Goal: Task Accomplishment & Management: Use online tool/utility

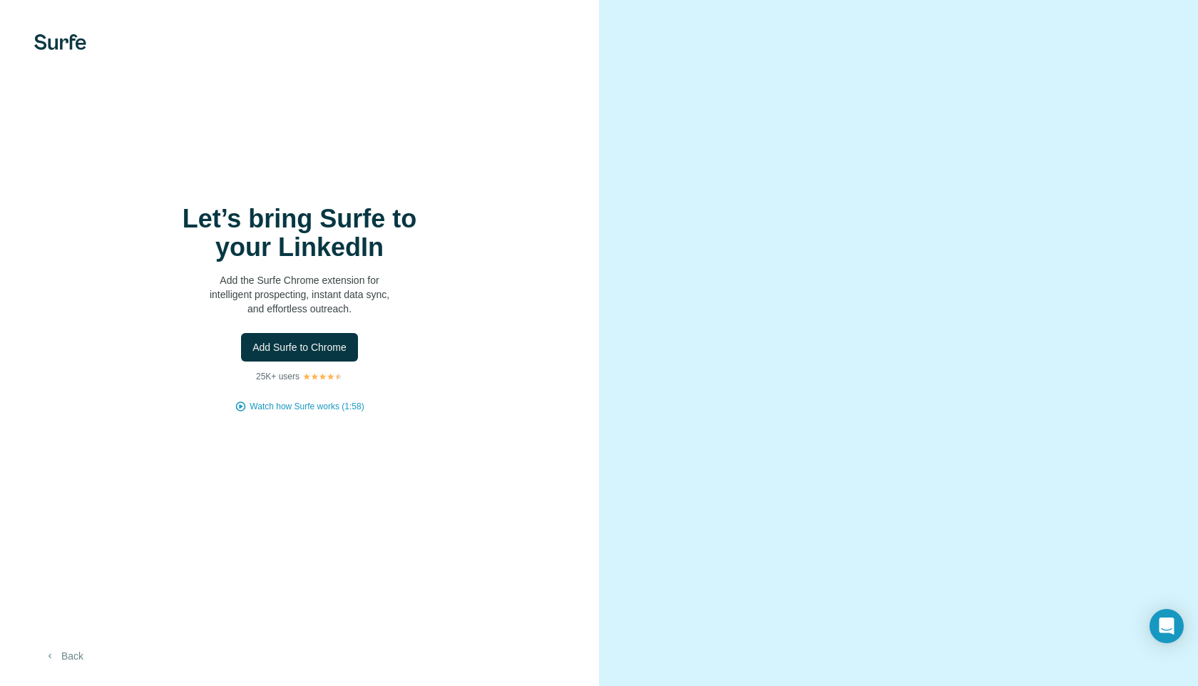
click at [61, 654] on button "Back" at bounding box center [63, 656] width 59 height 26
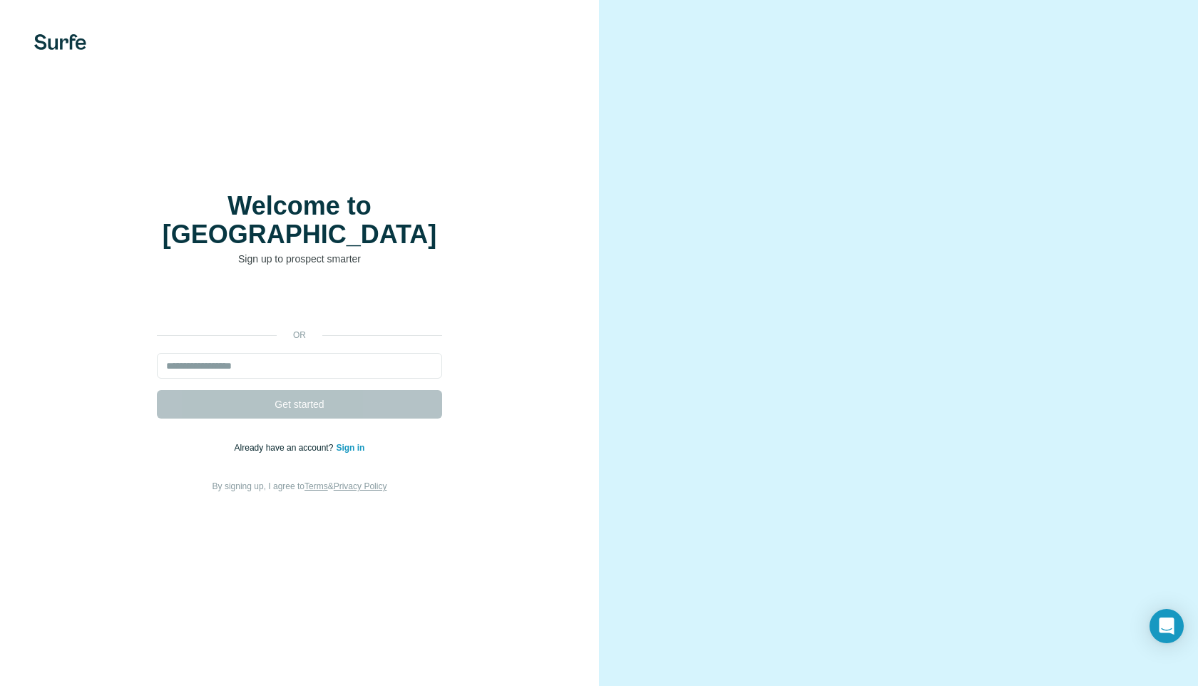
click at [83, 46] on img at bounding box center [60, 42] width 52 height 16
click at [58, 38] on img at bounding box center [60, 42] width 52 height 16
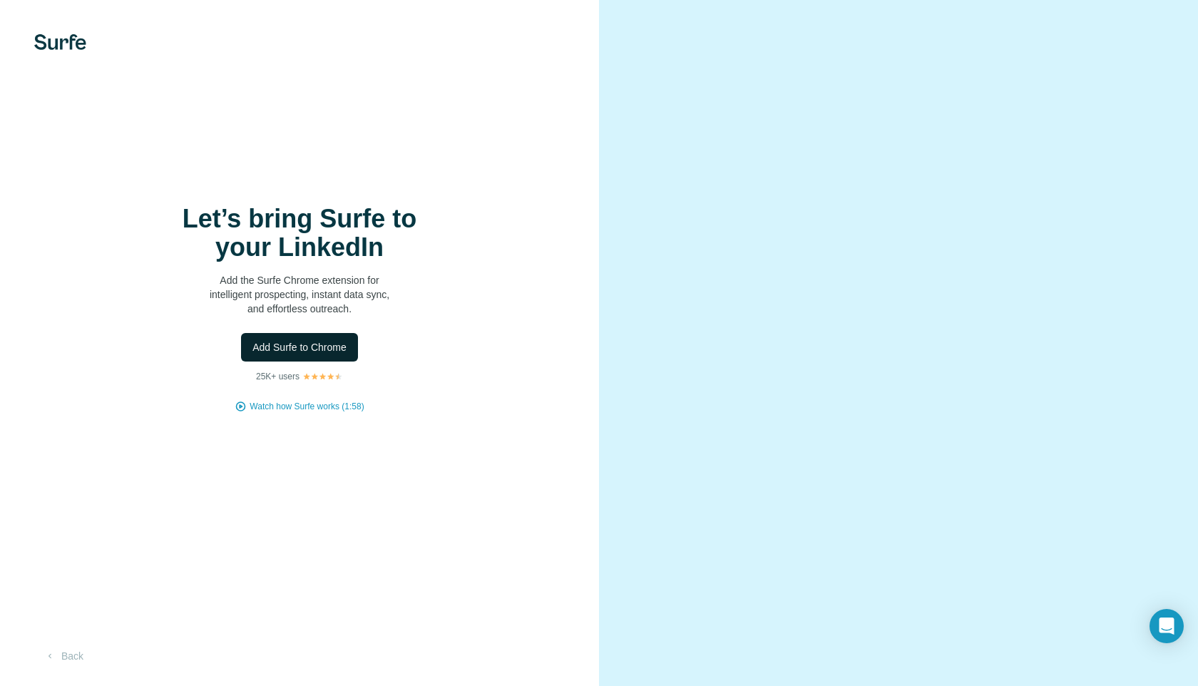
click at [303, 351] on span "Add Surfe to Chrome" at bounding box center [299, 347] width 94 height 14
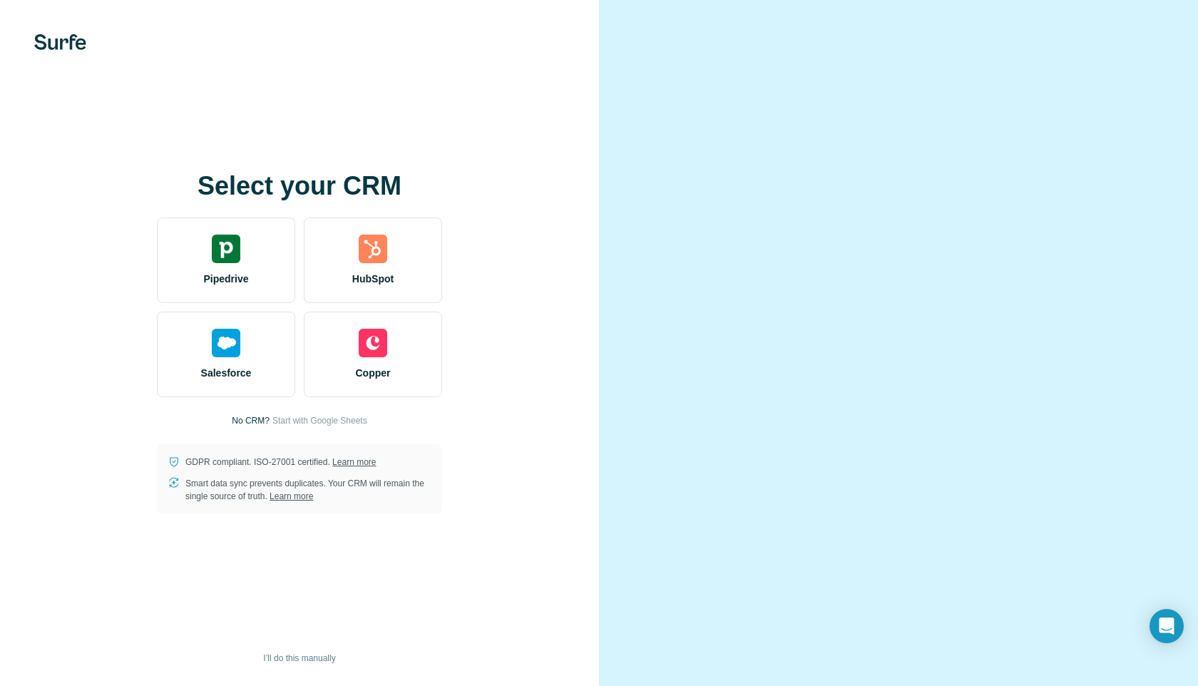
click at [659, 281] on video at bounding box center [898, 343] width 513 height 257
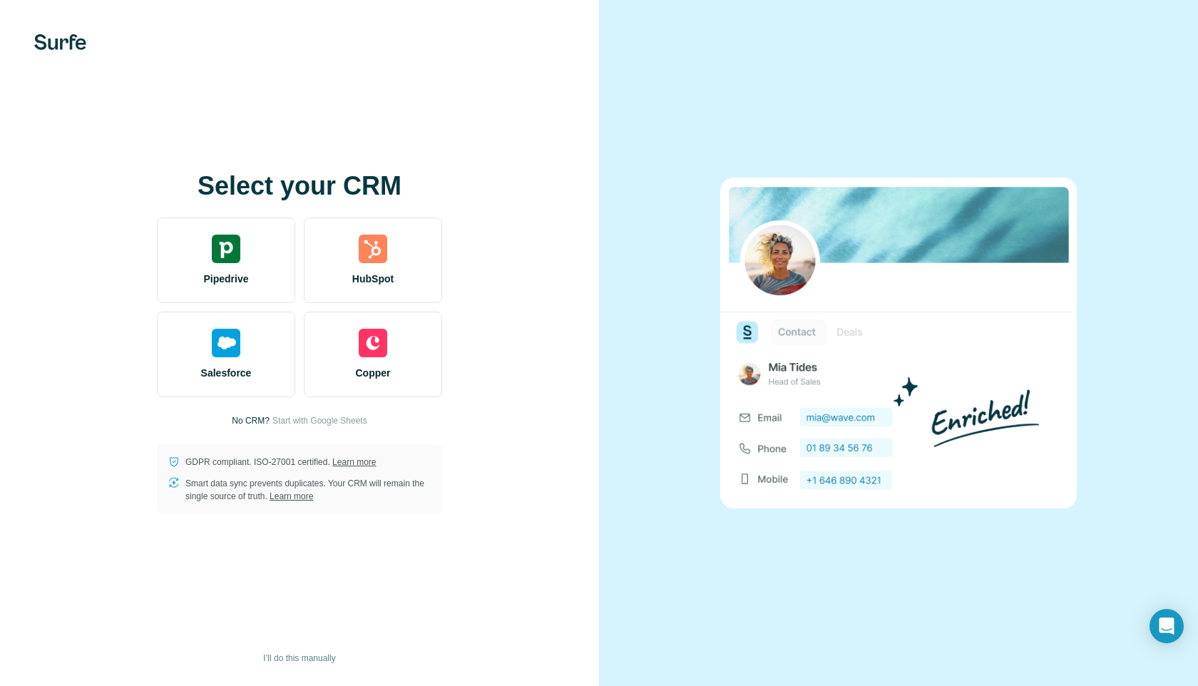
click at [247, 419] on p "No CRM?" at bounding box center [251, 420] width 38 height 13
click at [289, 421] on span "Start with Google Sheets" at bounding box center [319, 420] width 95 height 13
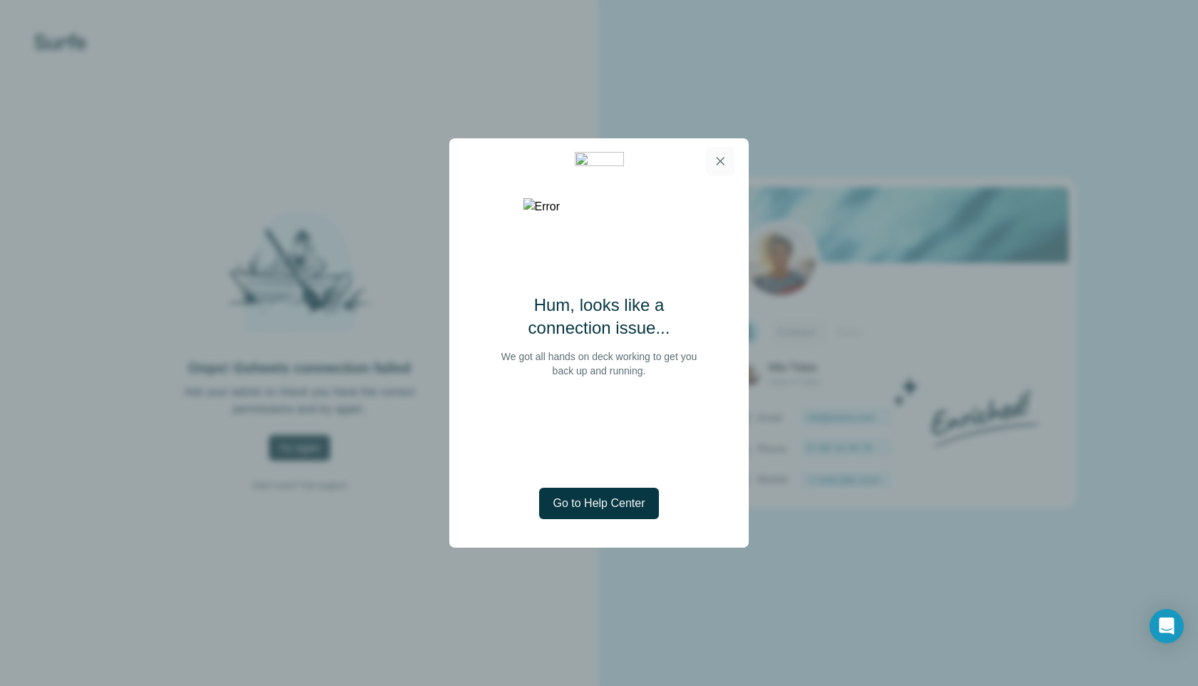
click at [716, 164] on icon "button" at bounding box center [720, 161] width 14 height 14
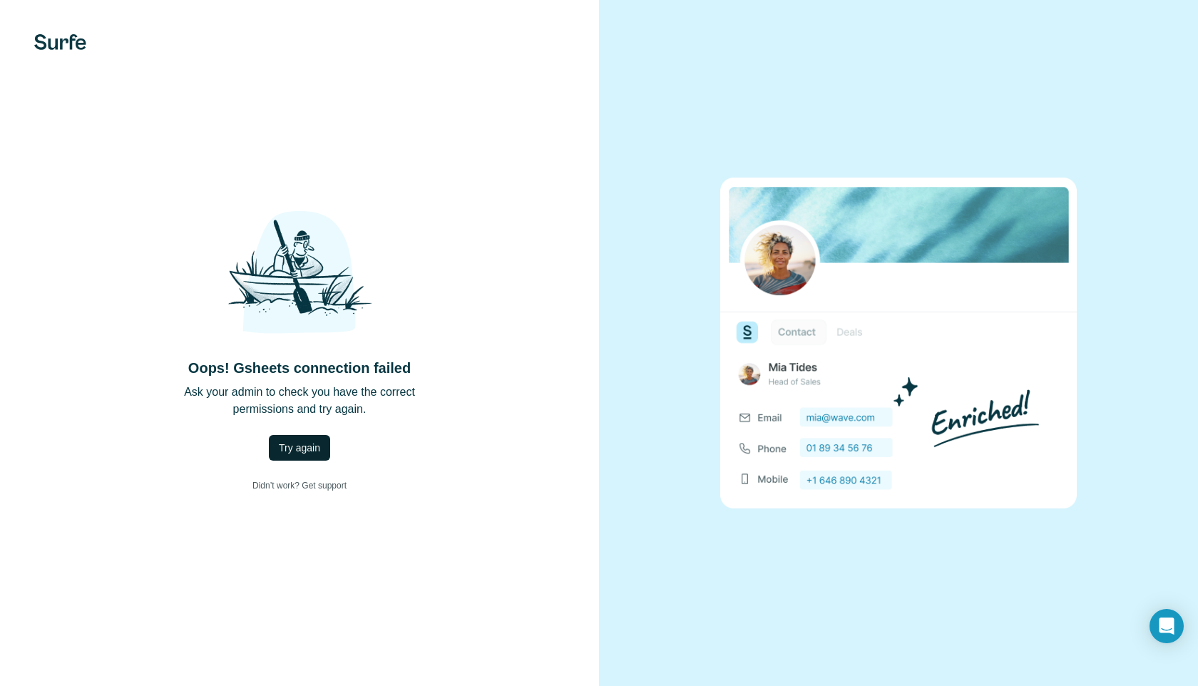
click at [318, 438] on button "Try again" at bounding box center [299, 448] width 61 height 26
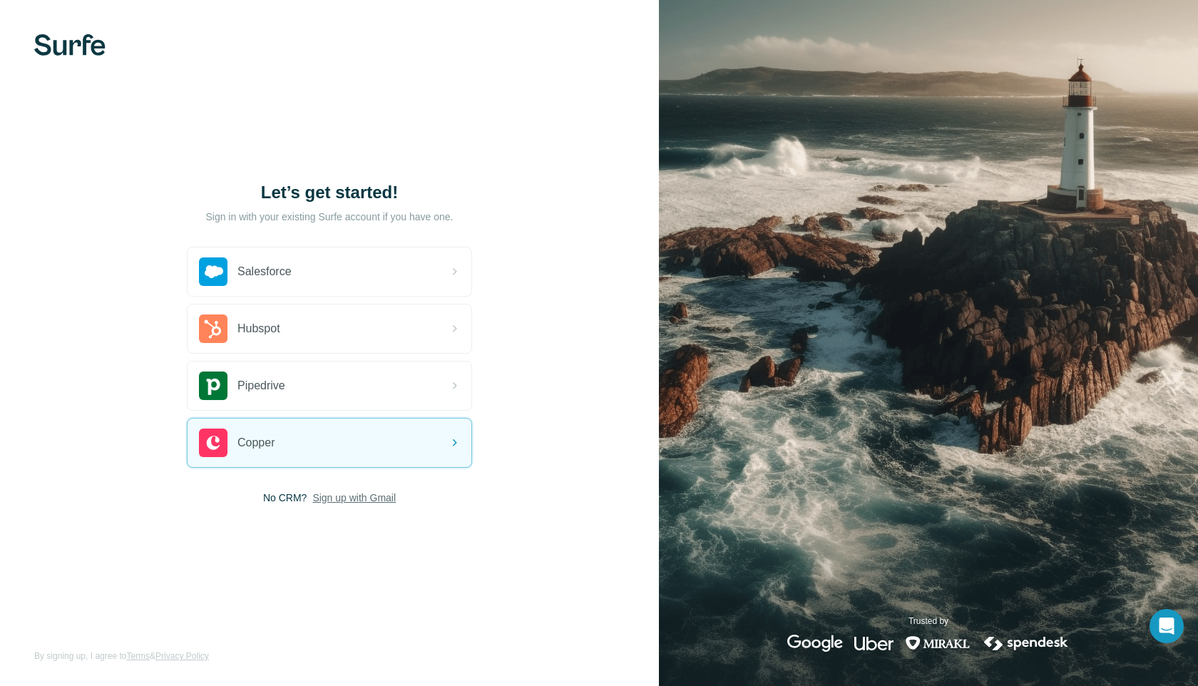
click at [330, 494] on span "Sign up with Gmail" at bounding box center [353, 498] width 83 height 14
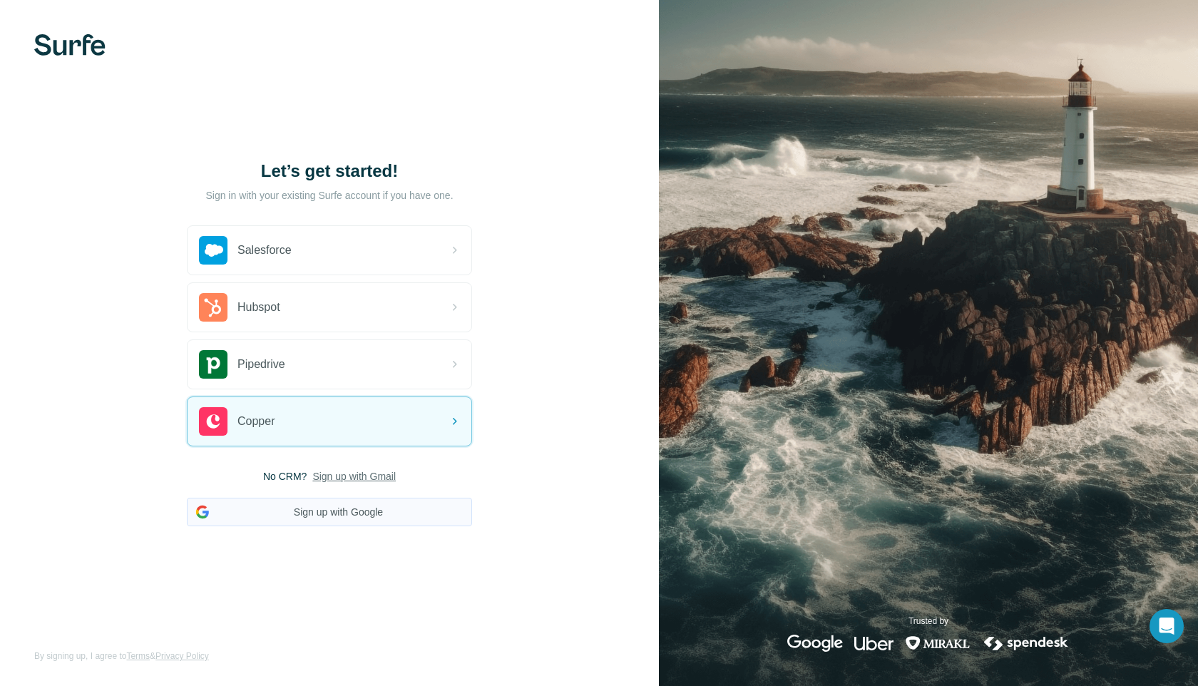
click at [335, 506] on button "Sign up with Google" at bounding box center [329, 512] width 285 height 29
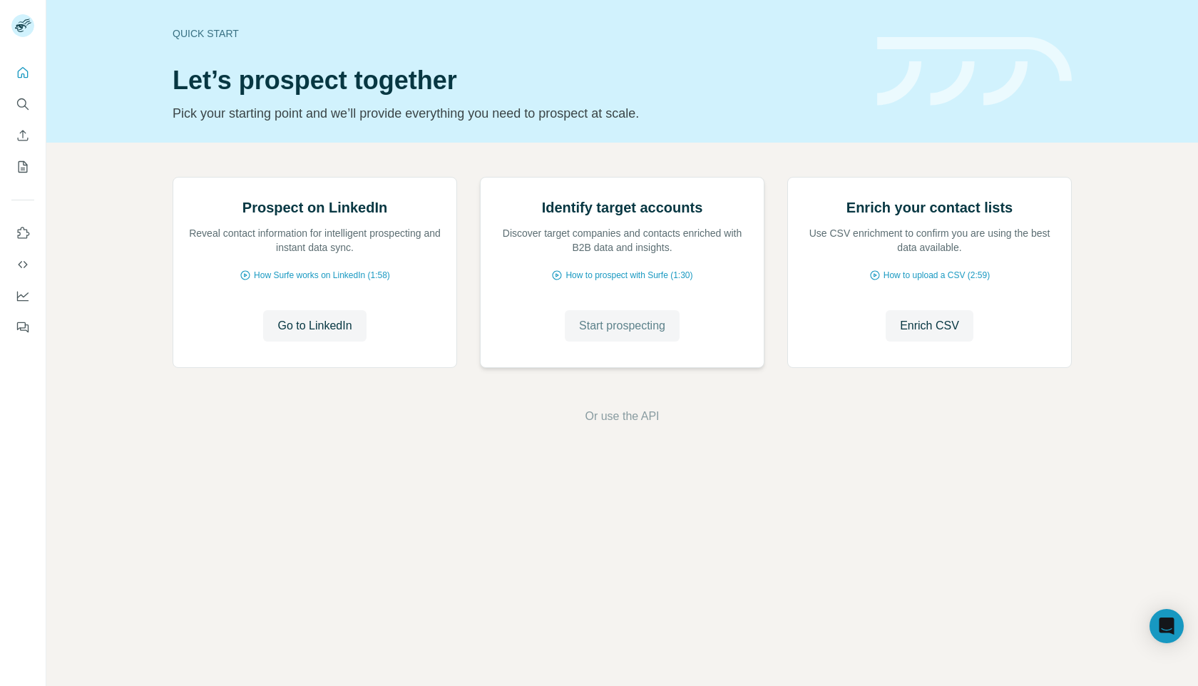
click at [645, 334] on span "Start prospecting" at bounding box center [622, 325] width 86 height 17
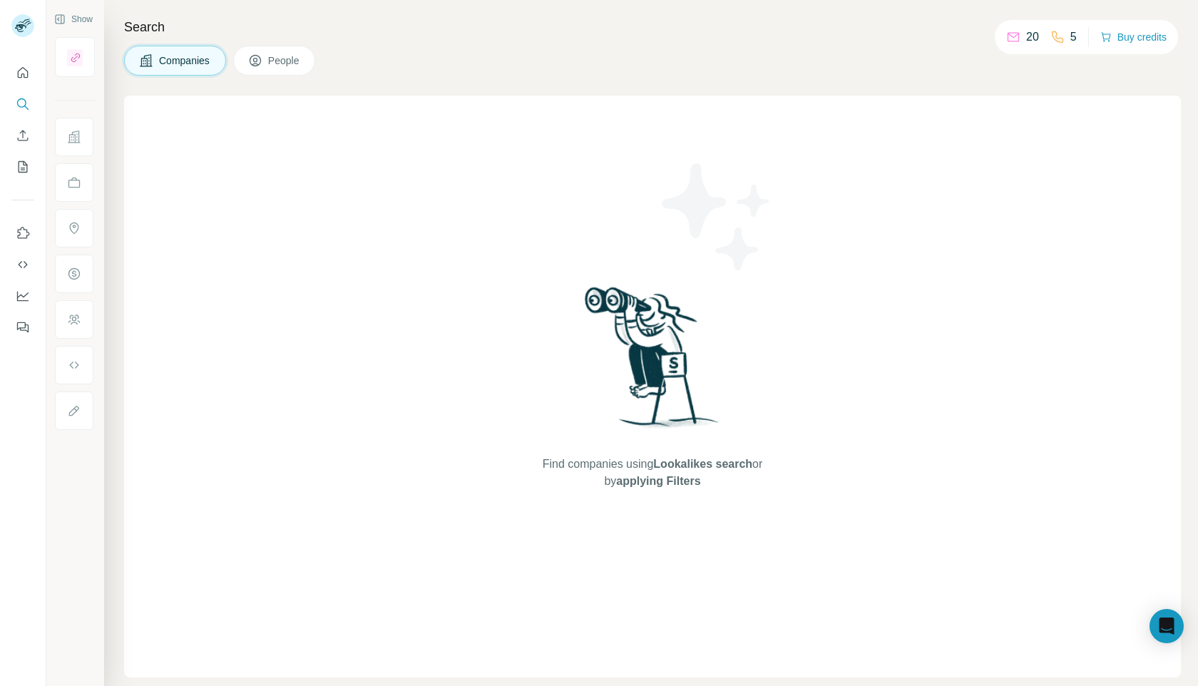
click at [274, 55] on span "People" at bounding box center [284, 60] width 33 height 14
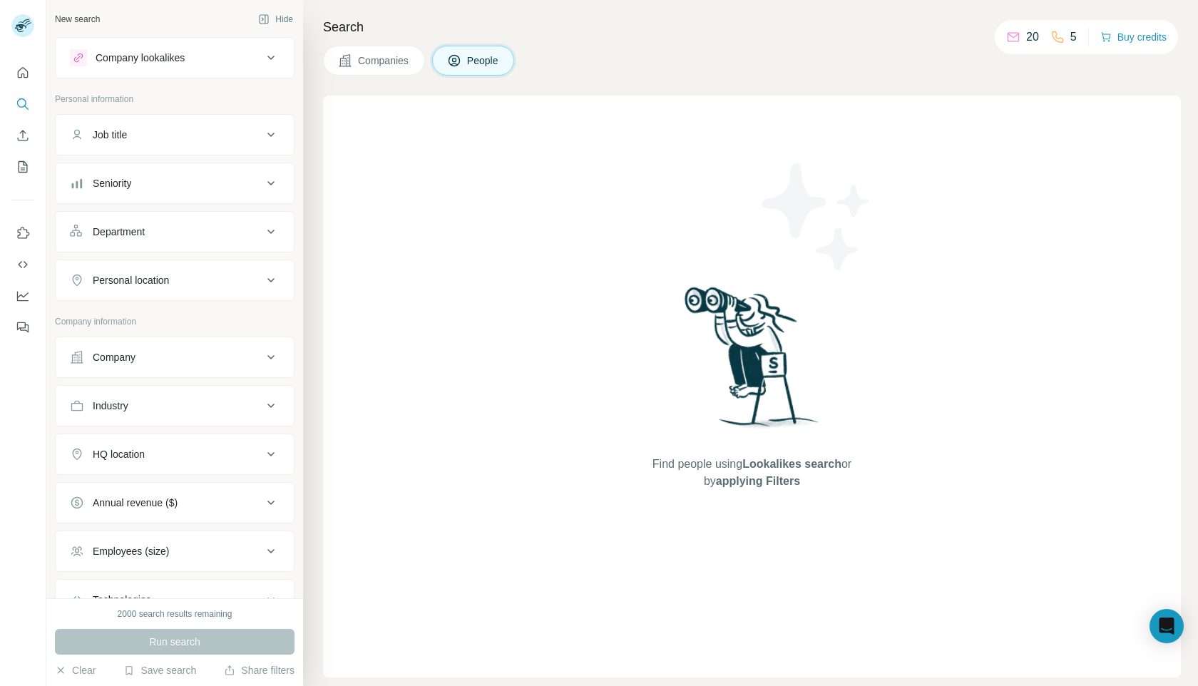
click at [229, 63] on div "Company lookalikes" at bounding box center [166, 57] width 193 height 17
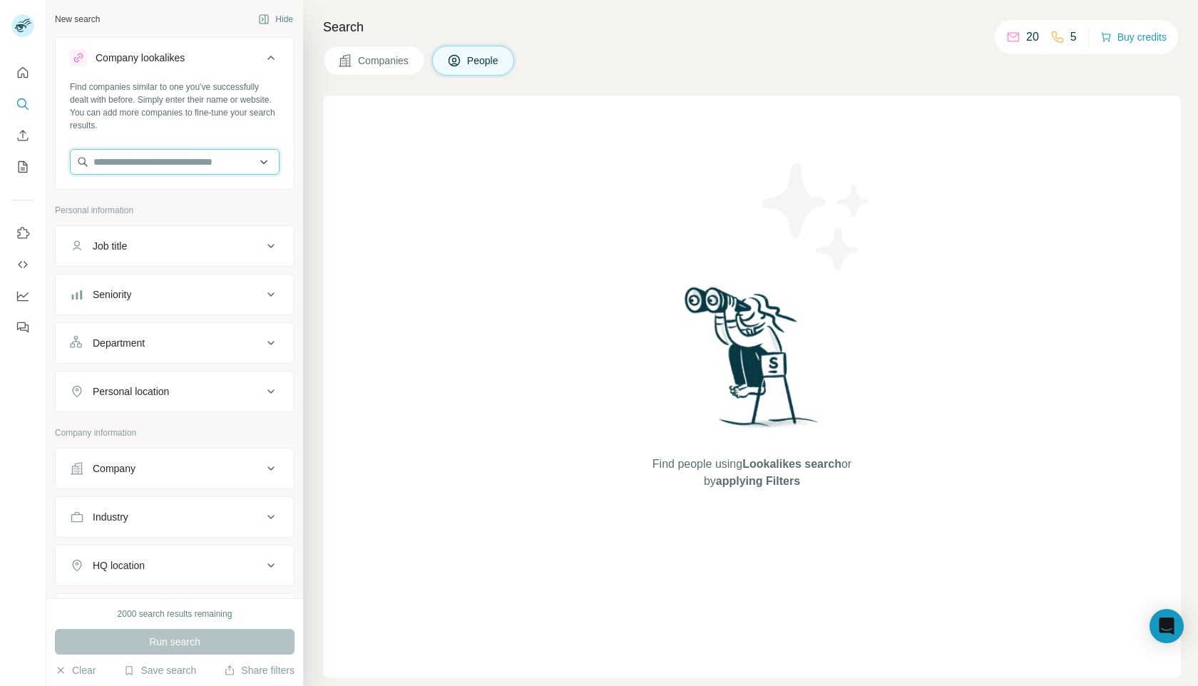
click at [210, 161] on input "text" at bounding box center [175, 162] width 210 height 26
click at [232, 188] on div "Type to search" at bounding box center [174, 195] width 202 height 29
click at [197, 153] on input "text" at bounding box center [175, 162] width 210 height 26
paste input "**********"
type input "**********"
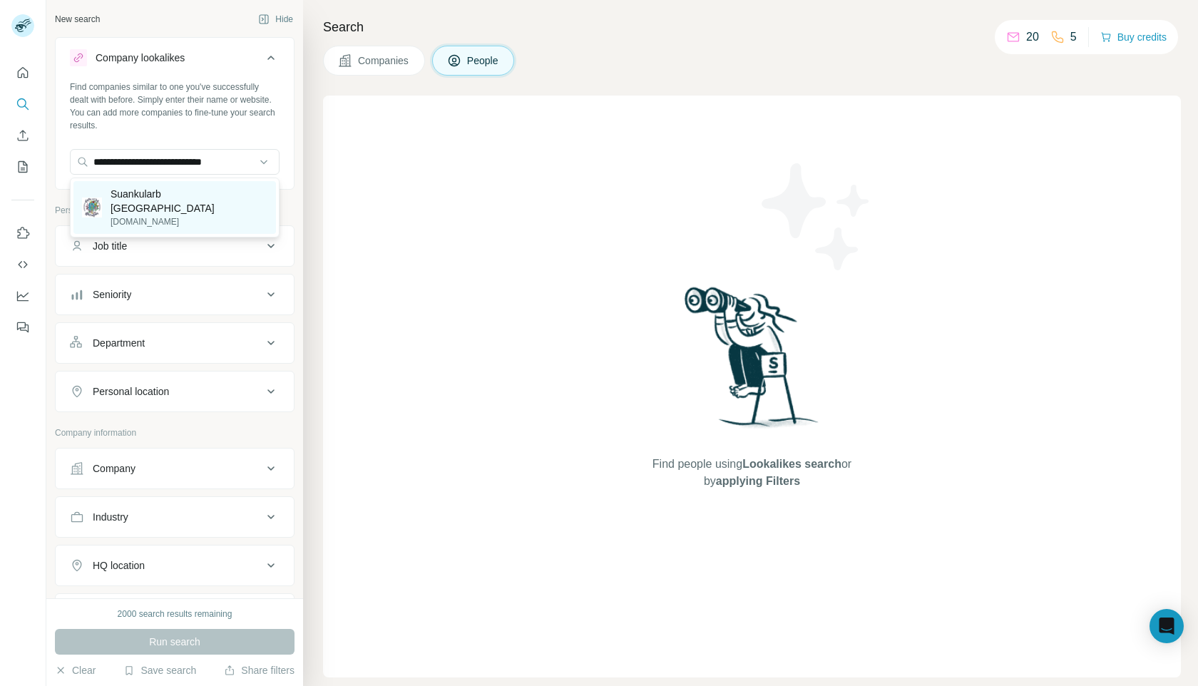
click at [193, 195] on p "Suankularb [GEOGRAPHIC_DATA]" at bounding box center [189, 201] width 157 height 29
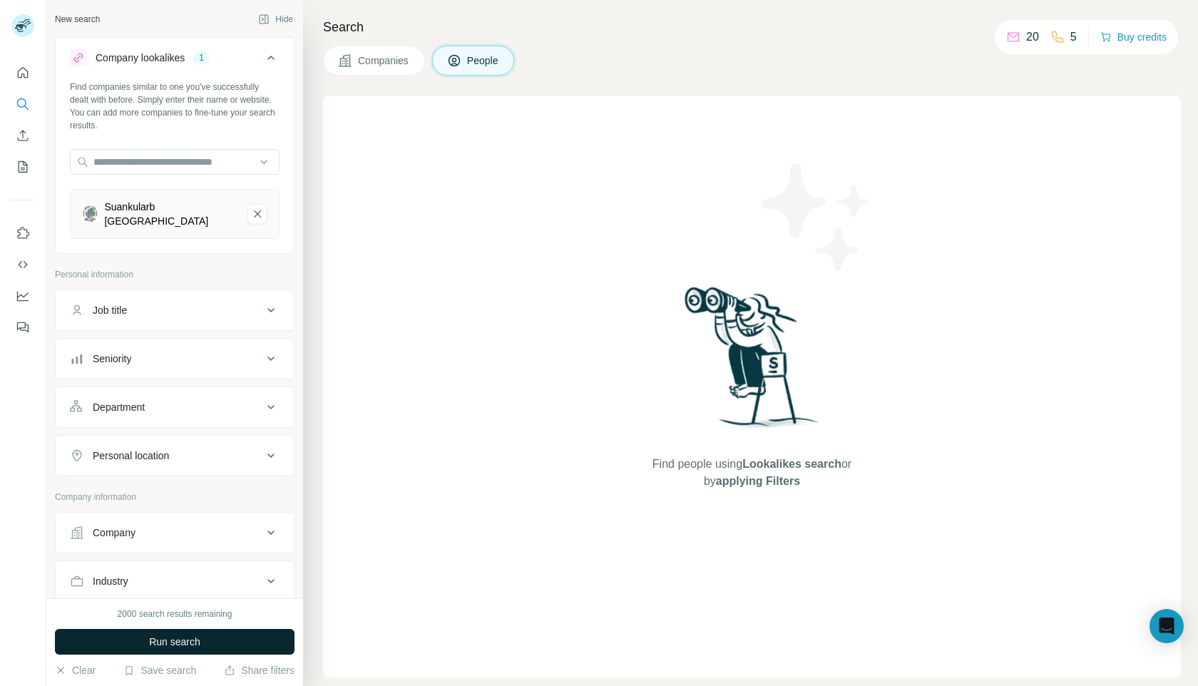
click at [152, 648] on span "Run search" at bounding box center [174, 642] width 51 height 14
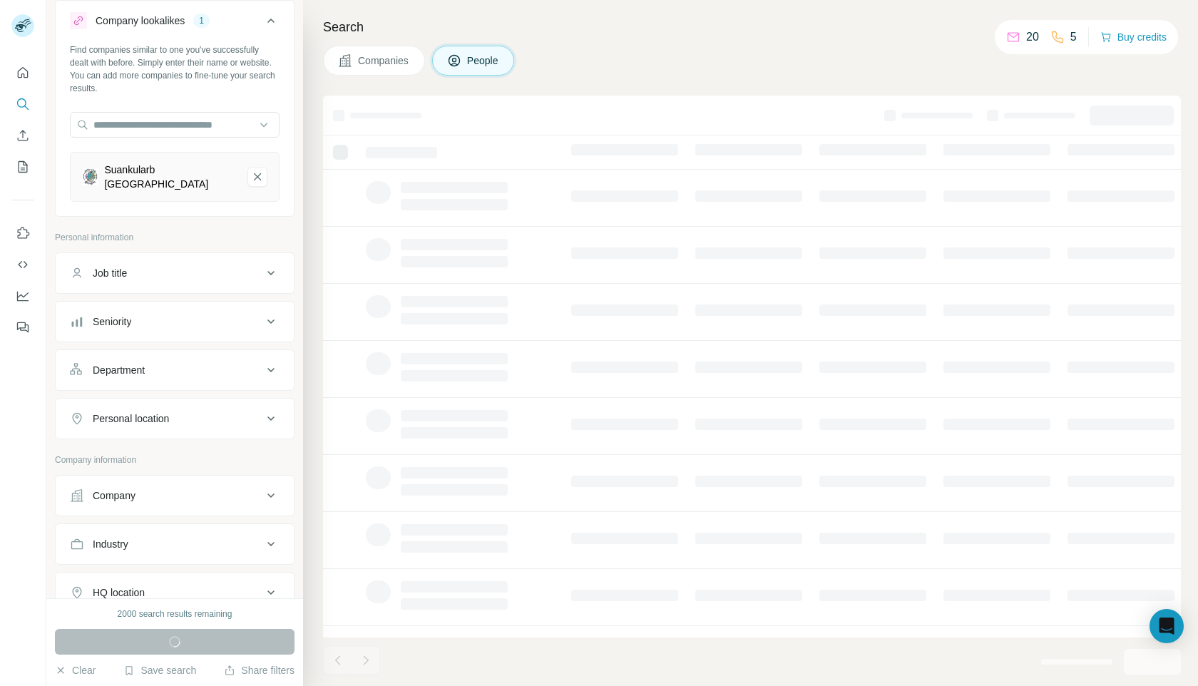
scroll to position [51, 0]
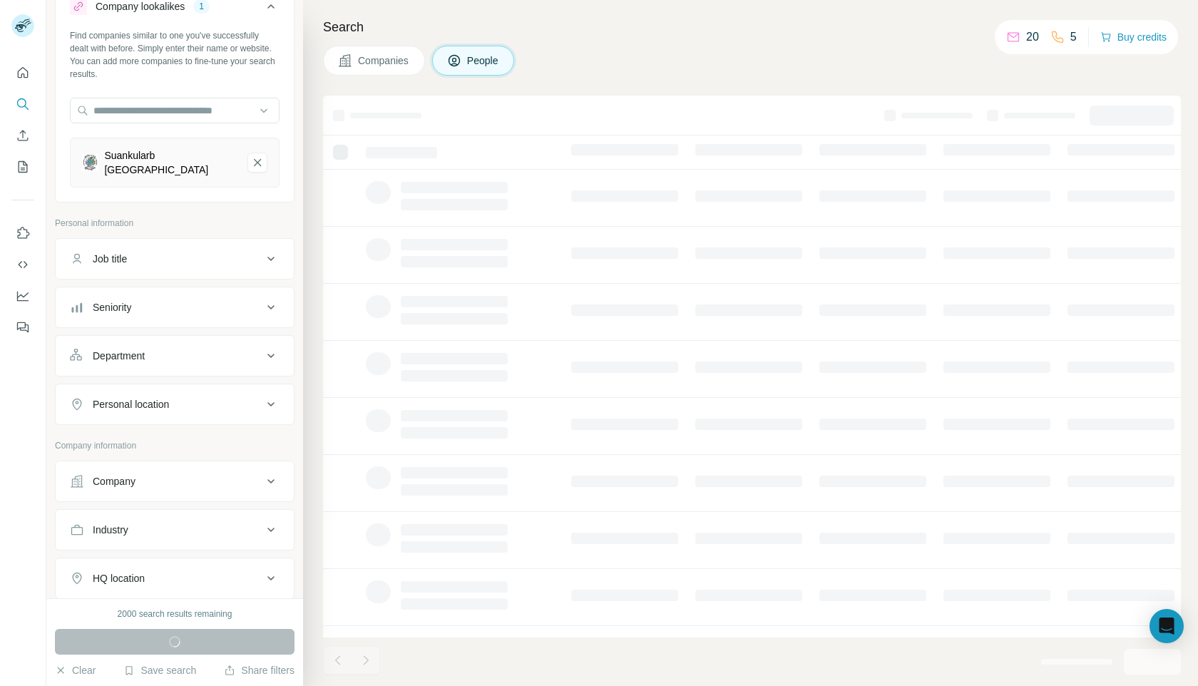
click at [260, 256] on div "Job title" at bounding box center [166, 259] width 193 height 14
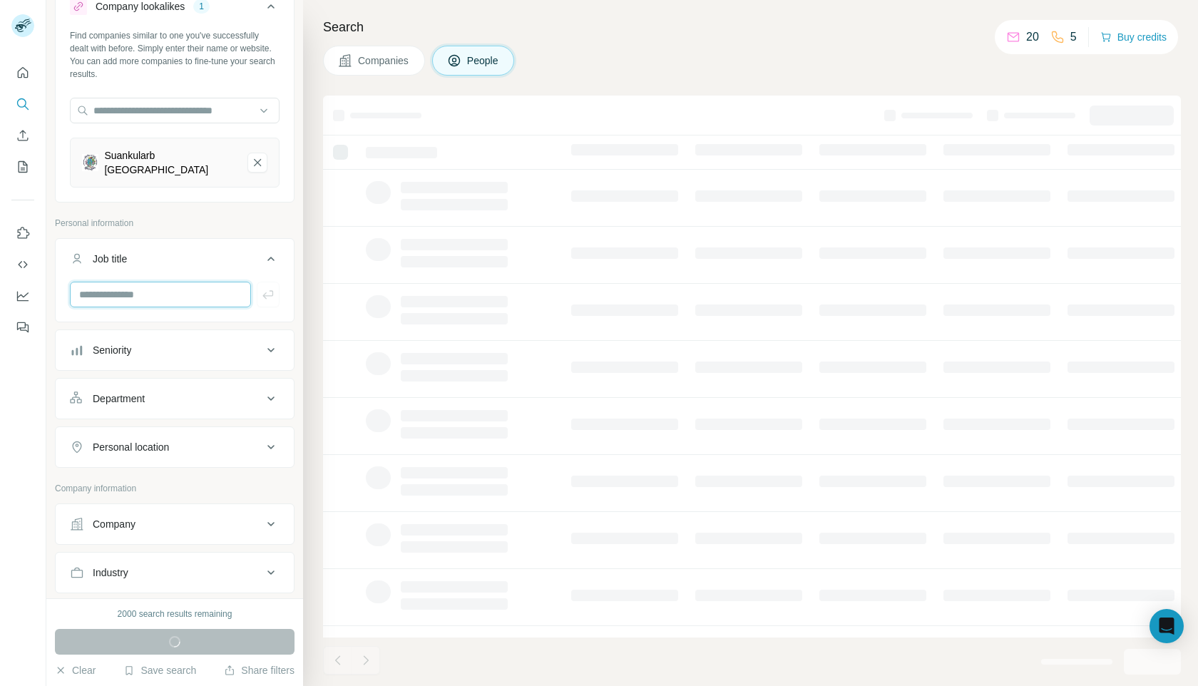
click at [195, 297] on input "text" at bounding box center [160, 295] width 181 height 26
paste input "**********"
drag, startPoint x: 237, startPoint y: 296, endPoint x: 192, endPoint y: 299, distance: 45.7
click at [192, 299] on input "**********" at bounding box center [160, 295] width 181 height 26
drag, startPoint x: 154, startPoint y: 292, endPoint x: 39, endPoint y: 297, distance: 115.6
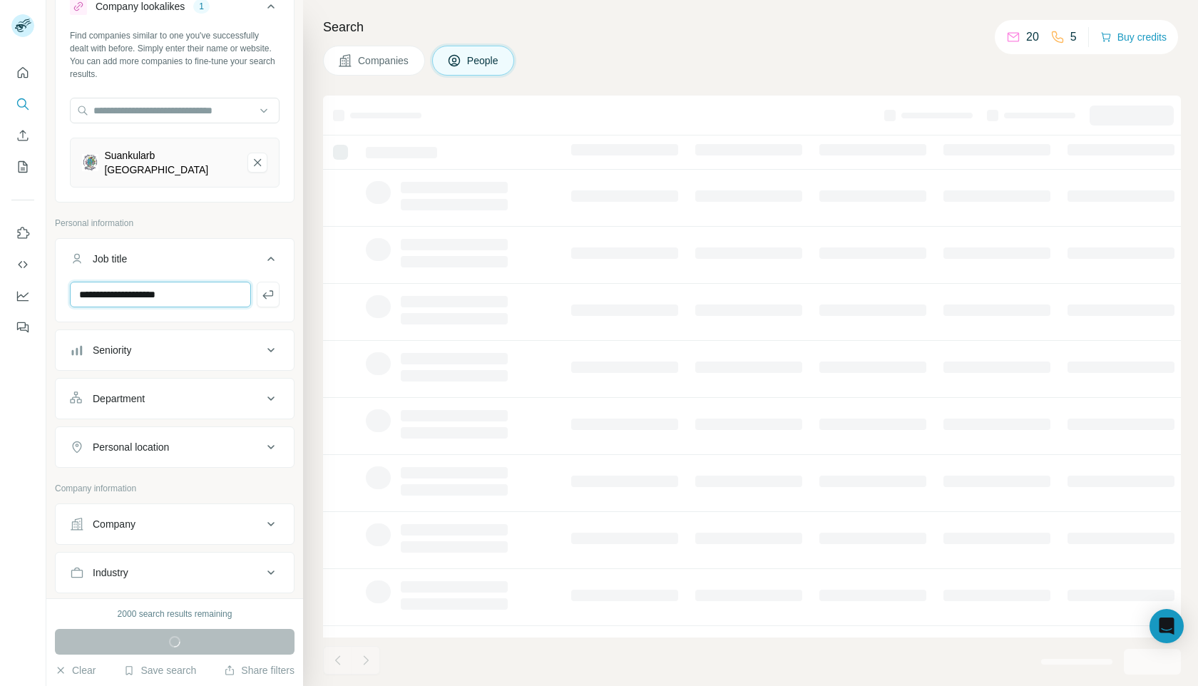
click at [39, 297] on div "**********" at bounding box center [599, 343] width 1198 height 686
type input "*******"
click at [168, 349] on div "Seniority" at bounding box center [166, 350] width 193 height 14
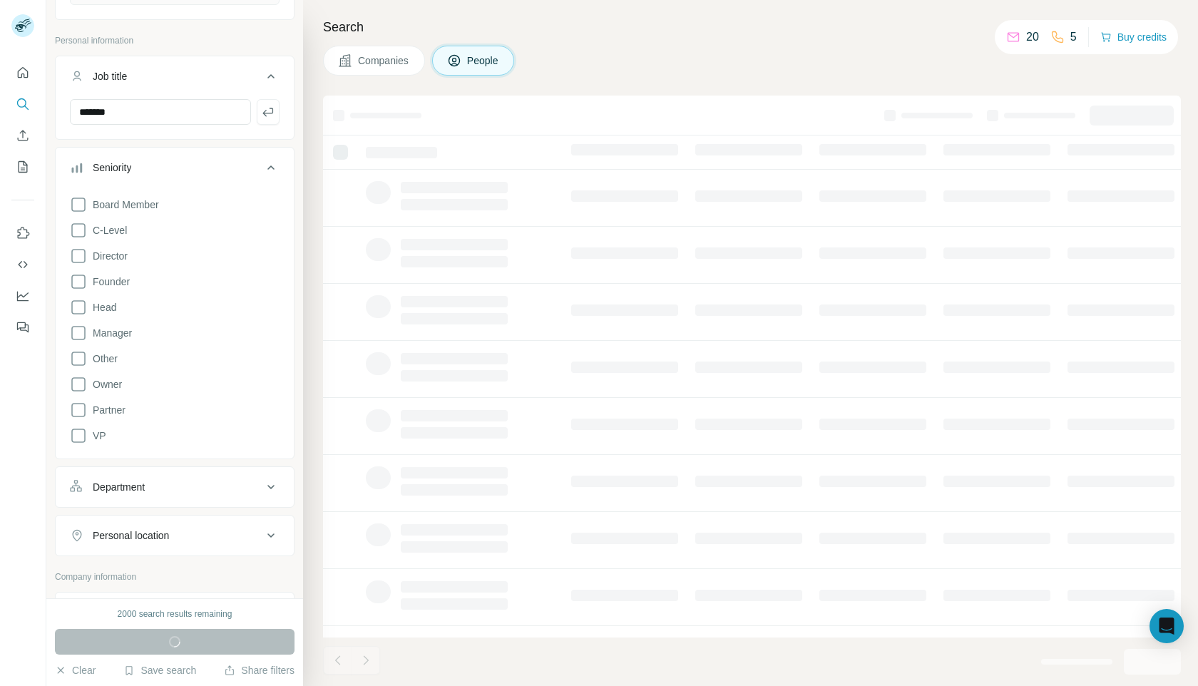
scroll to position [299, 0]
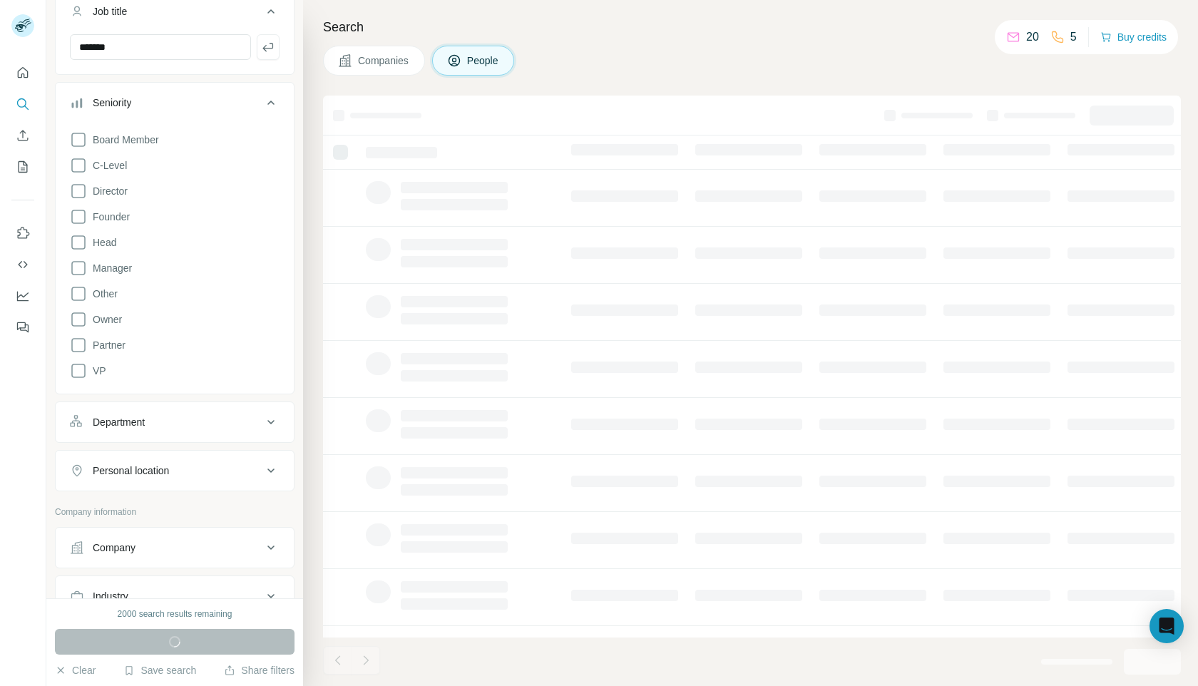
click at [181, 419] on div "Department" at bounding box center [166, 422] width 193 height 14
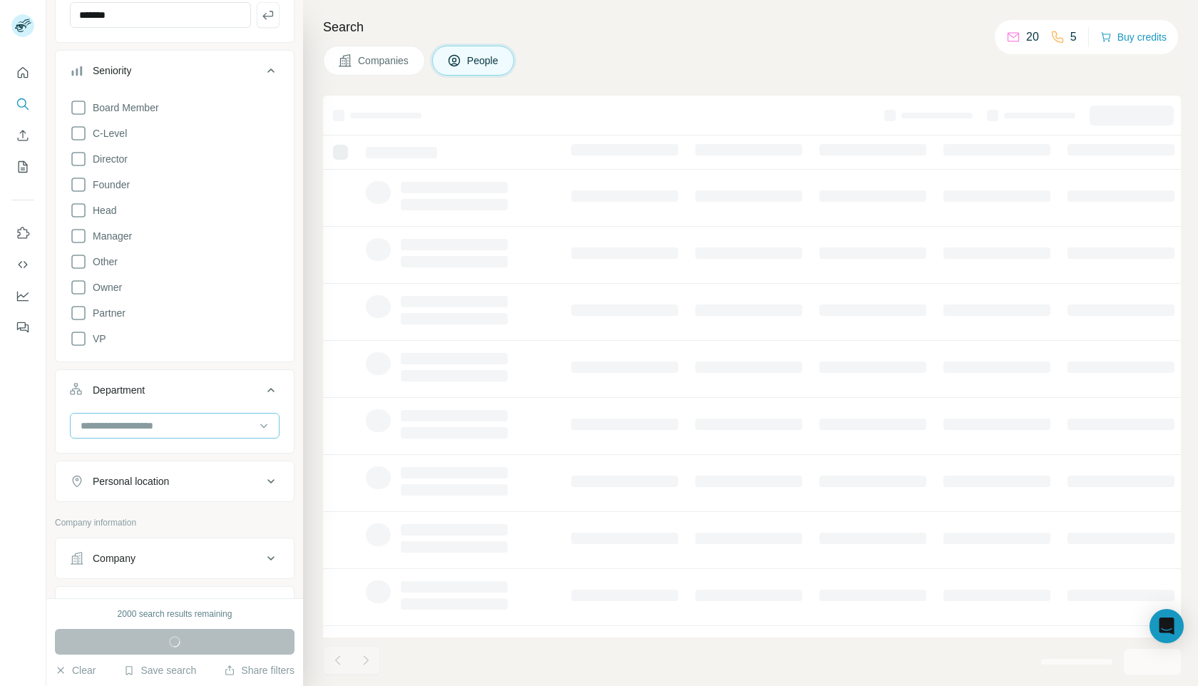
scroll to position [340, 0]
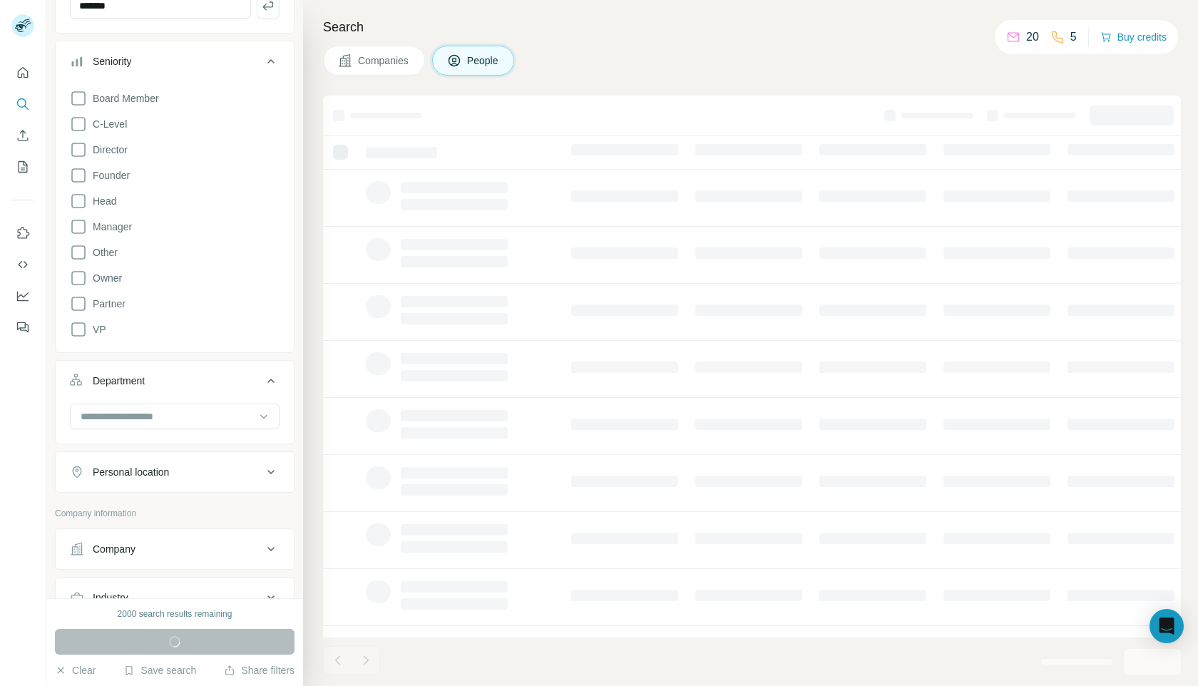
click at [190, 470] on div "Personal location" at bounding box center [166, 472] width 193 height 14
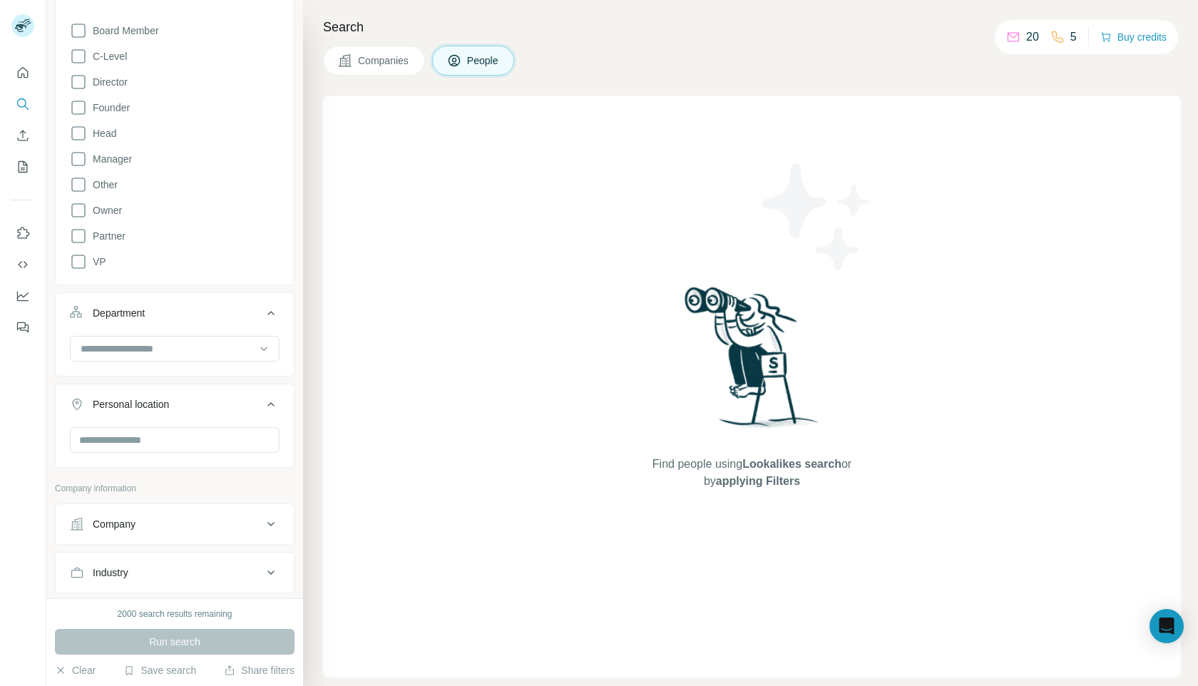
scroll to position [412, 0]
click at [391, 61] on span "Companies" at bounding box center [384, 60] width 52 height 14
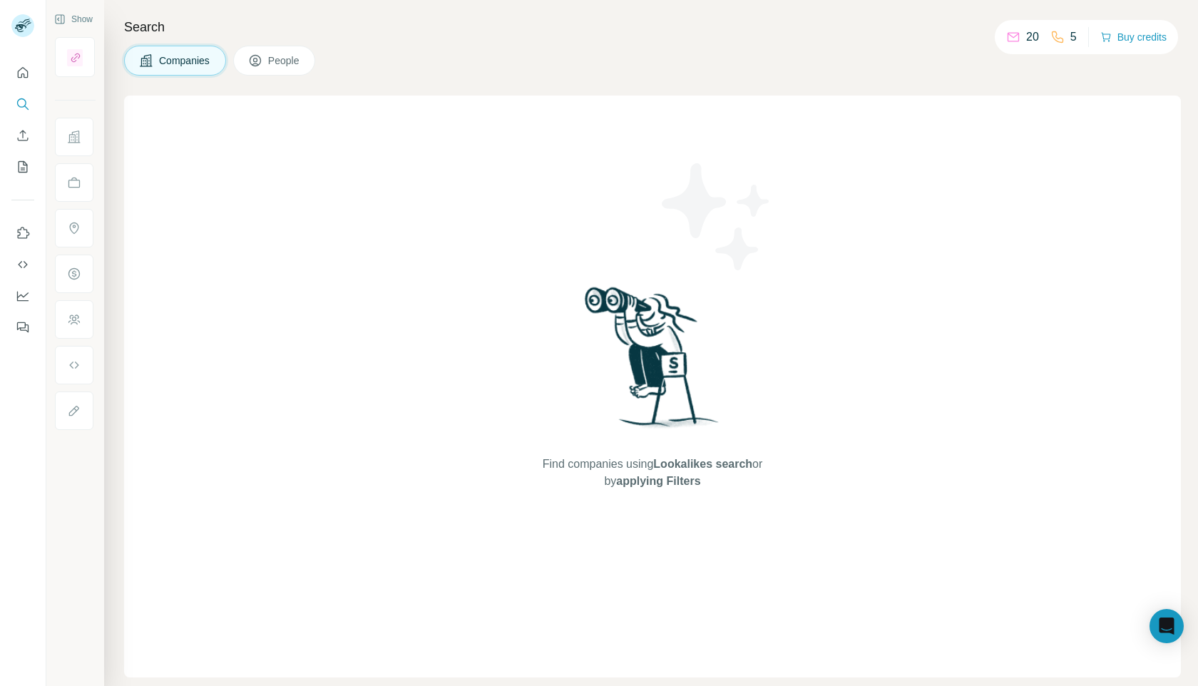
click at [301, 61] on span "People" at bounding box center [284, 60] width 33 height 14
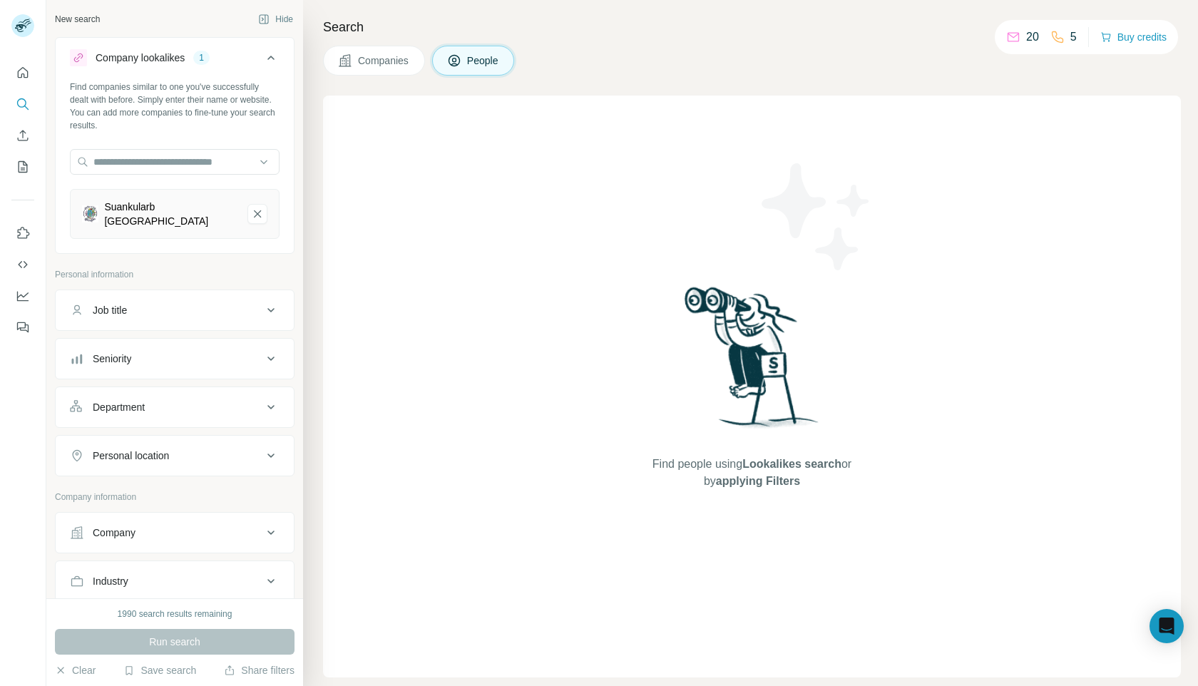
click at [197, 312] on div "Job title" at bounding box center [166, 310] width 193 height 14
click at [184, 342] on input "text" at bounding box center [160, 346] width 181 height 26
click at [194, 302] on button "Job title" at bounding box center [175, 313] width 238 height 40
click at [211, 206] on div "Suankularb [GEOGRAPHIC_DATA]" at bounding box center [170, 214] width 132 height 29
click at [167, 204] on div "Suankularb [GEOGRAPHIC_DATA]" at bounding box center [170, 214] width 132 height 29
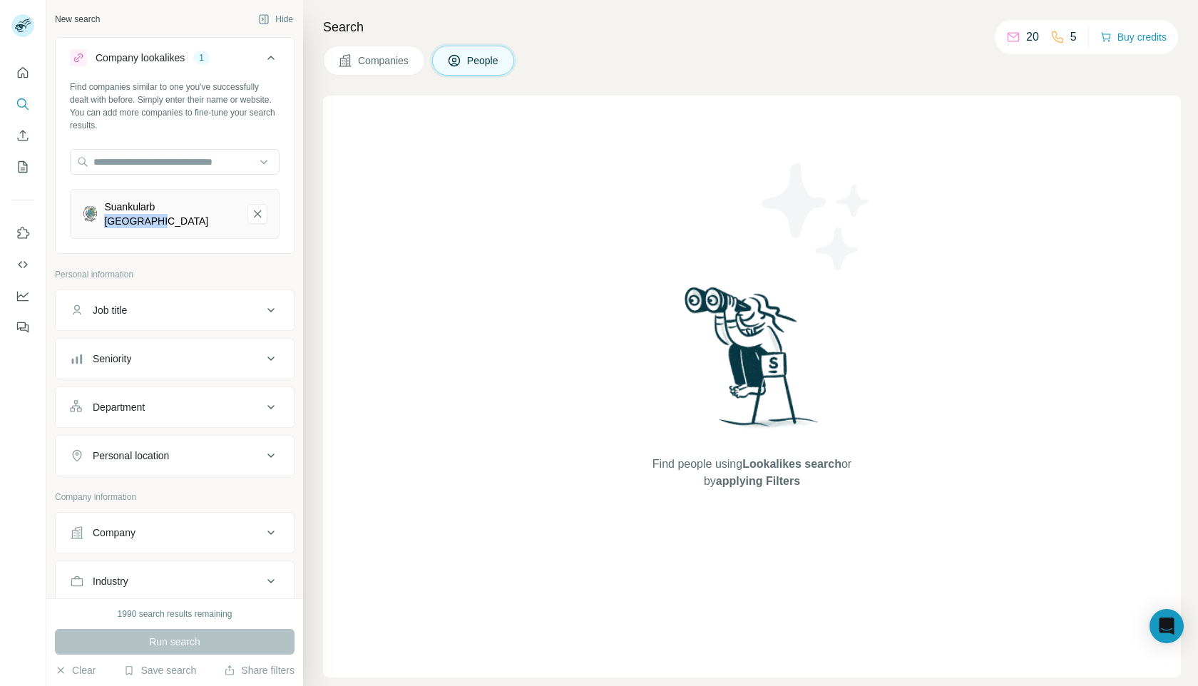
click at [167, 204] on div "Suankularb [GEOGRAPHIC_DATA]" at bounding box center [170, 214] width 132 height 29
click at [348, 61] on icon at bounding box center [345, 60] width 14 height 14
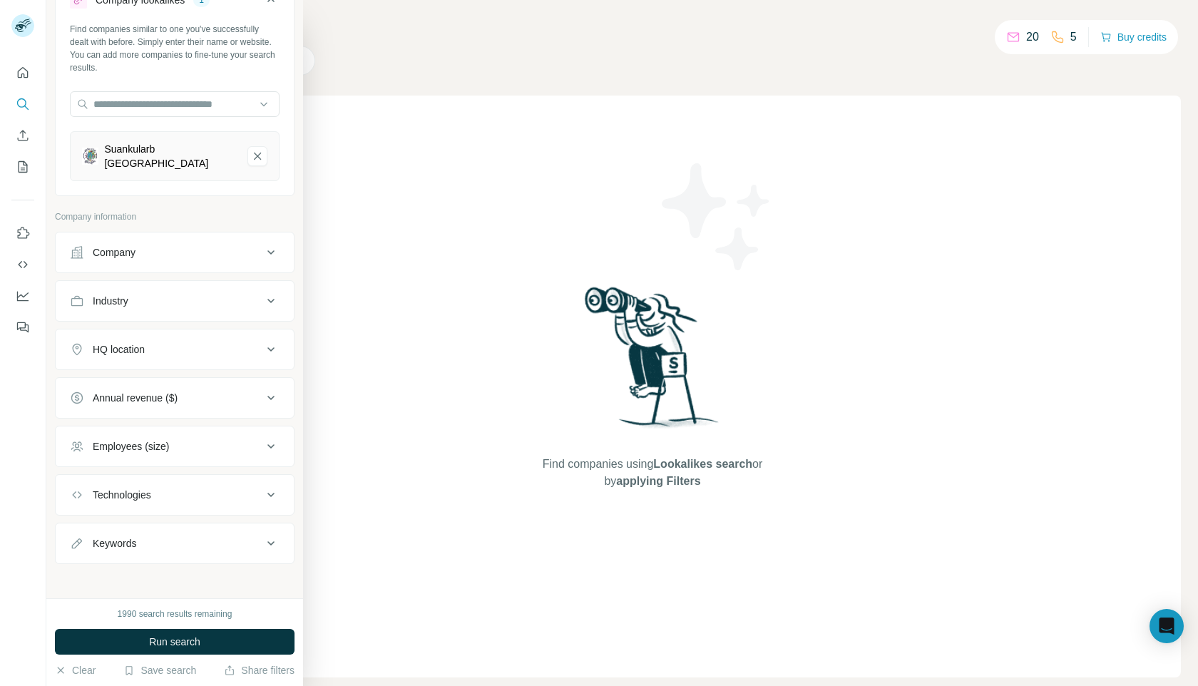
scroll to position [63, 0]
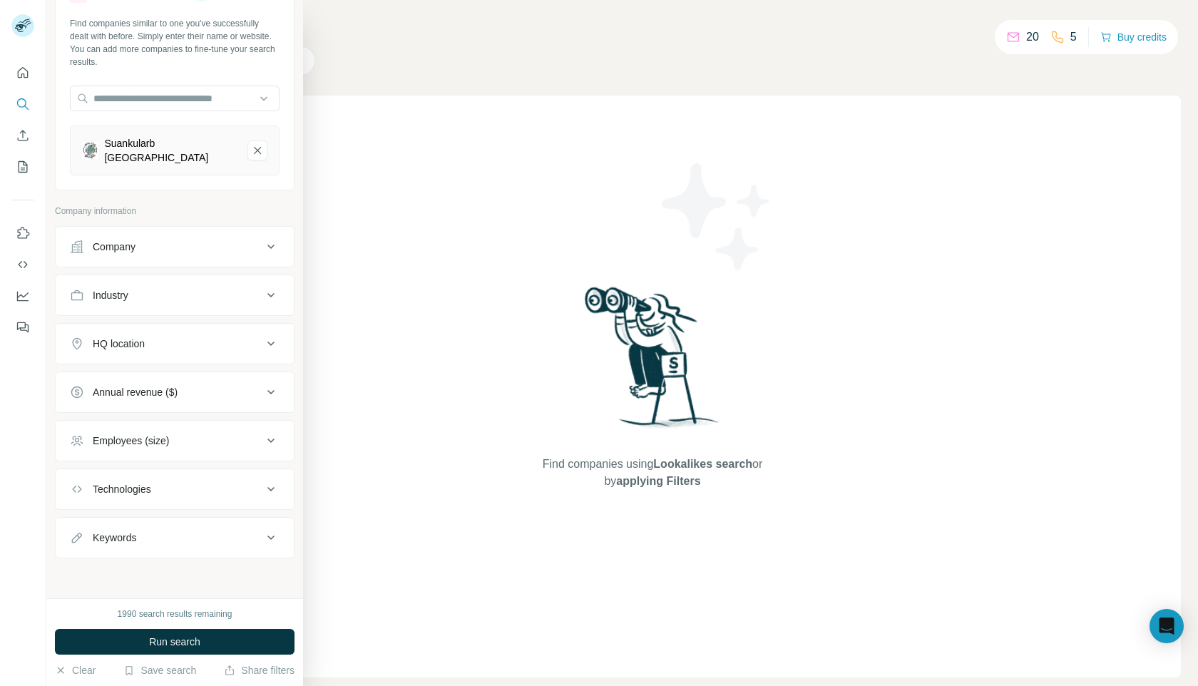
click at [188, 533] on div "Keywords" at bounding box center [166, 537] width 193 height 14
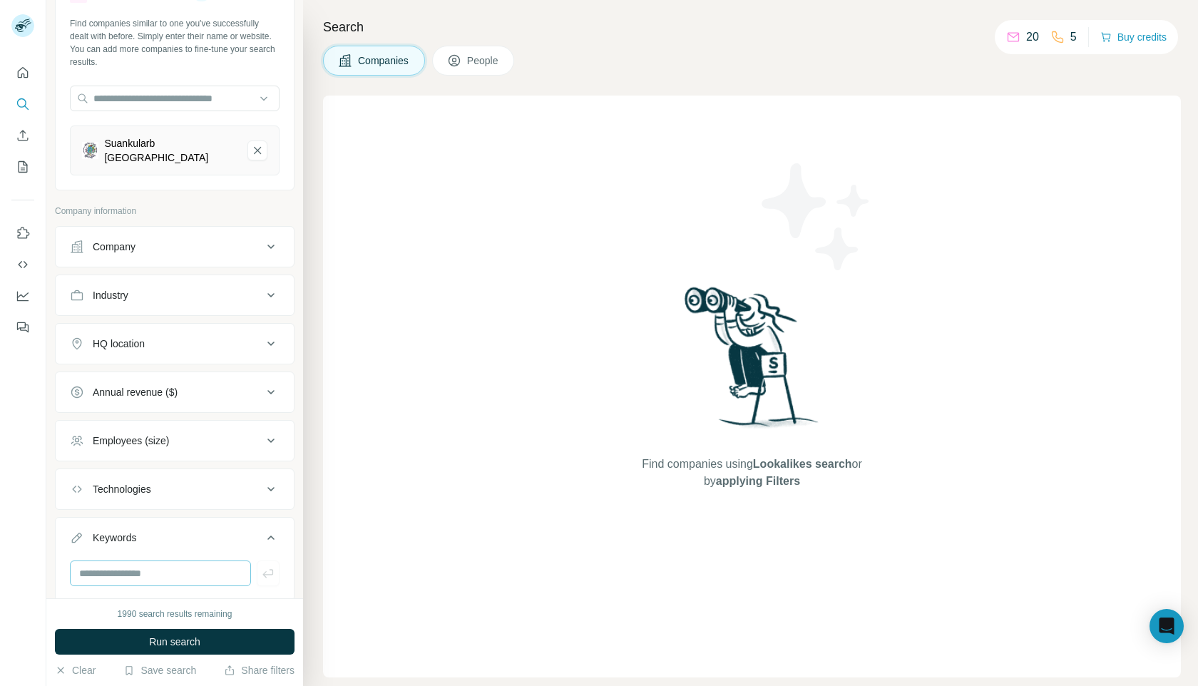
scroll to position [106, 0]
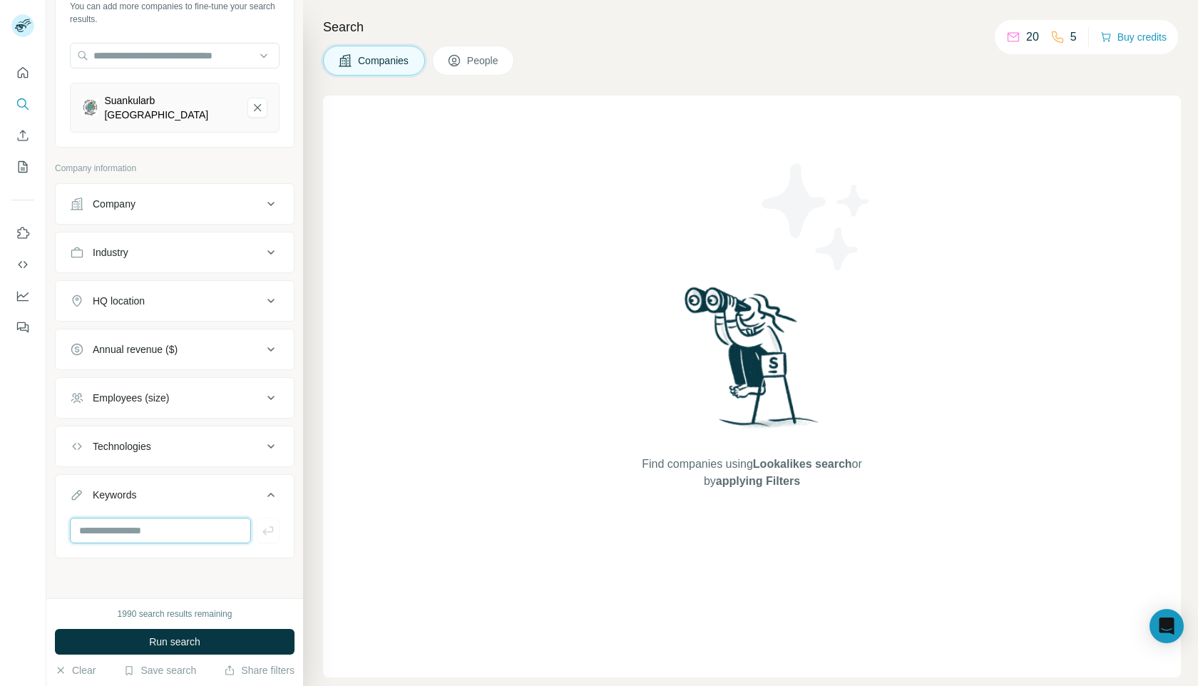
click at [168, 536] on input "text" at bounding box center [160, 531] width 181 height 26
paste input "**********"
type input "**********"
click at [274, 525] on icon "button" at bounding box center [268, 530] width 14 height 14
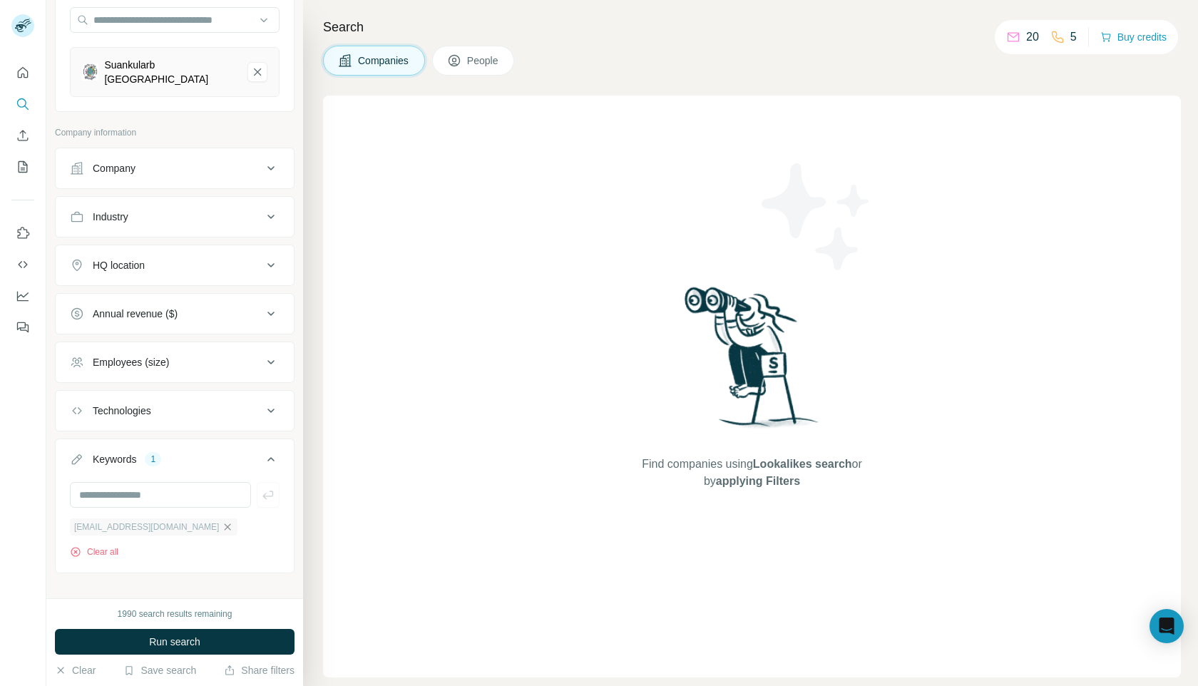
click at [225, 527] on icon "button" at bounding box center [228, 526] width 6 height 6
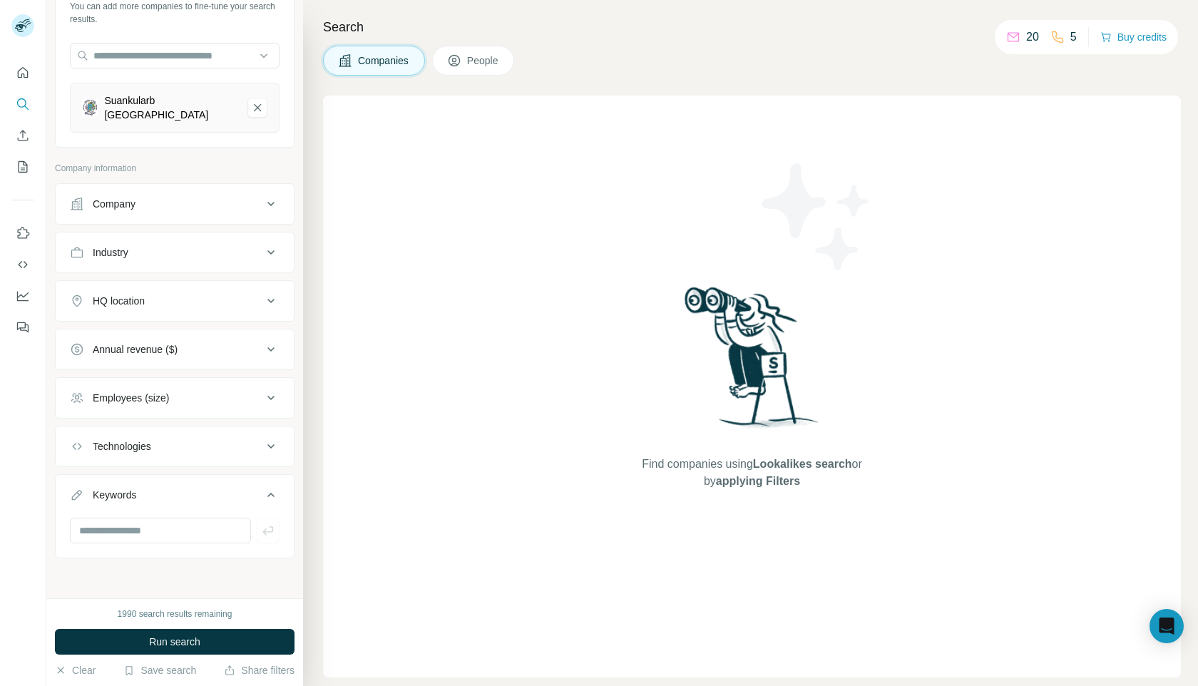
scroll to position [106, 0]
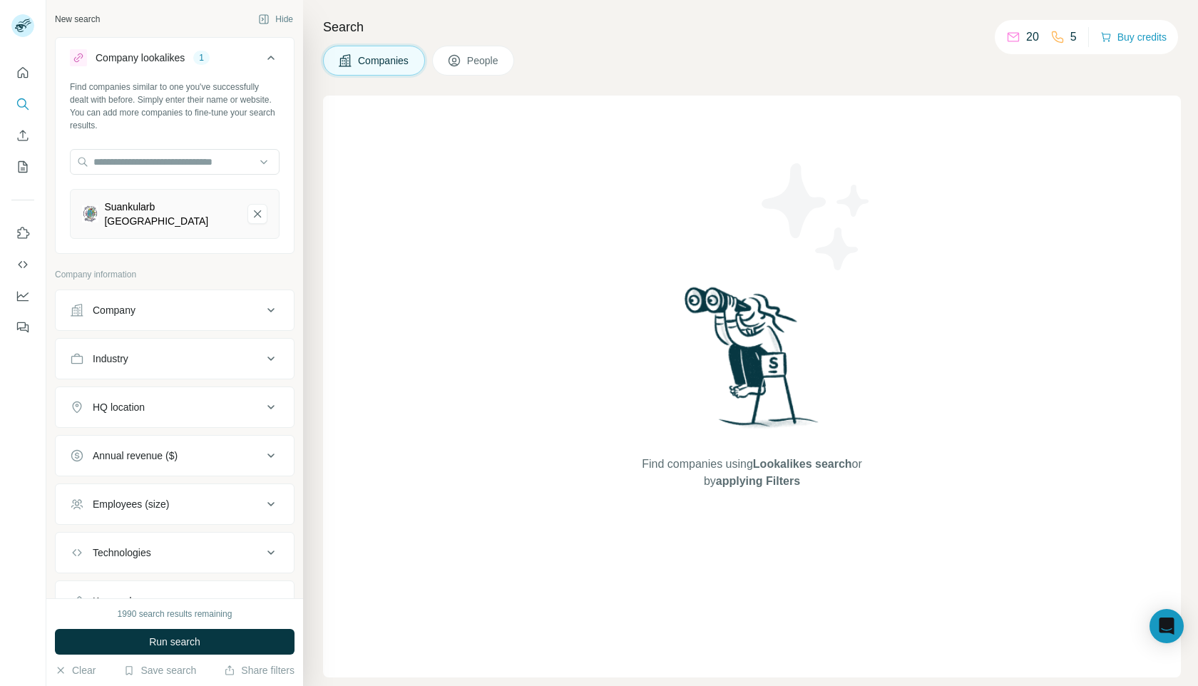
click at [252, 309] on div "Company" at bounding box center [166, 310] width 193 height 14
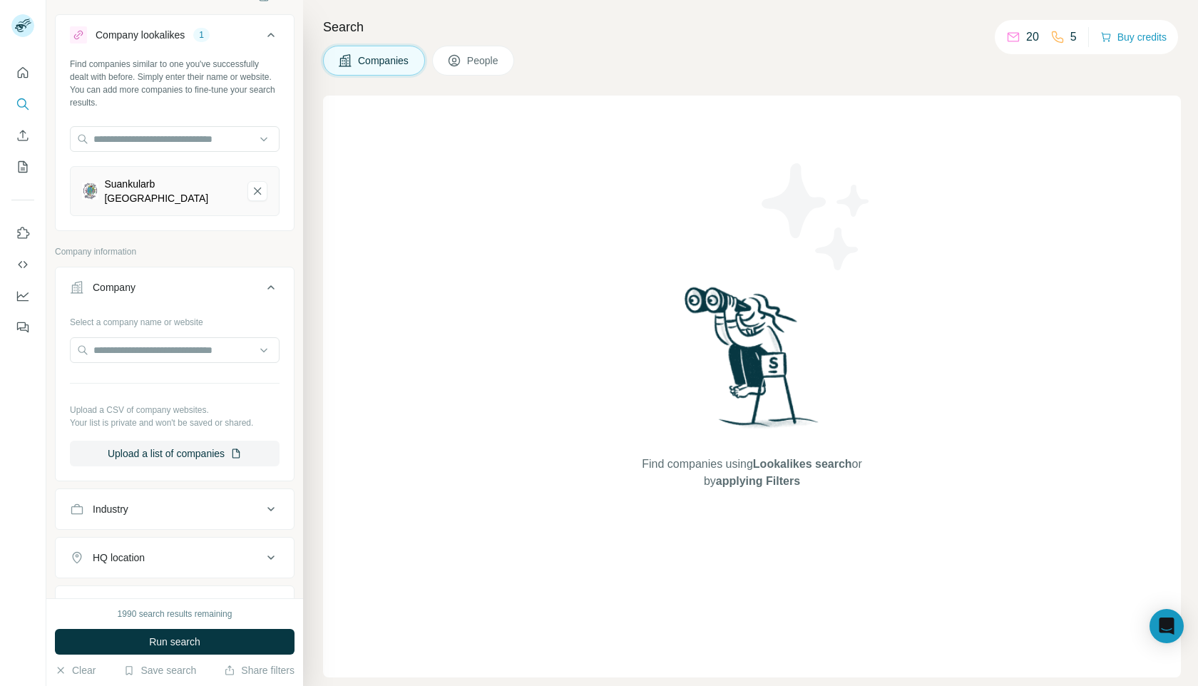
scroll to position [25, 0]
click at [208, 343] on input "text" at bounding box center [175, 348] width 210 height 26
paste input "**********"
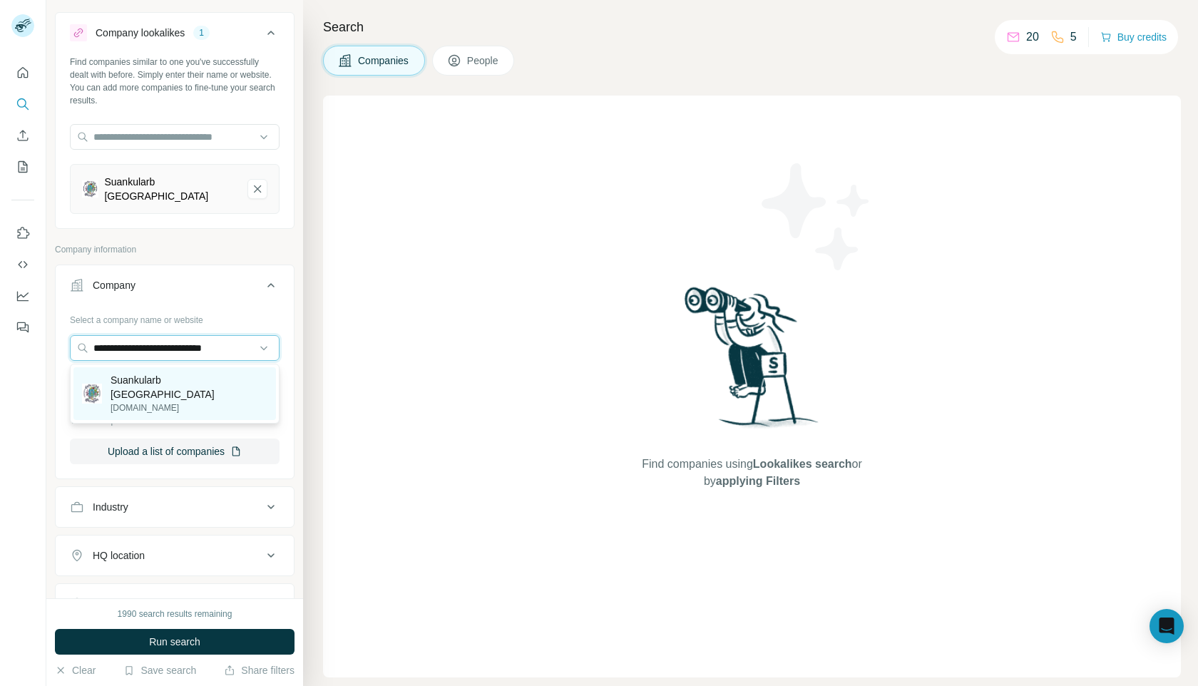
type input "**********"
click at [204, 401] on p "[DOMAIN_NAME]" at bounding box center [189, 407] width 157 height 13
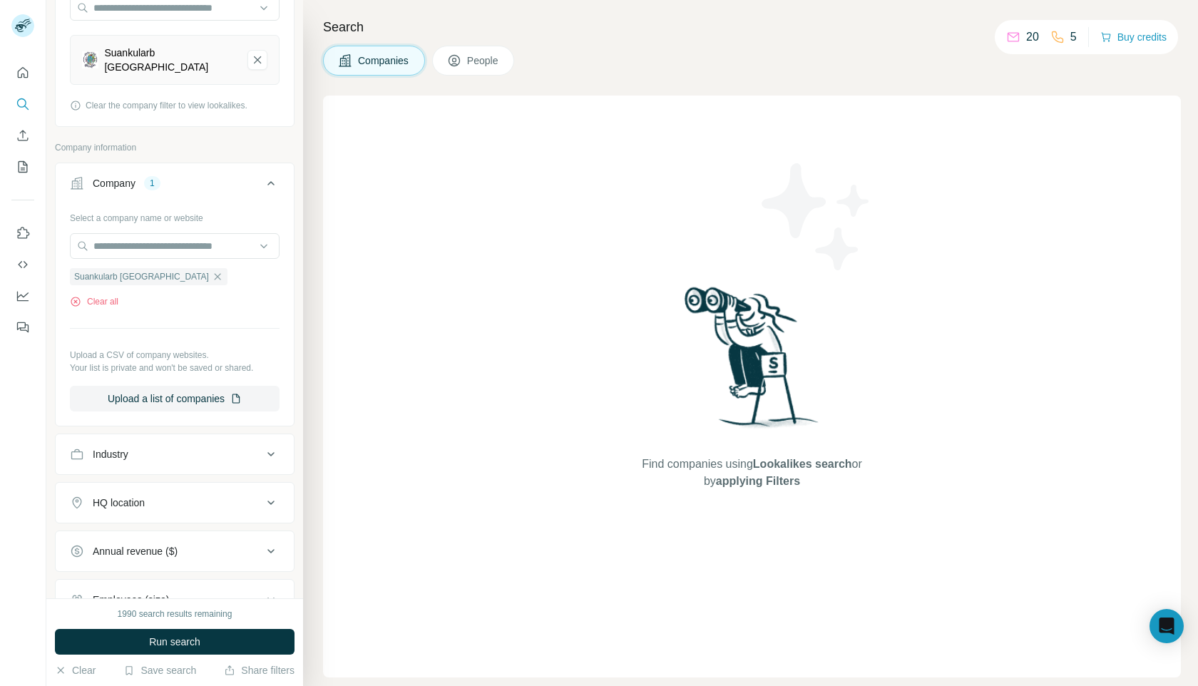
scroll to position [160, 0]
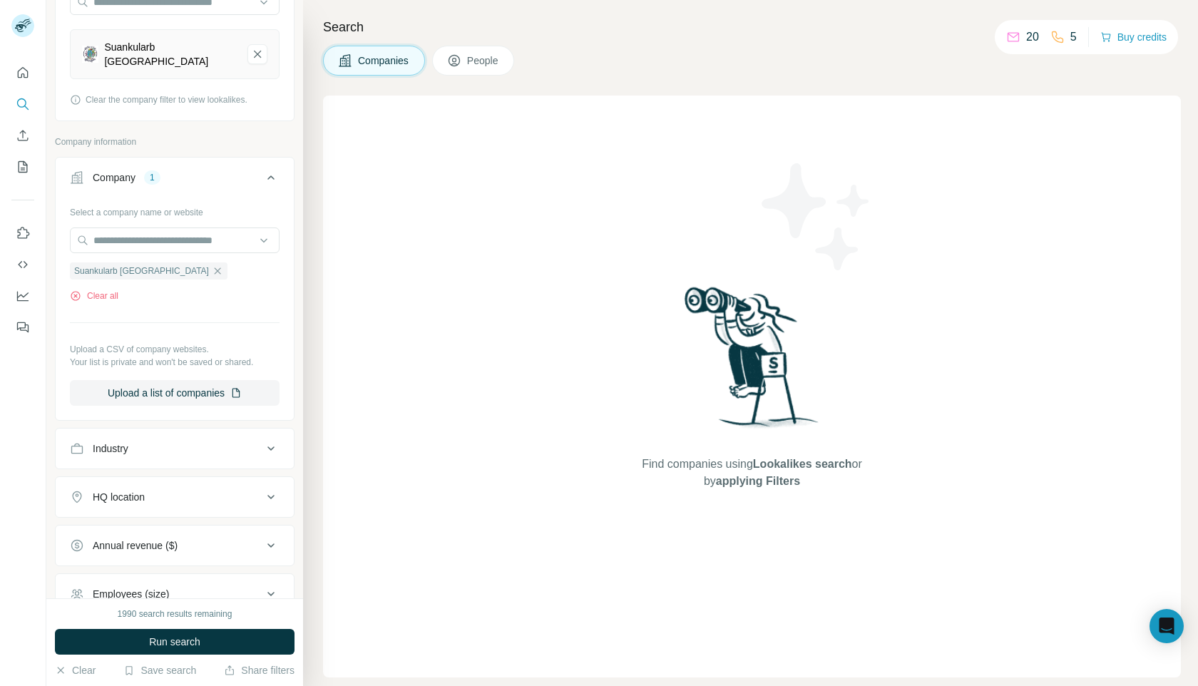
click at [238, 447] on div "Industry" at bounding box center [166, 448] width 193 height 14
click at [217, 483] on input at bounding box center [167, 484] width 176 height 16
paste input "**********"
type input "**********"
click at [265, 481] on icon at bounding box center [264, 484] width 14 height 14
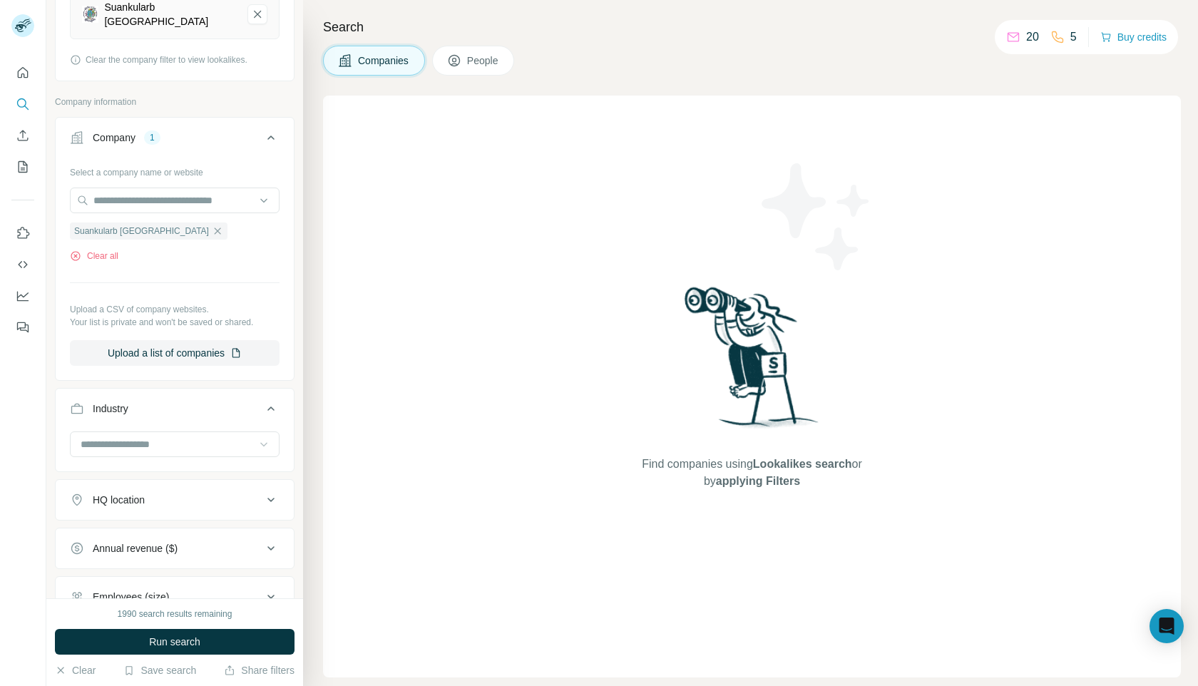
scroll to position [200, 0]
click at [242, 500] on div "HQ location" at bounding box center [166, 499] width 193 height 14
click at [248, 503] on div "HQ location" at bounding box center [166, 499] width 193 height 14
click at [228, 507] on button "HQ location" at bounding box center [175, 499] width 238 height 34
click at [212, 533] on input "text" at bounding box center [175, 535] width 210 height 26
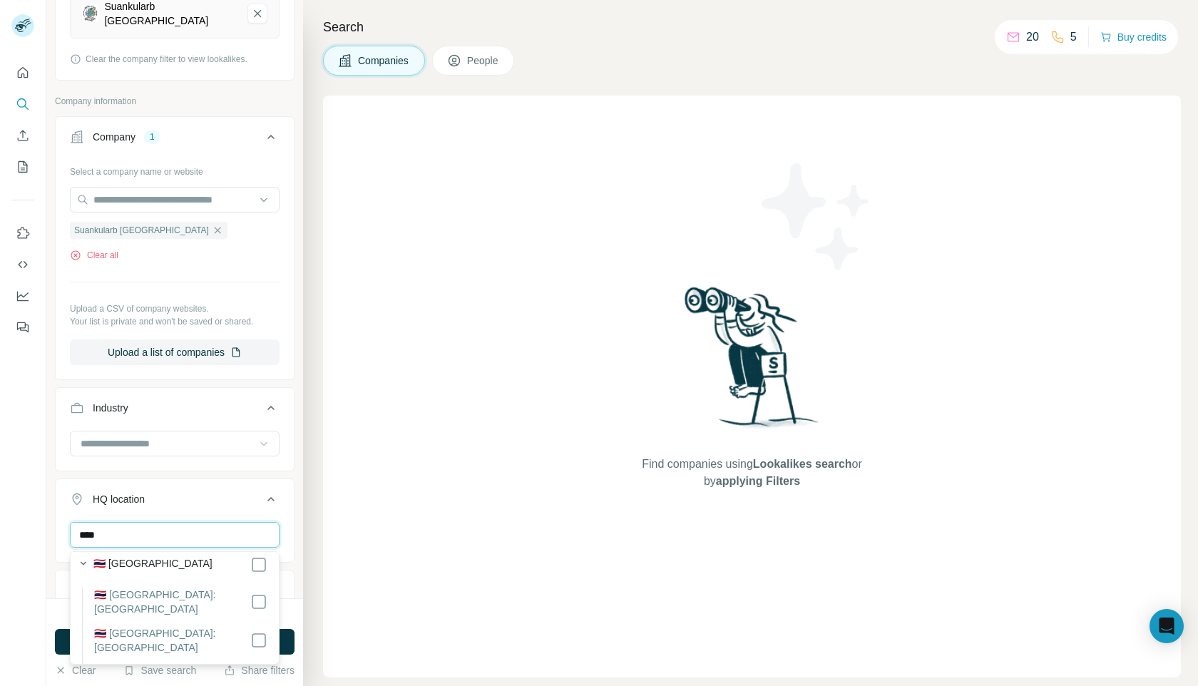
scroll to position [0, 0]
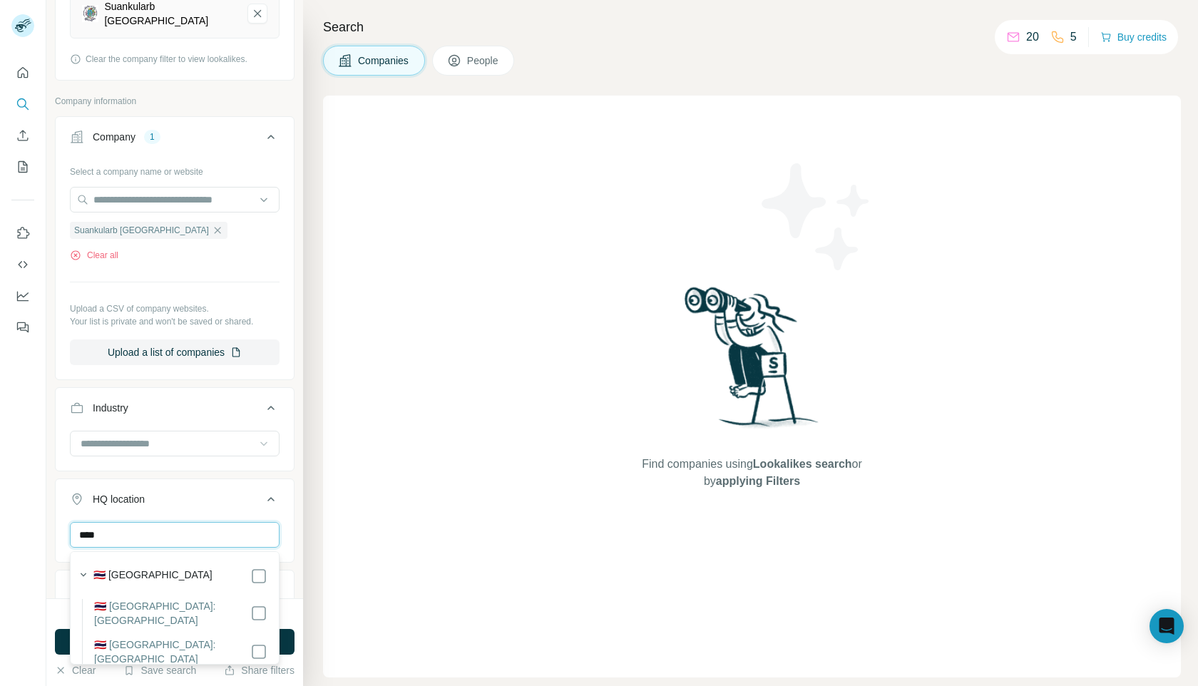
type input "****"
click at [245, 607] on li "🇹🇭 [GEOGRAPHIC_DATA]: [GEOGRAPHIC_DATA]" at bounding box center [174, 618] width 185 height 39
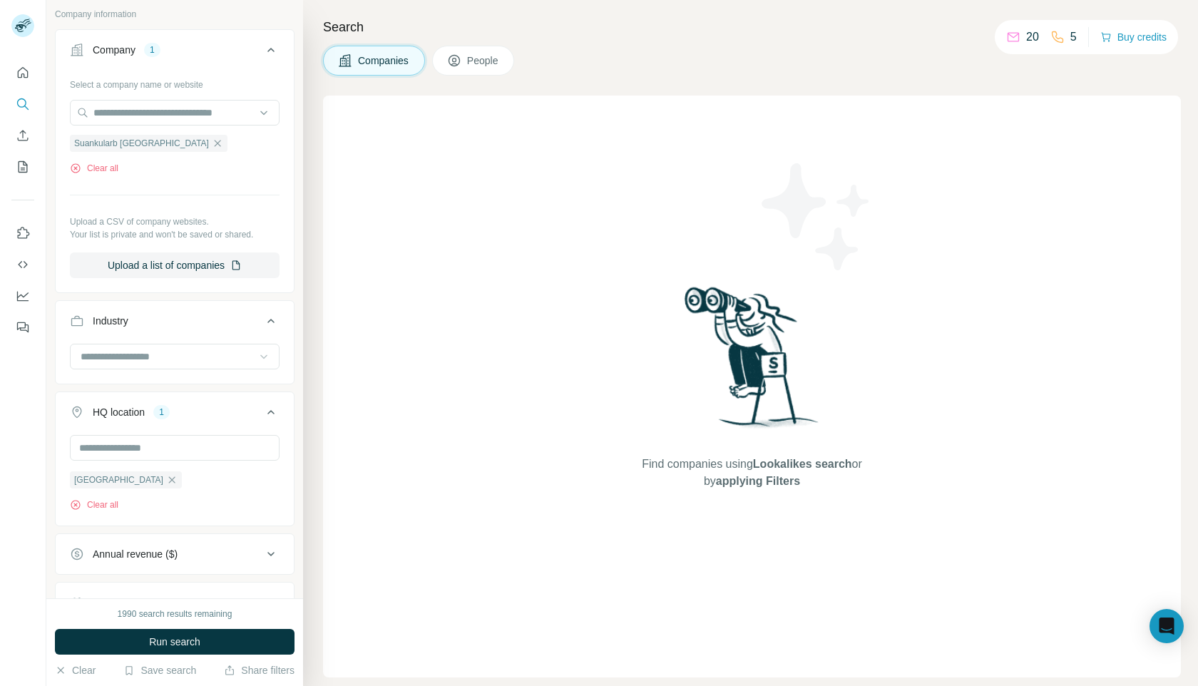
scroll to position [493, 0]
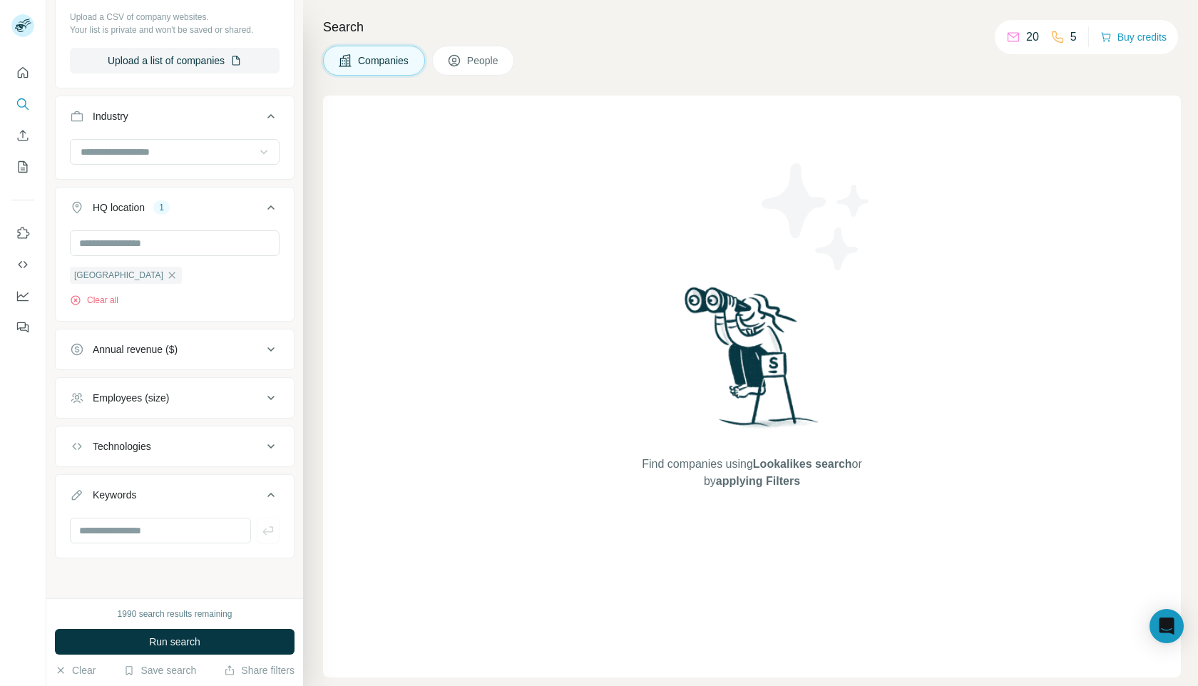
click at [193, 350] on div "Annual revenue ($)" at bounding box center [166, 349] width 193 height 14
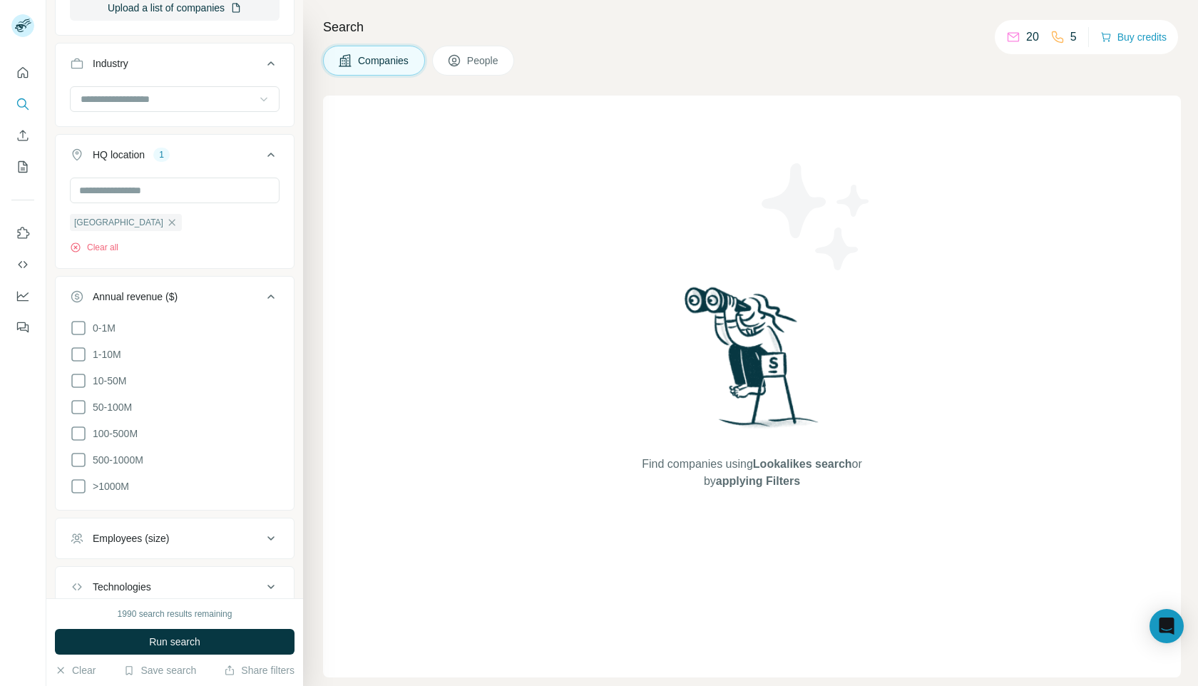
scroll to position [573, 0]
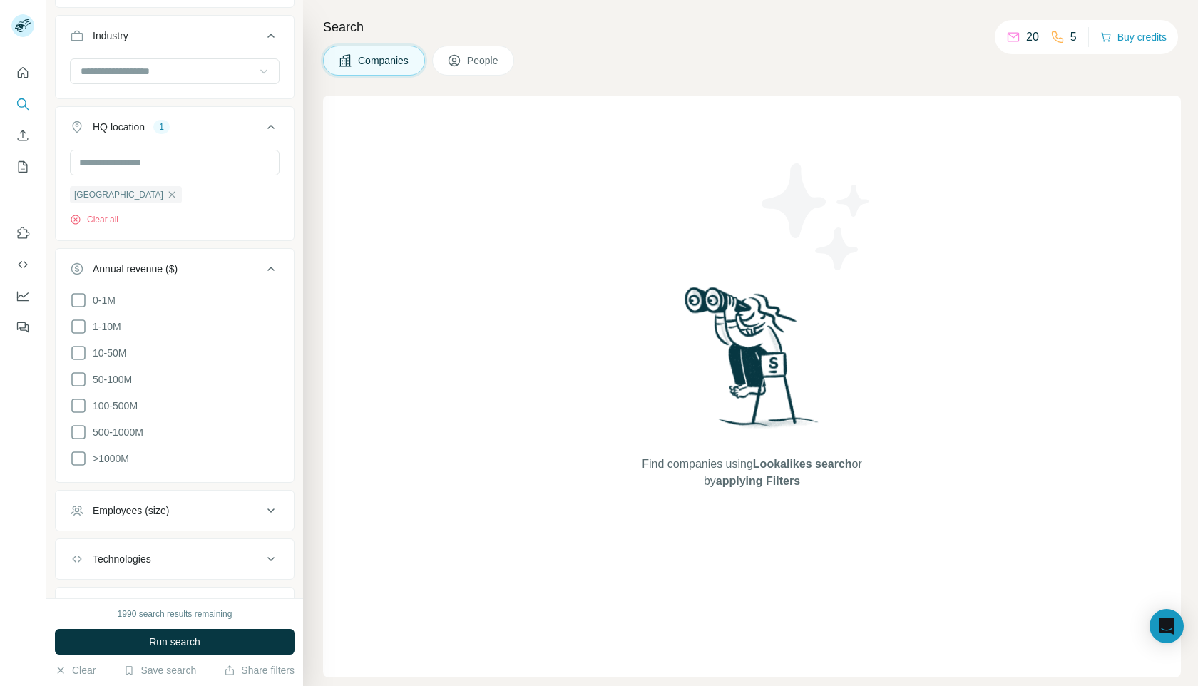
click at [213, 504] on div "Employees (size)" at bounding box center [166, 510] width 193 height 14
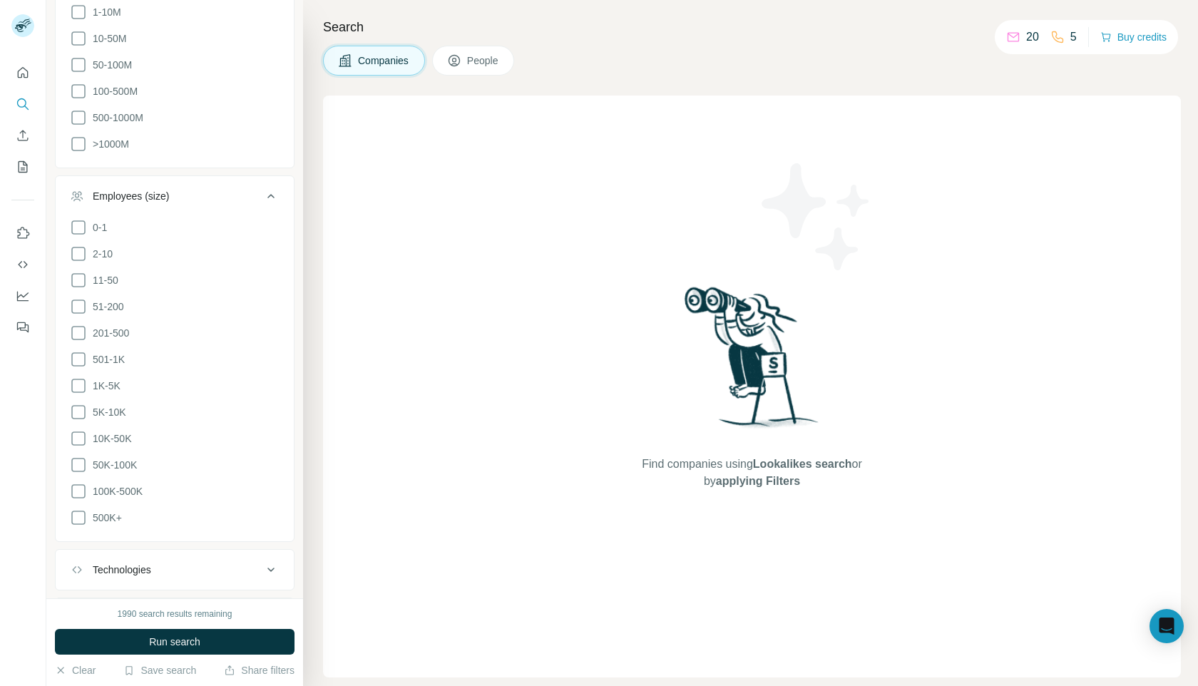
scroll to position [1004, 0]
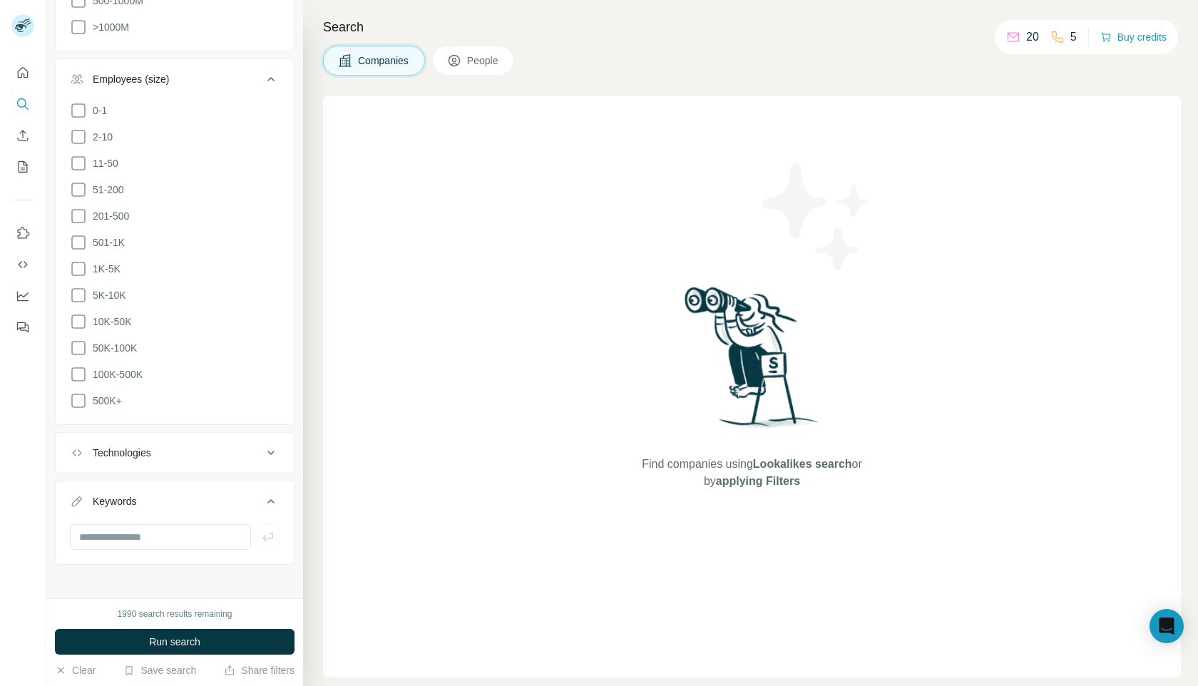
click at [207, 450] on div "Technologies" at bounding box center [166, 453] width 193 height 14
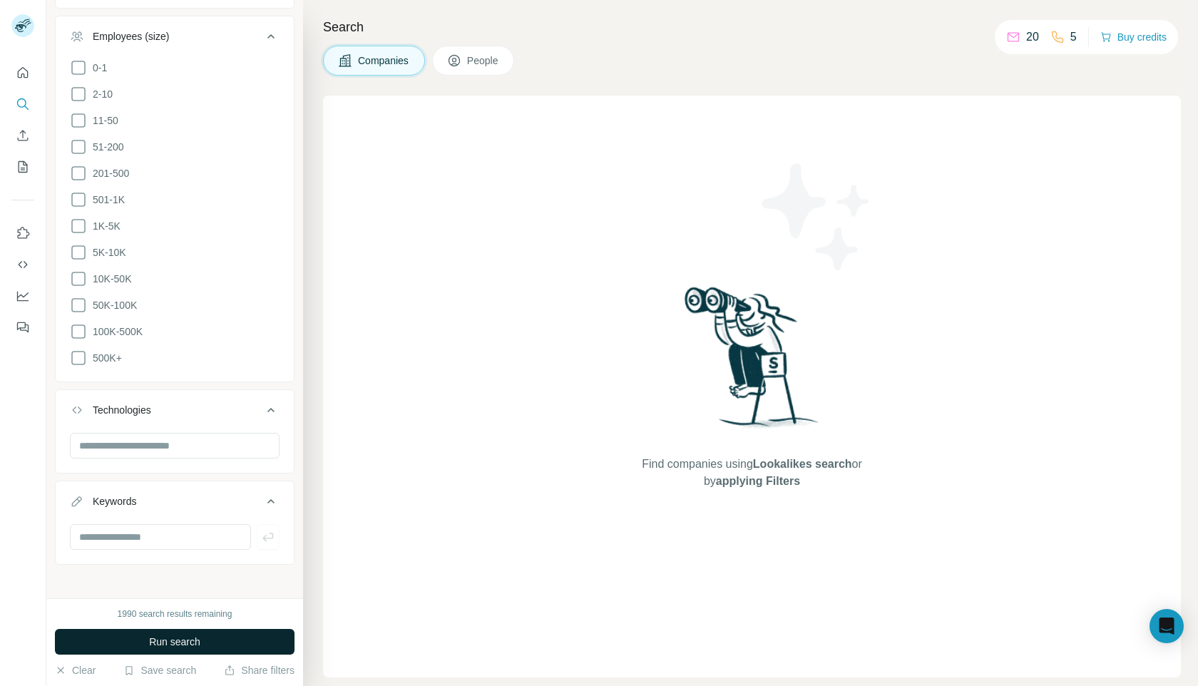
click at [179, 637] on span "Run search" at bounding box center [174, 642] width 51 height 14
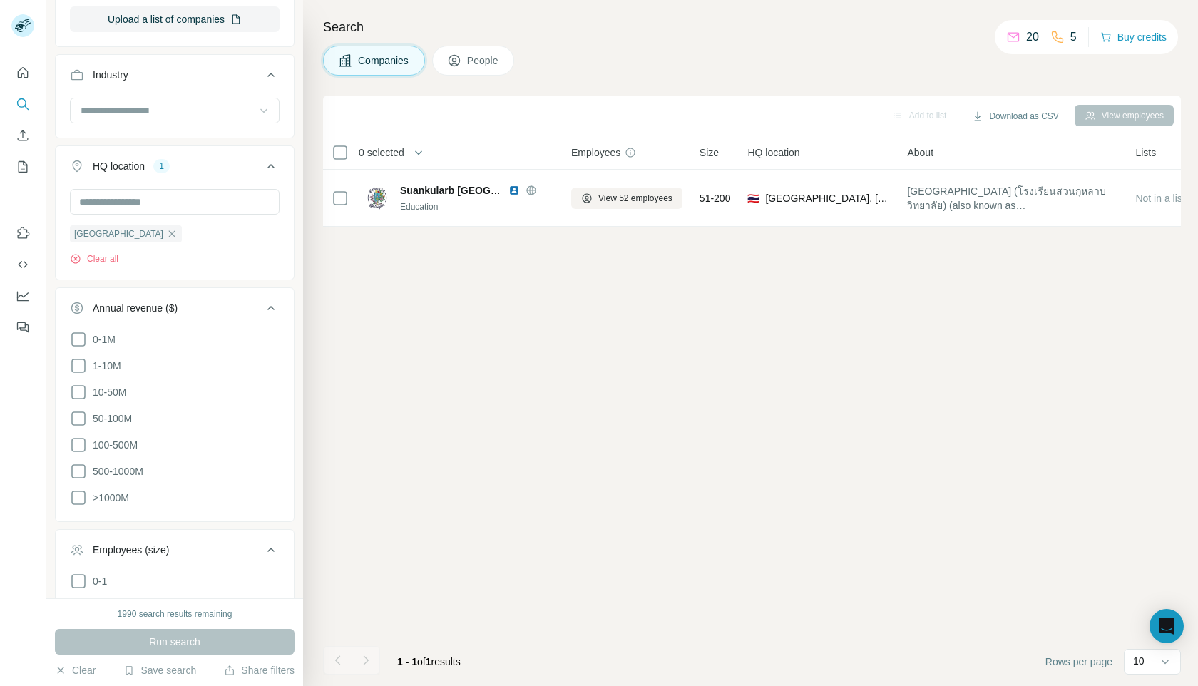
scroll to position [502, 0]
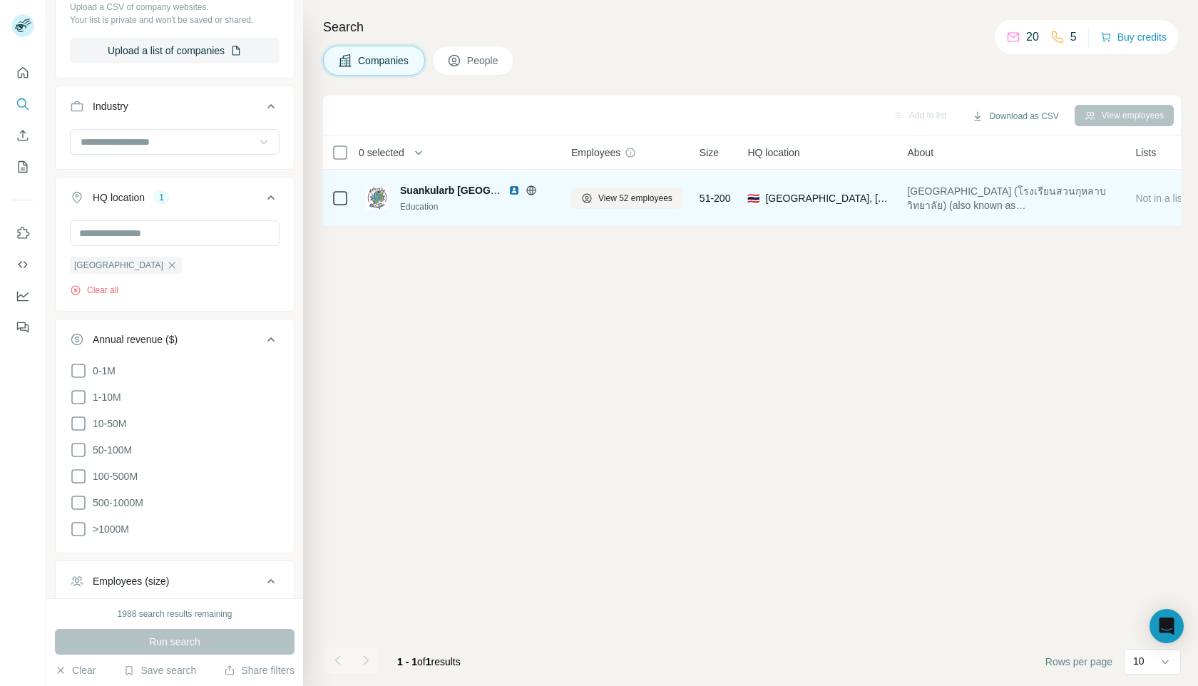
click at [451, 202] on div "Education" at bounding box center [477, 206] width 154 height 13
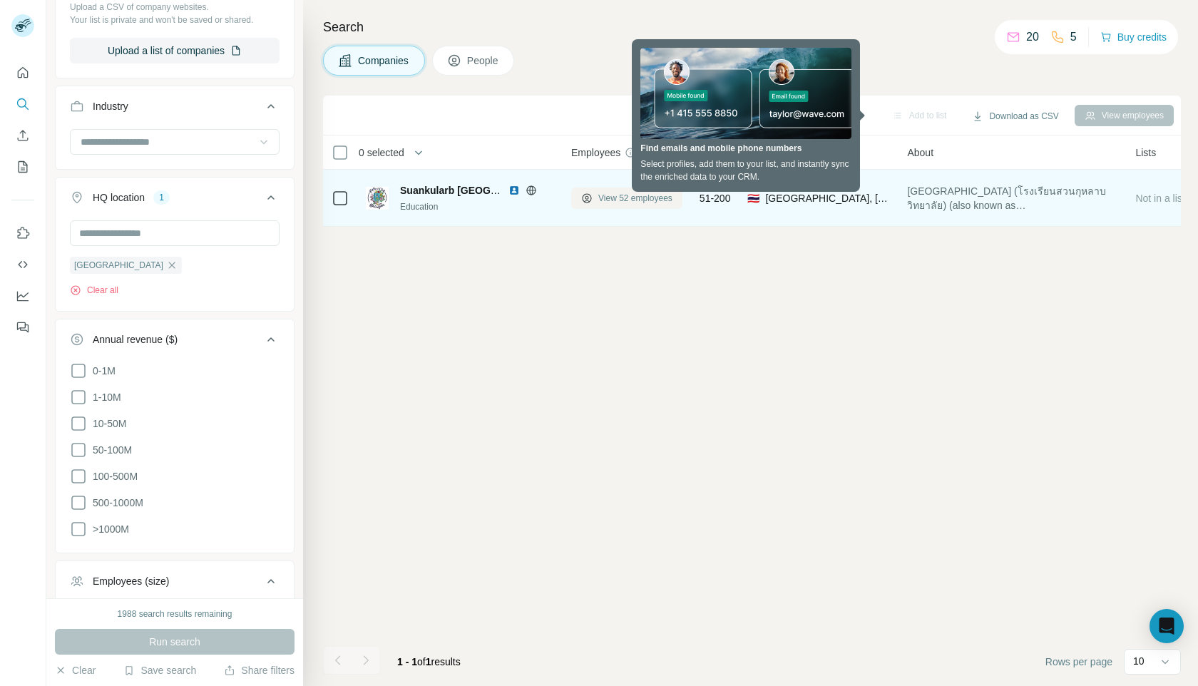
click at [612, 197] on span "View 52 employees" at bounding box center [635, 198] width 74 height 13
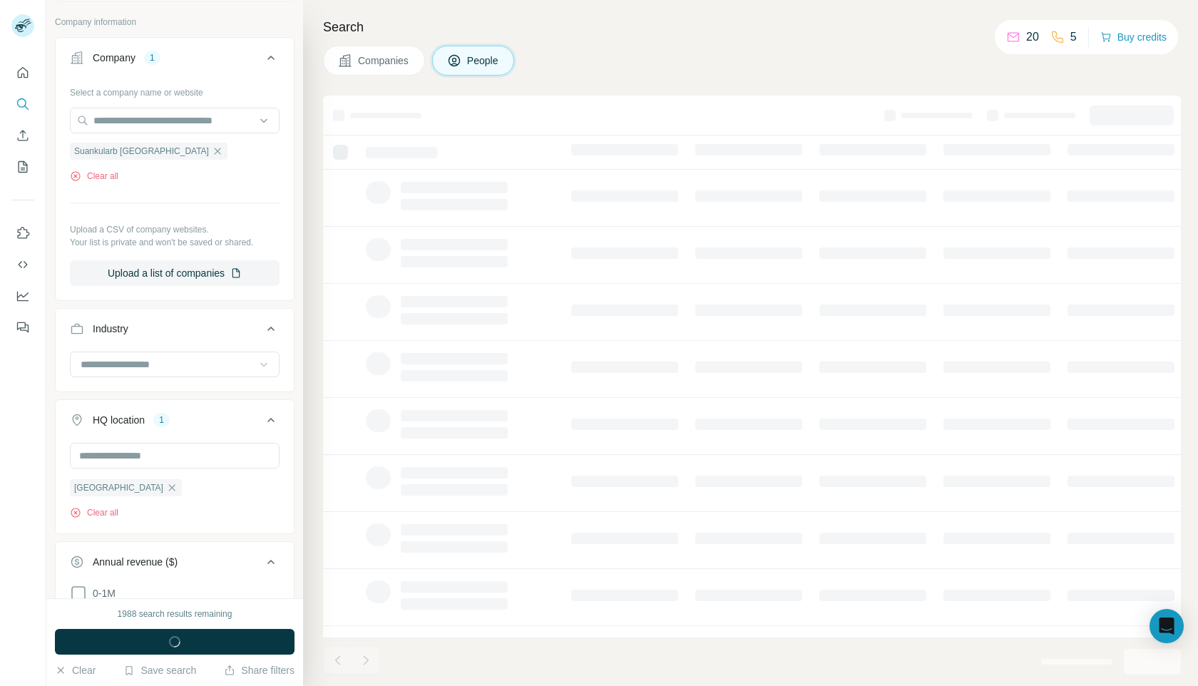
scroll to position [724, 0]
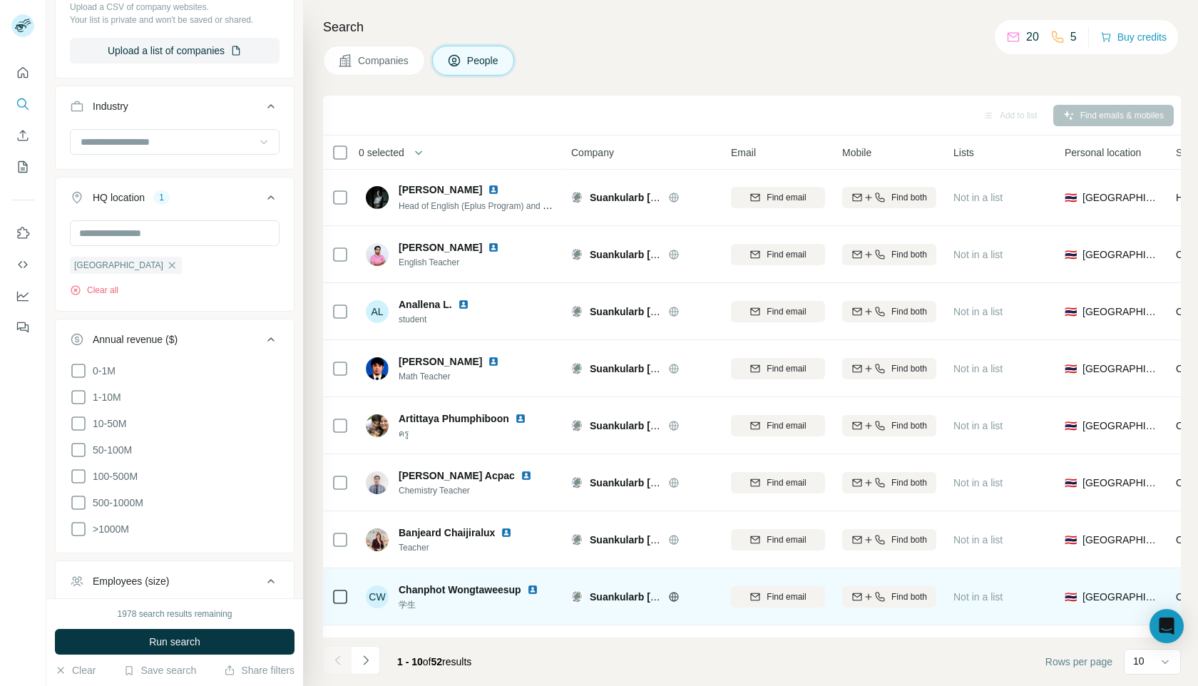
scroll to position [103, 0]
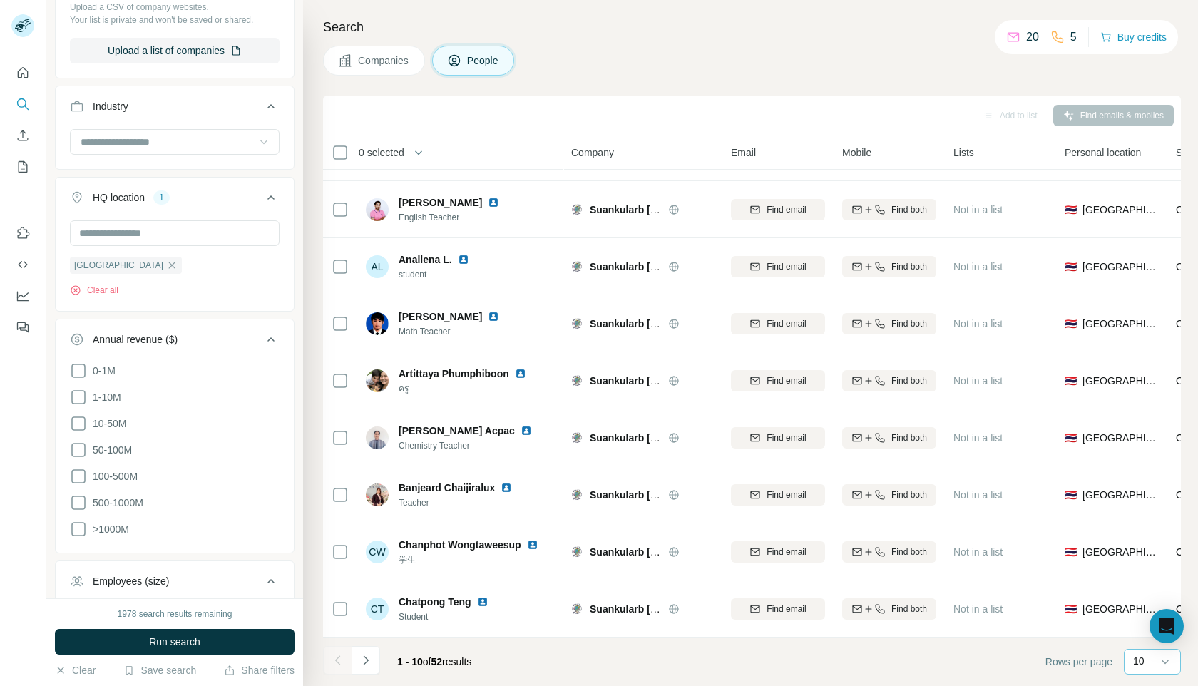
click at [1145, 663] on div "10" at bounding box center [1151, 661] width 36 height 14
click at [1151, 548] on div "60" at bounding box center [1152, 552] width 33 height 14
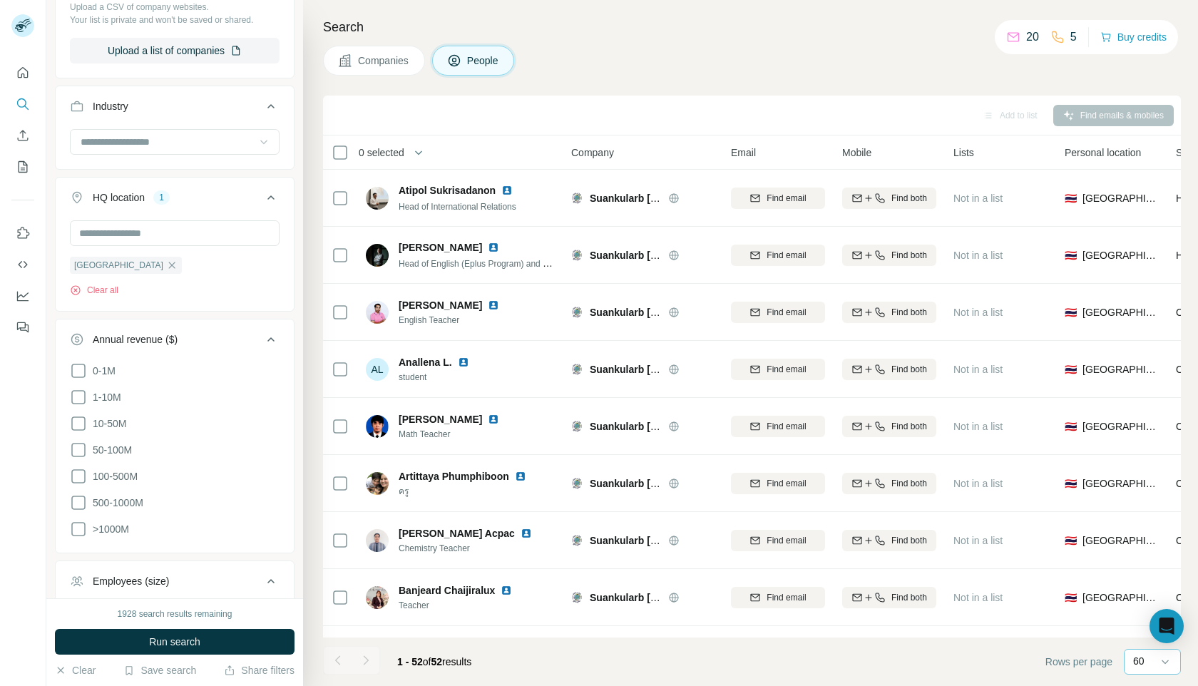
click at [398, 63] on span "Companies" at bounding box center [384, 60] width 52 height 14
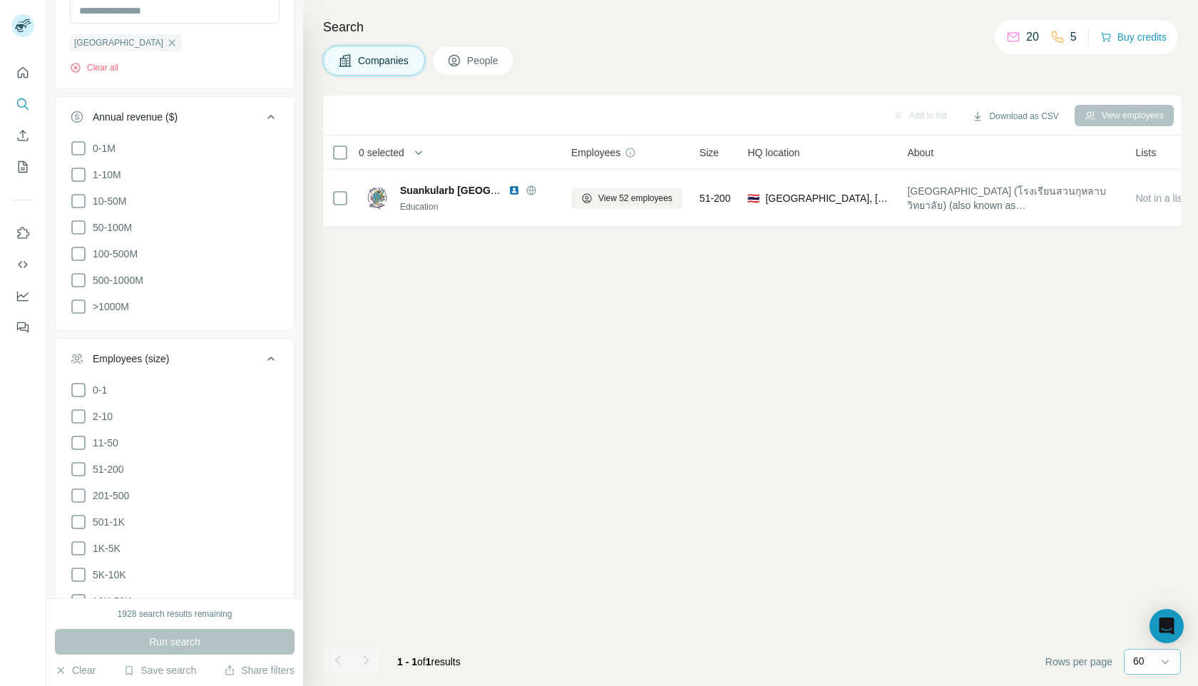
scroll to position [502, 0]
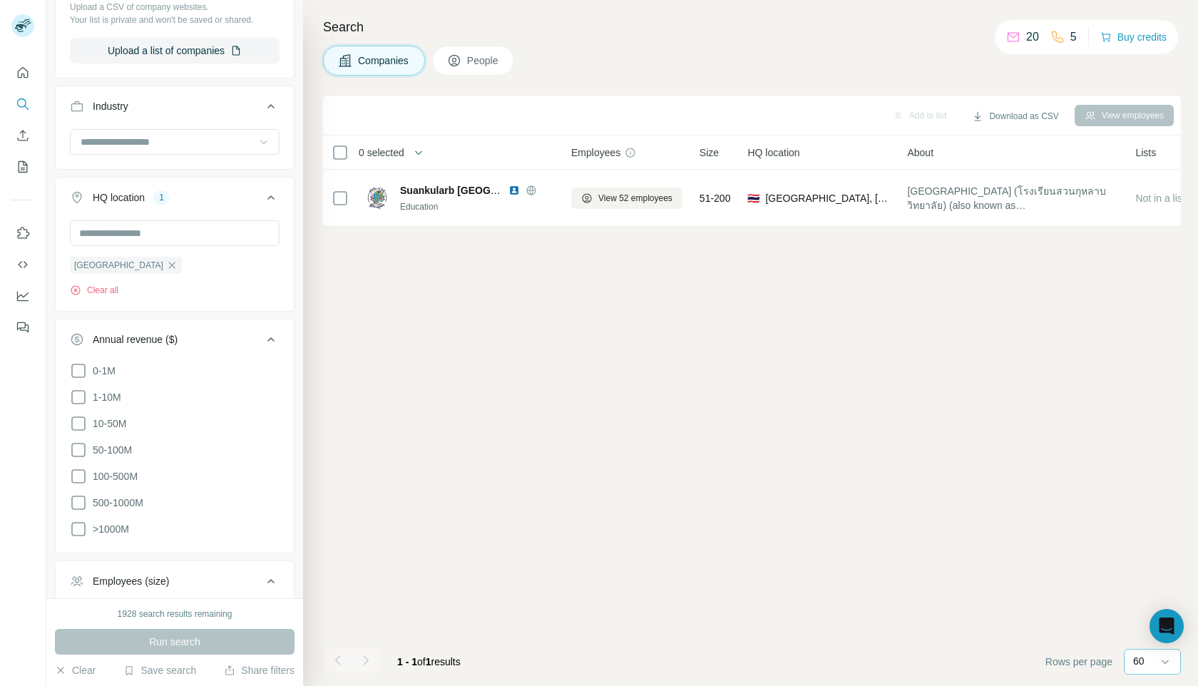
click at [385, 61] on span "Companies" at bounding box center [384, 60] width 52 height 14
click at [472, 72] on button "People" at bounding box center [473, 61] width 83 height 30
click at [475, 58] on span "People" at bounding box center [483, 60] width 33 height 14
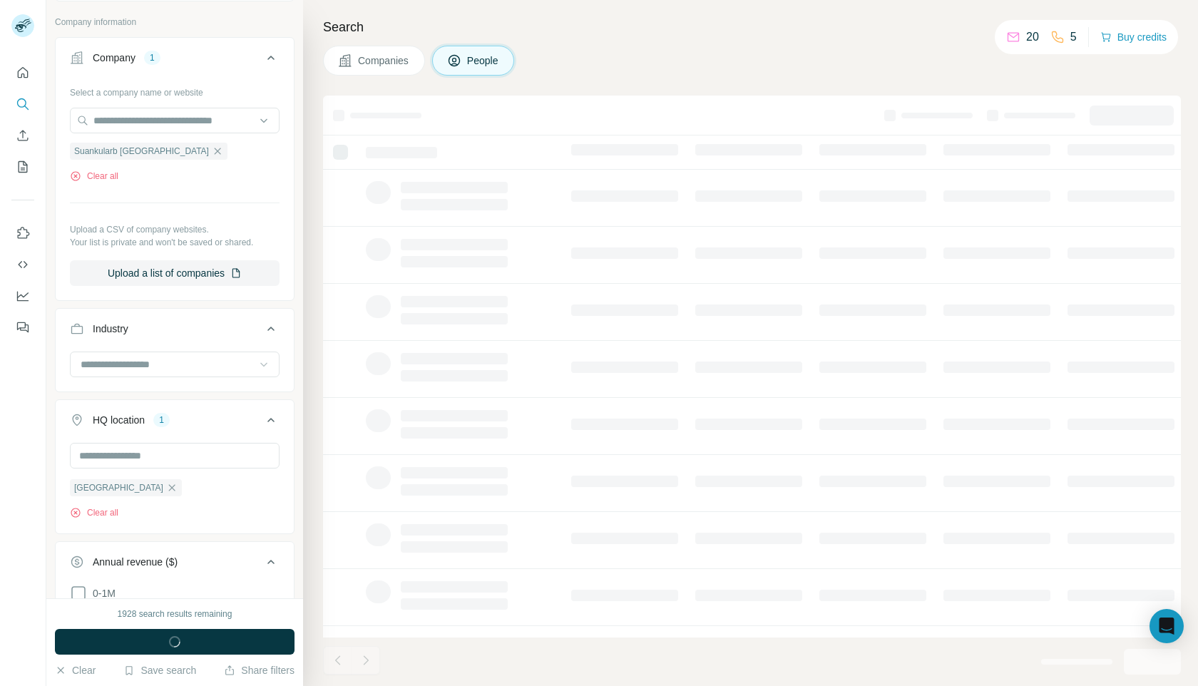
click at [408, 66] on span "Companies" at bounding box center [384, 60] width 52 height 14
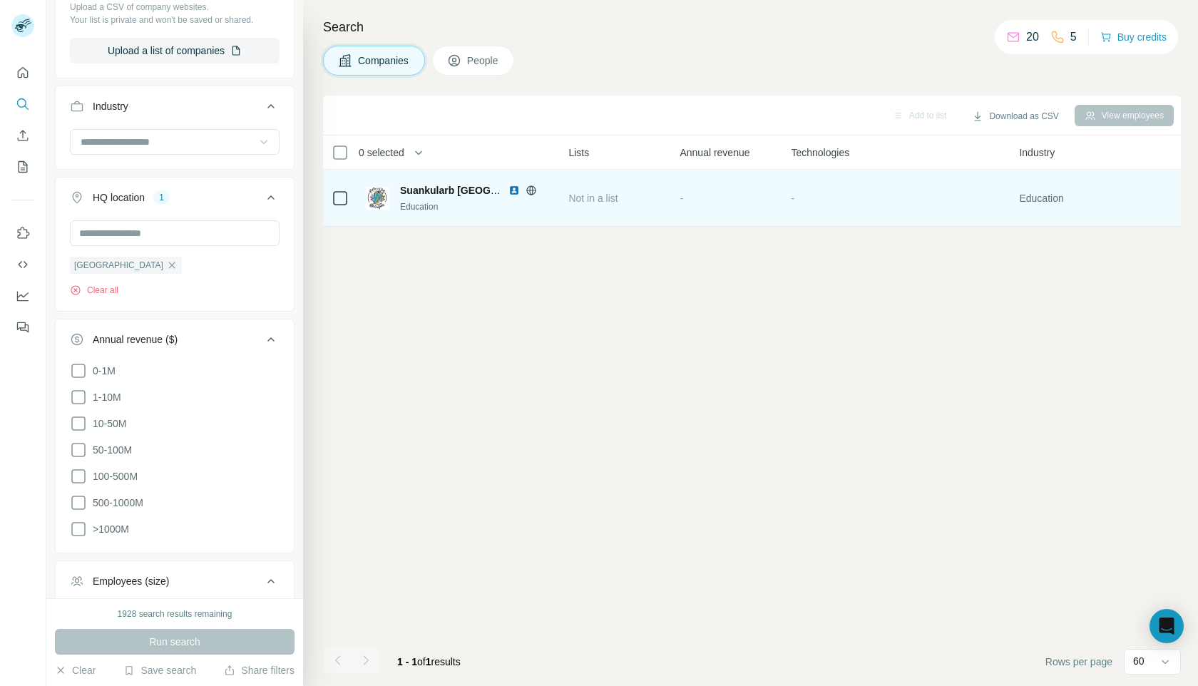
scroll to position [0, 860]
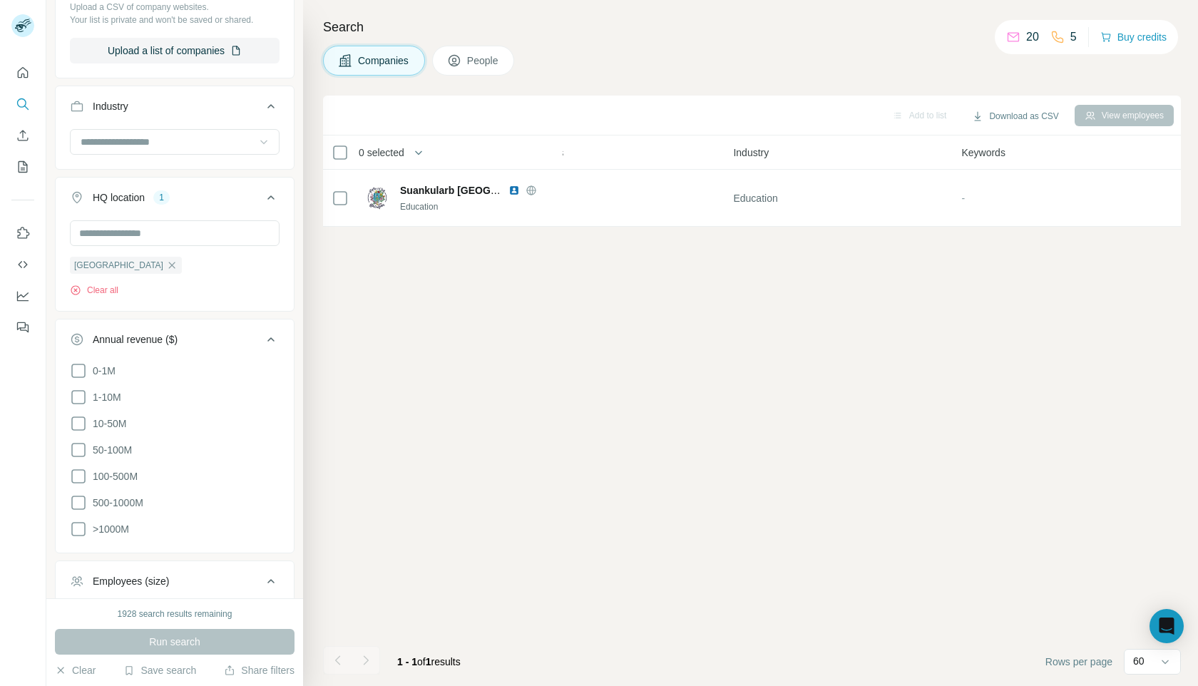
click at [493, 55] on span "People" at bounding box center [483, 60] width 33 height 14
click at [485, 56] on span "People" at bounding box center [483, 60] width 33 height 14
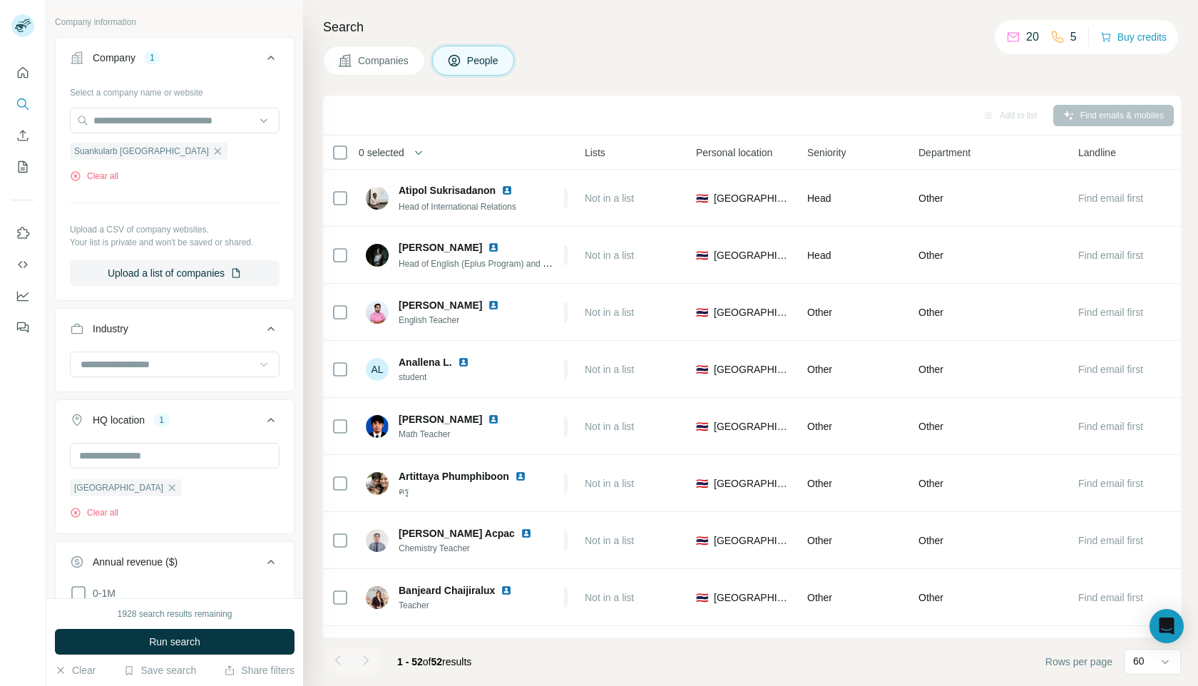
scroll to position [724, 0]
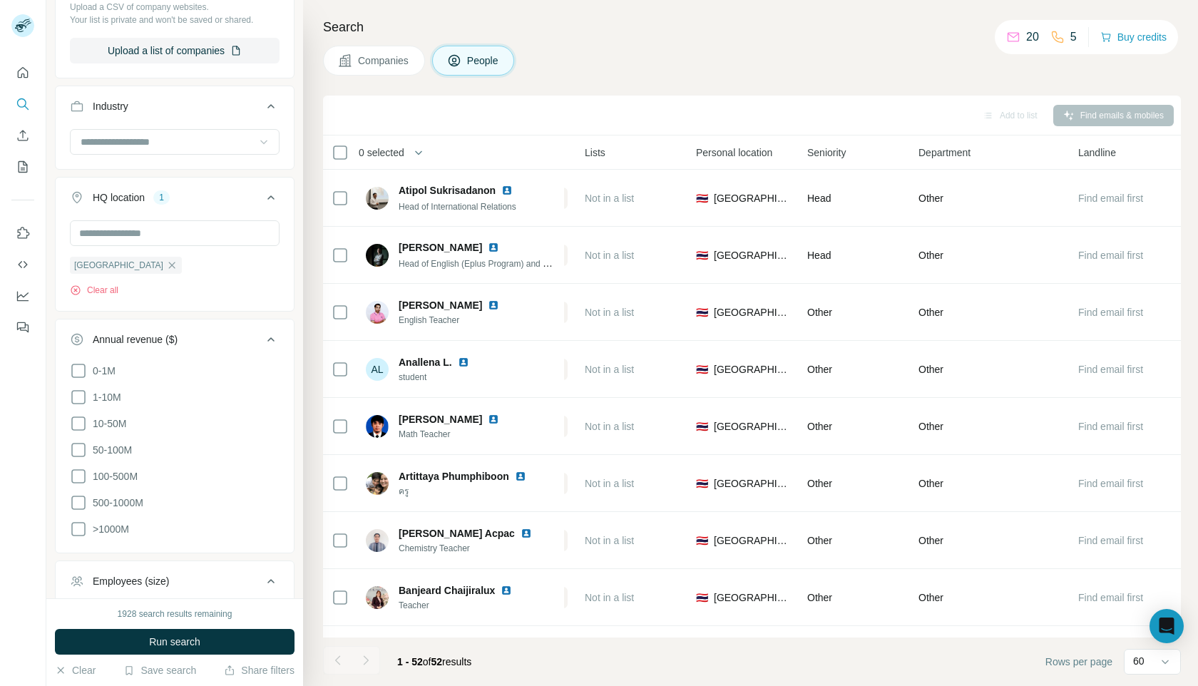
click at [473, 58] on span "People" at bounding box center [483, 60] width 33 height 14
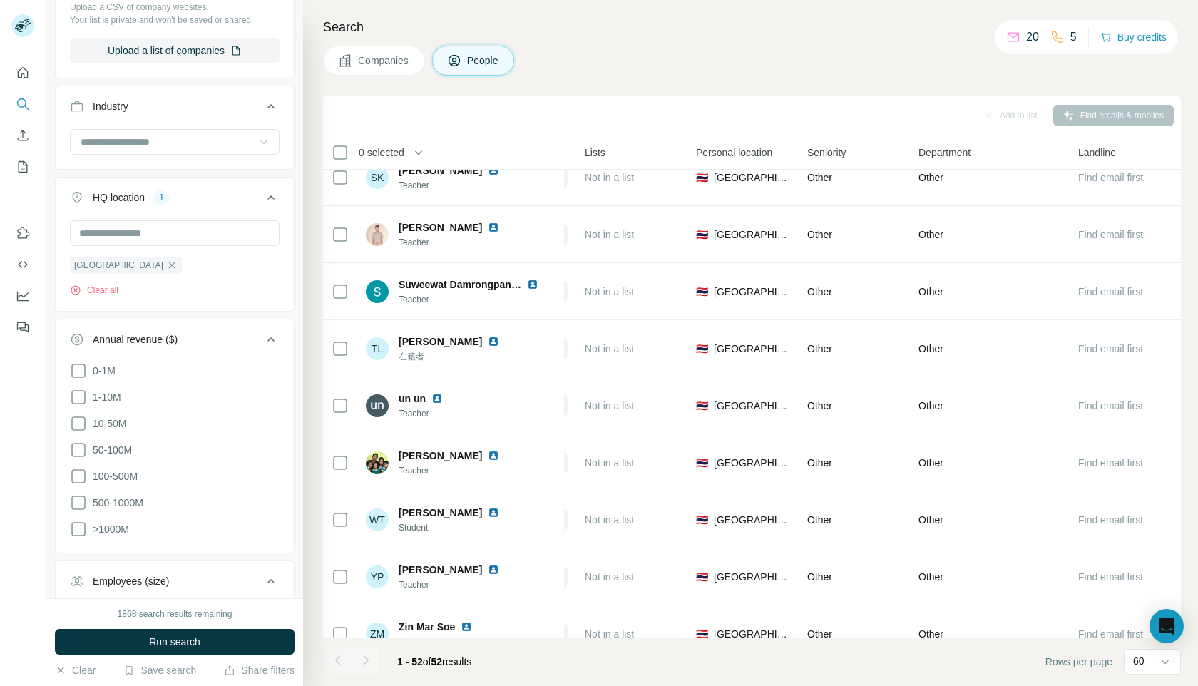
scroll to position [2498, 369]
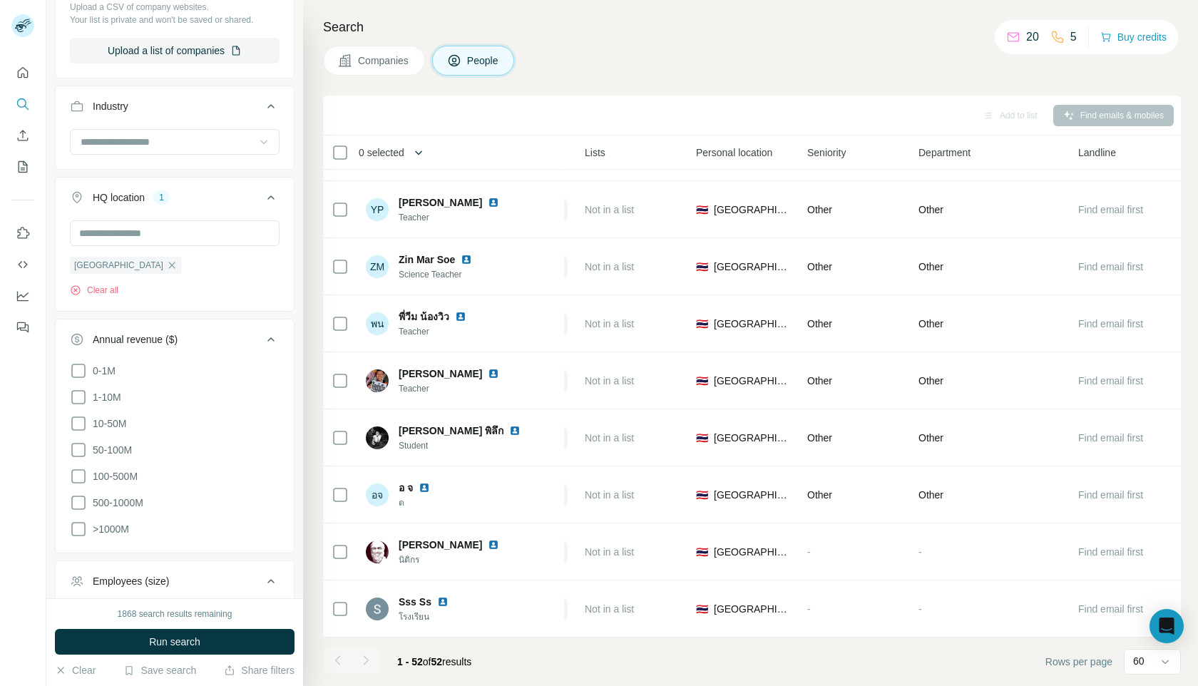
click at [421, 155] on icon "button" at bounding box center [418, 152] width 14 height 14
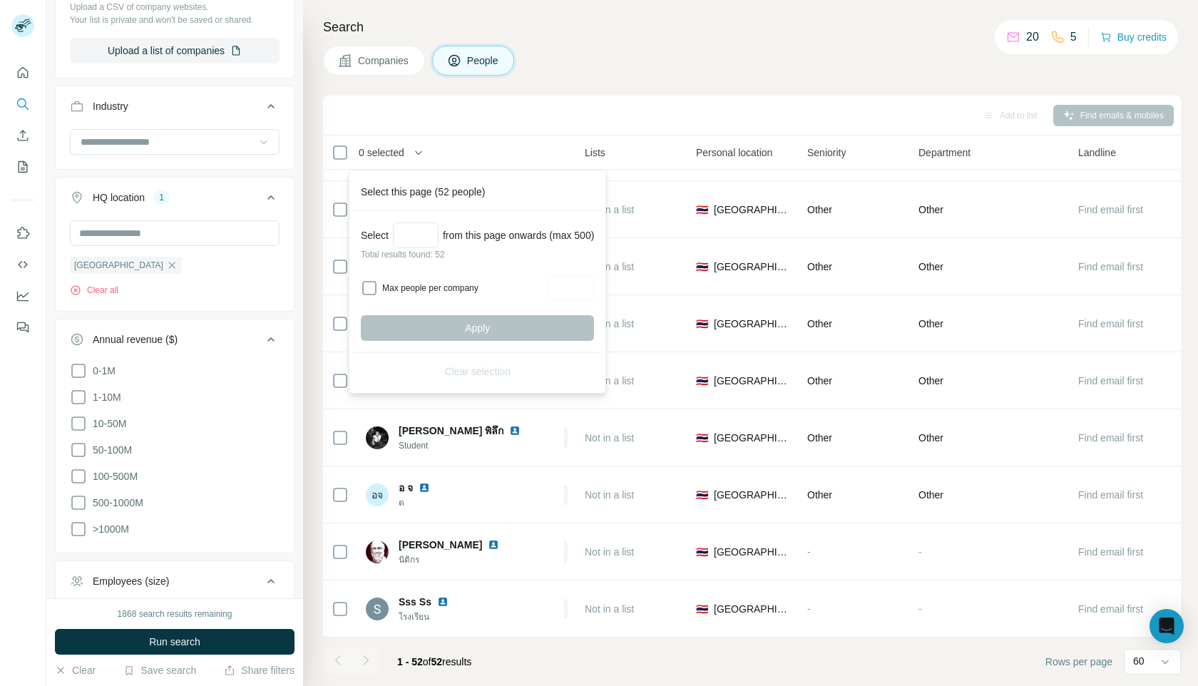
click at [620, 56] on div "Companies People" at bounding box center [752, 61] width 858 height 30
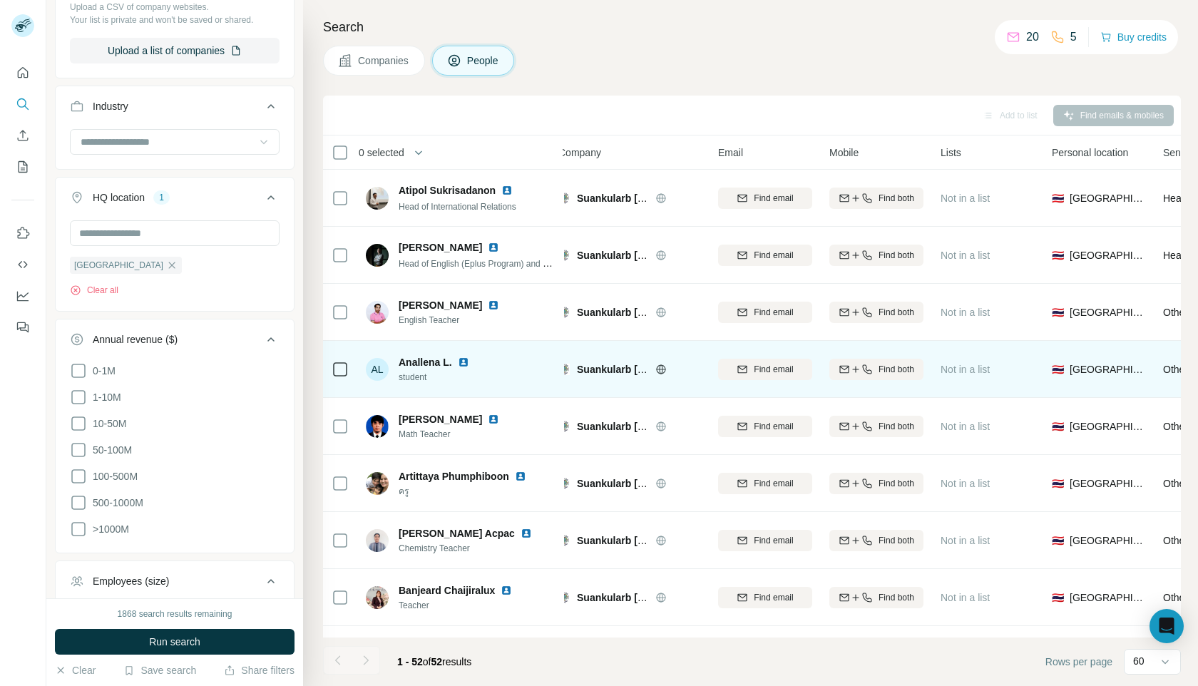
scroll to position [0, 0]
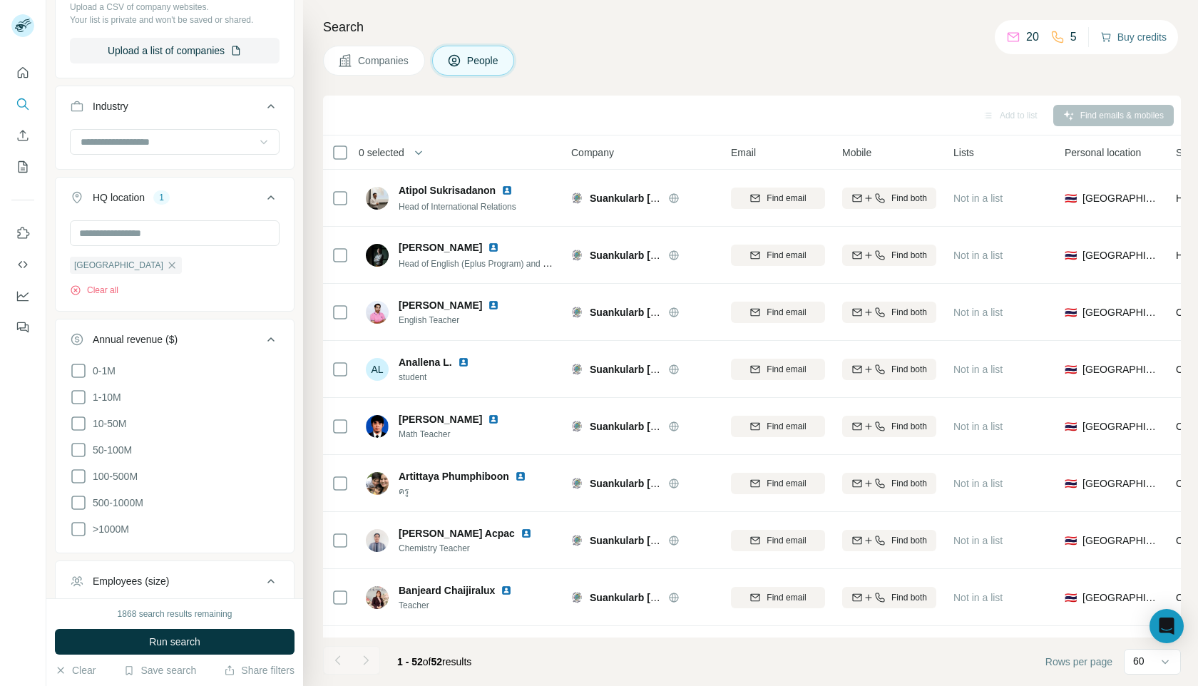
click at [1133, 30] on button "Buy credits" at bounding box center [1133, 37] width 66 height 20
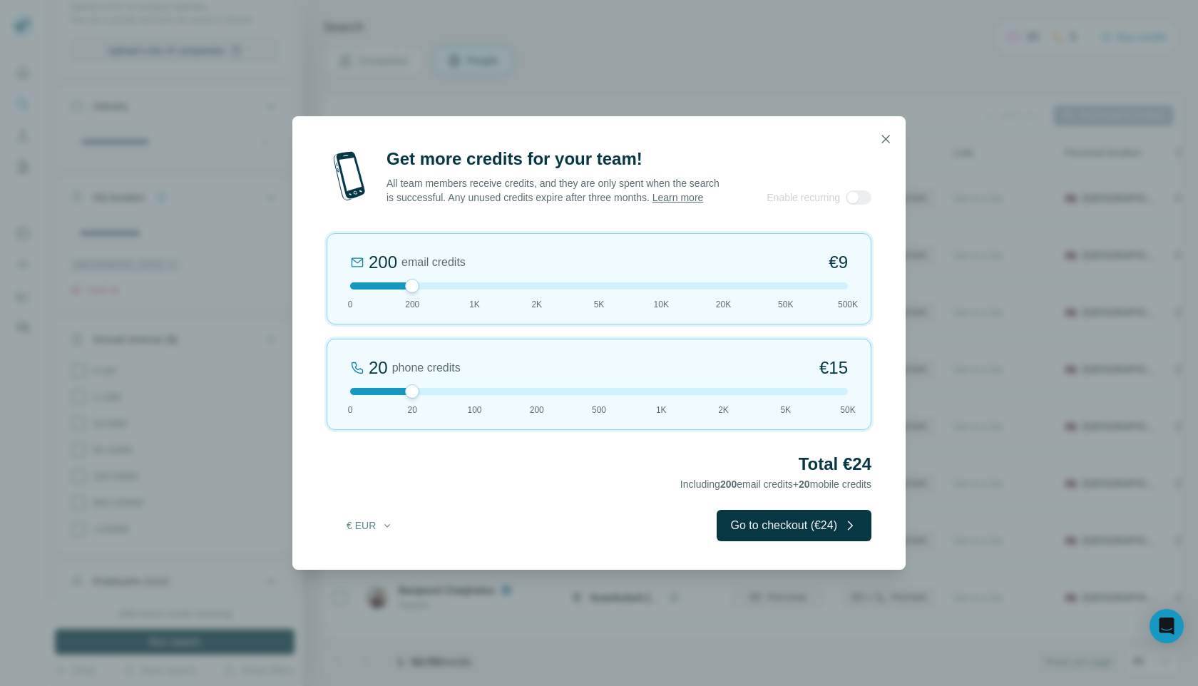
drag, startPoint x: 801, startPoint y: 297, endPoint x: 921, endPoint y: 298, distance: 120.5
click at [926, 298] on div "Get more credits for your team! All team members receive credits, and they are …" at bounding box center [599, 343] width 1198 height 686
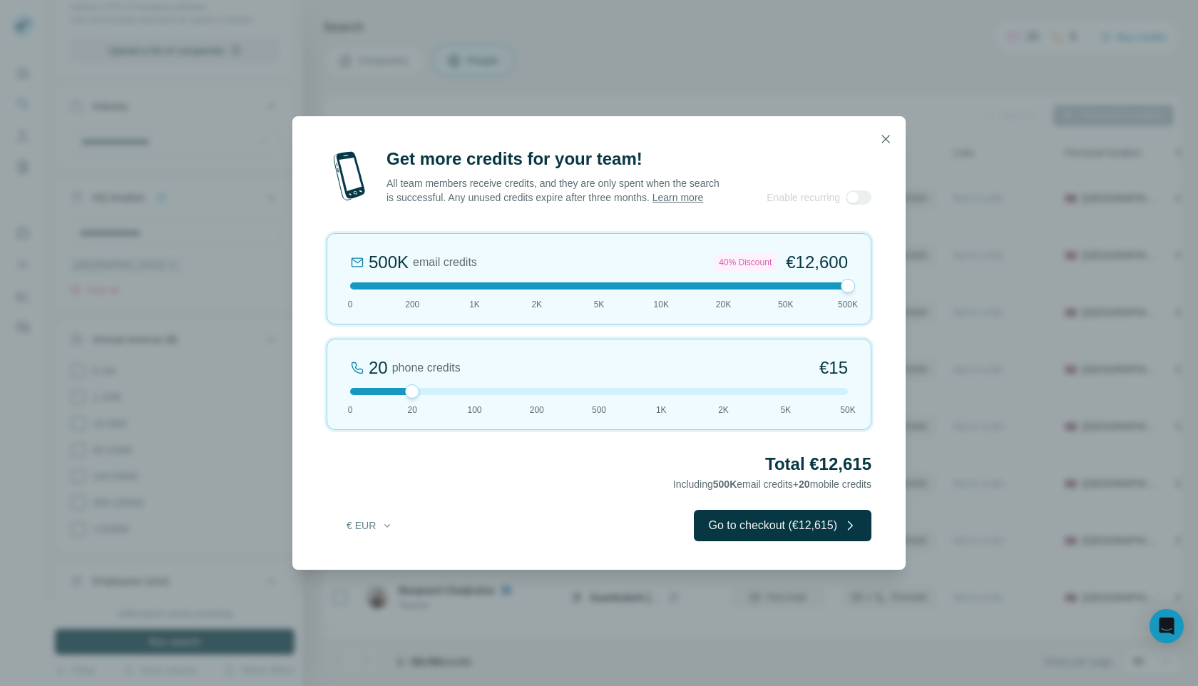
drag, startPoint x: 416, startPoint y: 289, endPoint x: 910, endPoint y: 285, distance: 494.8
click at [910, 285] on div "Get more credits for your team! All team members receive credits, and they are …" at bounding box center [599, 343] width 1198 height 686
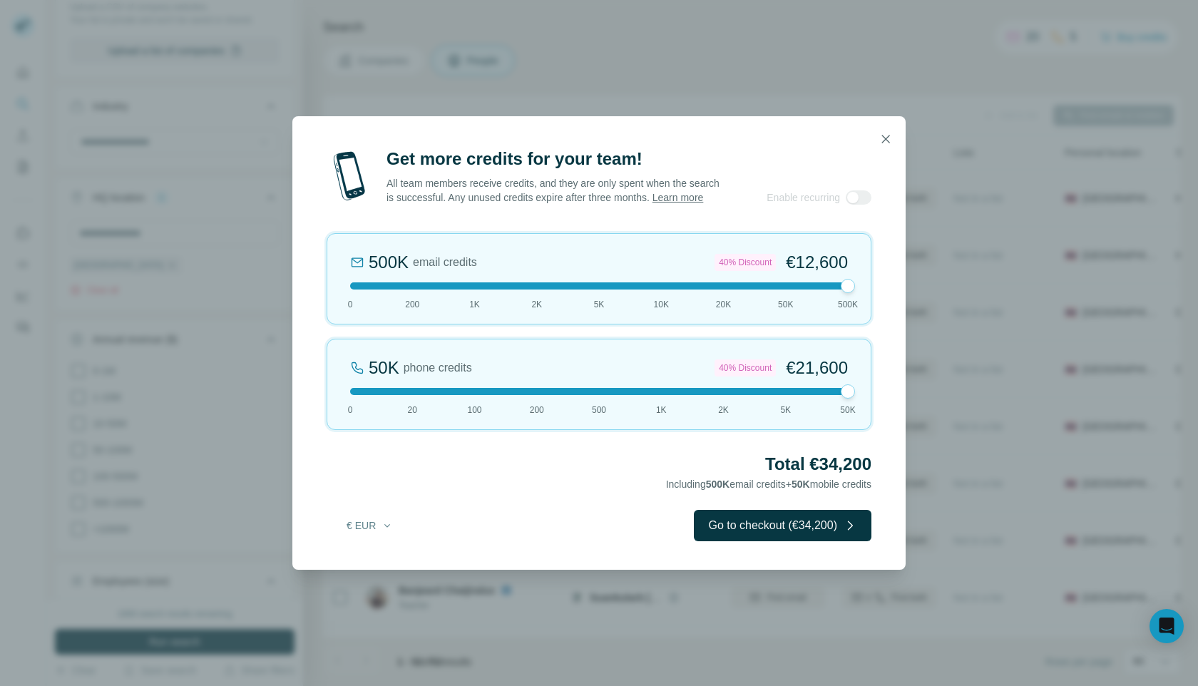
drag, startPoint x: 416, startPoint y: 393, endPoint x: 1051, endPoint y: 389, distance: 634.5
click at [1049, 389] on div "Get more credits for your team! All team members receive credits, and they are …" at bounding box center [599, 343] width 1198 height 686
click at [380, 533] on button "€ EUR" at bounding box center [370, 526] width 66 height 26
click at [382, 563] on div "$ USD" at bounding box center [399, 565] width 120 height 14
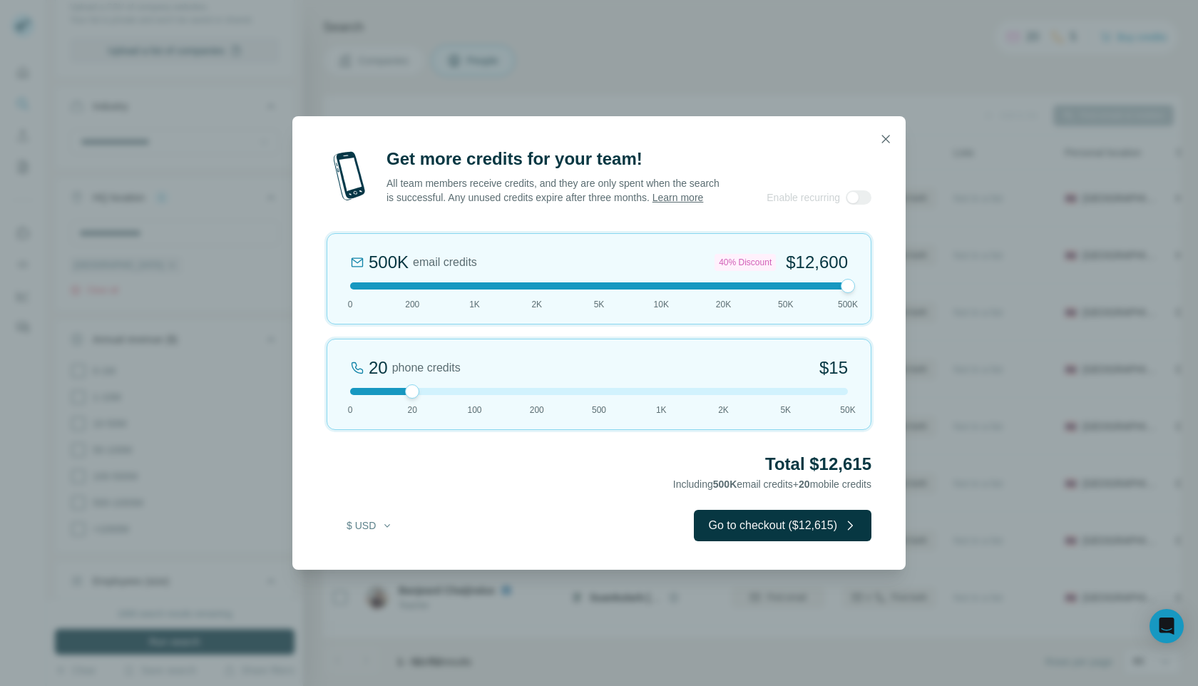
drag, startPoint x: 846, startPoint y: 396, endPoint x: 409, endPoint y: 414, distance: 436.7
click at [409, 414] on div "20 phone credits $[PHONE_NUMBER] 1K 2K 5K 50K" at bounding box center [599, 384] width 545 height 91
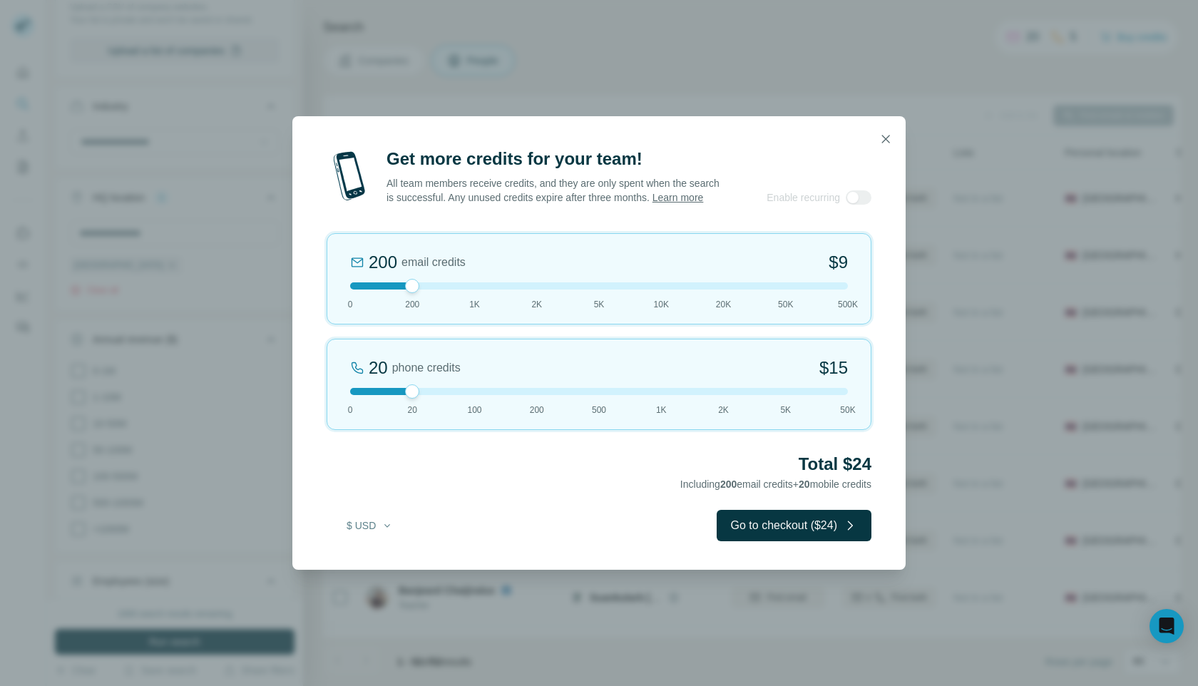
drag, startPoint x: 843, startPoint y: 293, endPoint x: 419, endPoint y: 299, distance: 424.3
click at [419, 299] on div "200 email credits $9 0 200 1K 2K 5K 10K 20K 50K 500K" at bounding box center [599, 278] width 545 height 91
click at [848, 205] on div at bounding box center [859, 197] width 26 height 14
click at [652, 202] on link "Learn more" at bounding box center [677, 197] width 51 height 11
click at [883, 125] on button "button" at bounding box center [885, 139] width 29 height 29
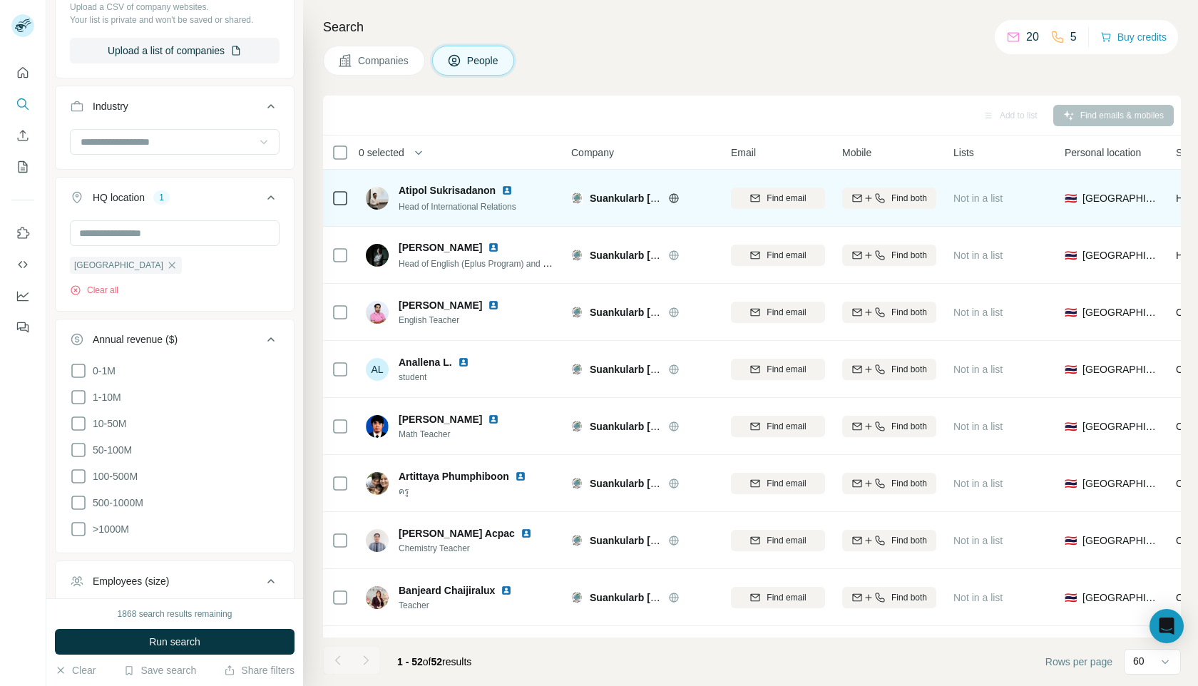
click at [469, 189] on span "Atipol Sukrisadanon" at bounding box center [447, 190] width 97 height 14
click at [404, 202] on span "Head of International Relations" at bounding box center [458, 207] width 118 height 10
click at [380, 204] on img at bounding box center [377, 198] width 23 height 23
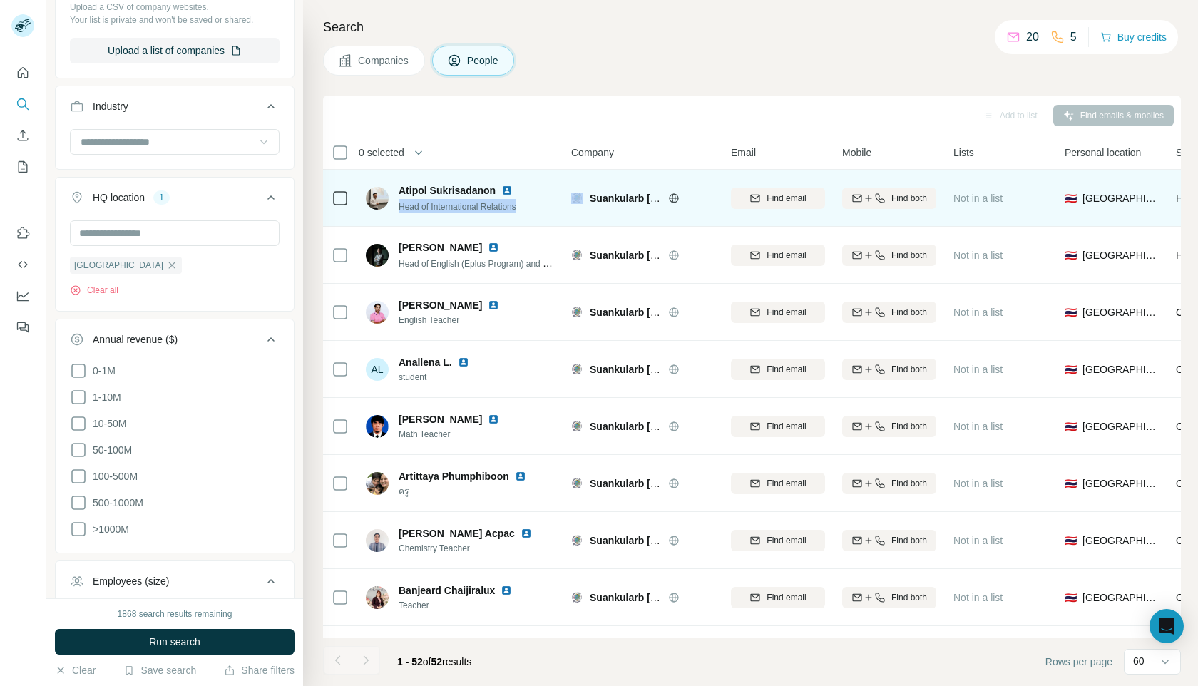
click at [432, 211] on div "Head of International Relations" at bounding box center [464, 206] width 131 height 14
click at [378, 195] on img at bounding box center [377, 198] width 23 height 23
click at [671, 197] on icon at bounding box center [673, 198] width 11 height 11
click at [595, 199] on span "Suankularb [GEOGRAPHIC_DATA]" at bounding box center [672, 198] width 164 height 11
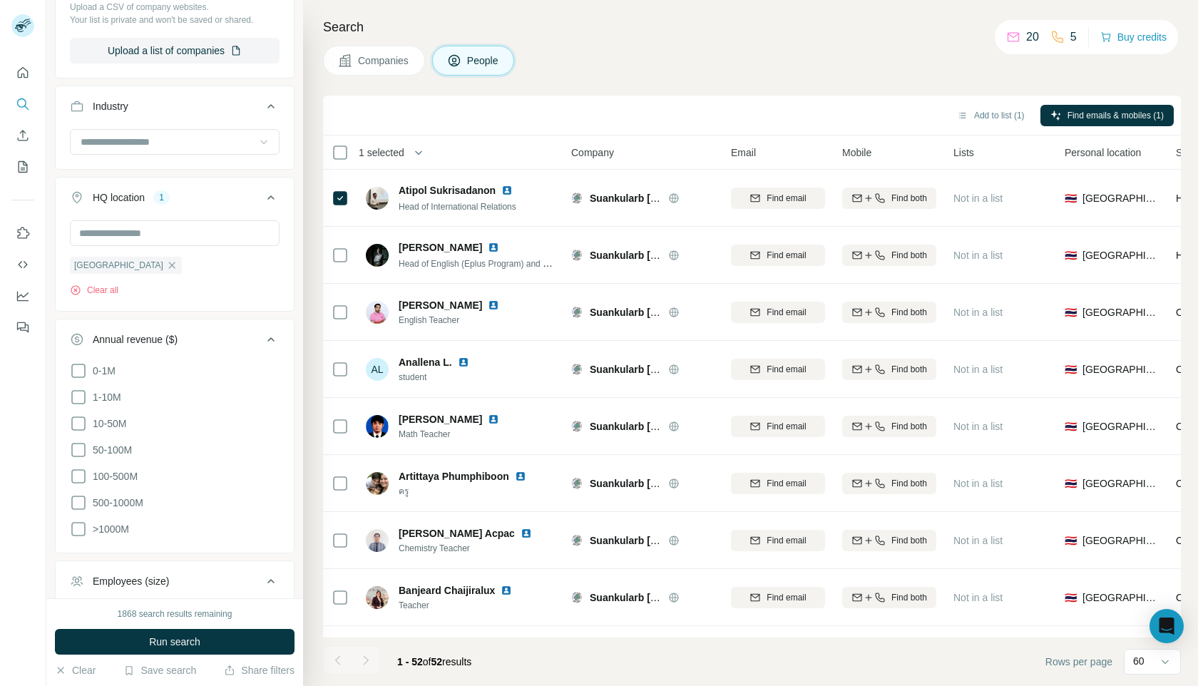
click at [675, 82] on div "Search Companies People Add to list (1) Find emails & mobiles (1) 1 selected Pe…" at bounding box center [750, 343] width 895 height 686
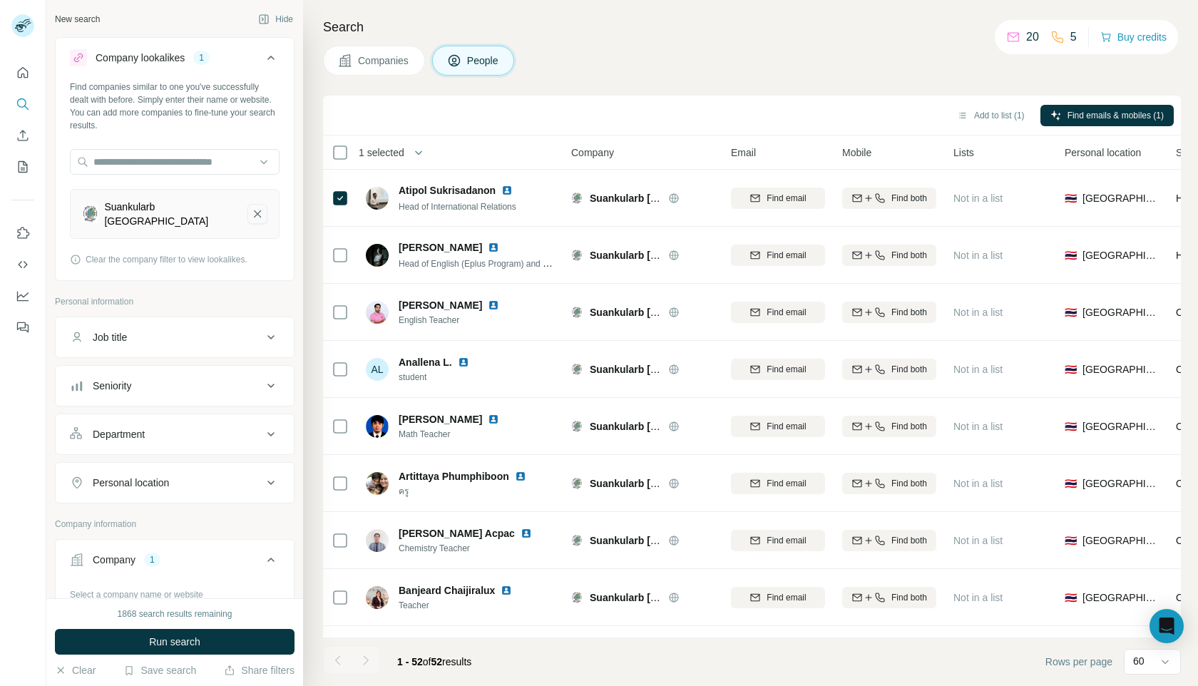
click at [262, 214] on icon "Suankularb Wittayalai School-remove-button" at bounding box center [257, 214] width 13 height 14
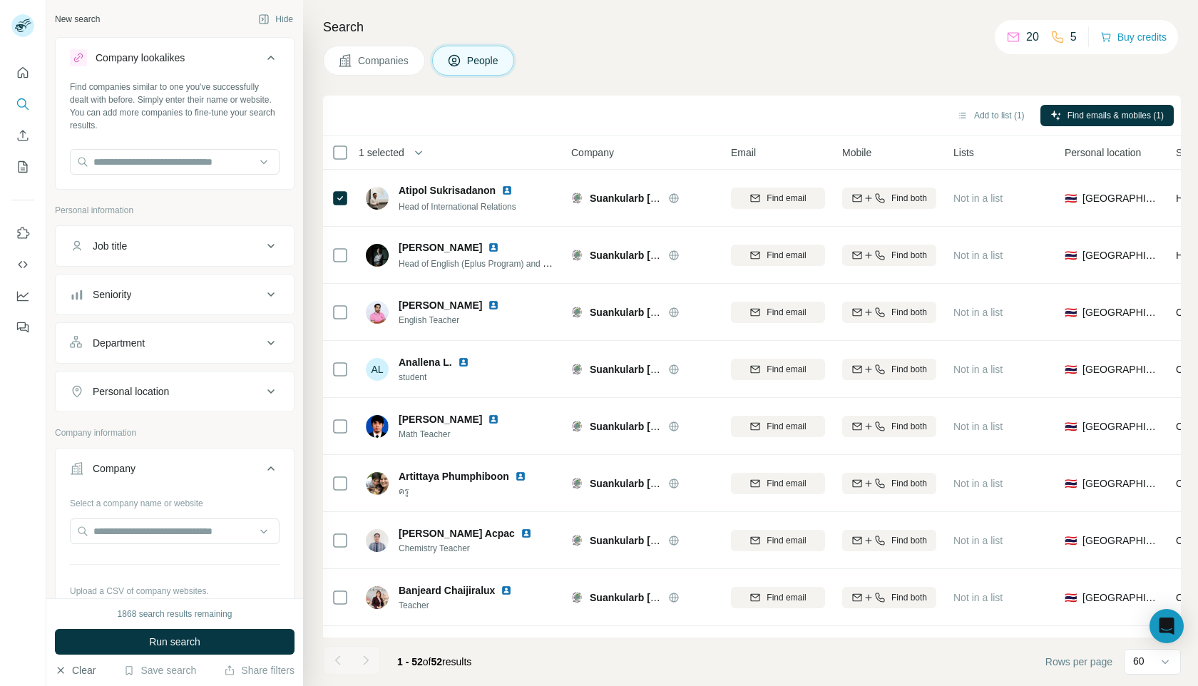
click at [71, 670] on button "Clear" at bounding box center [75, 670] width 41 height 14
drag, startPoint x: 66, startPoint y: 670, endPoint x: 72, endPoint y: 662, distance: 10.7
click at [65, 670] on icon "button" at bounding box center [60, 669] width 11 height 11
click at [195, 160] on input "text" at bounding box center [175, 162] width 210 height 26
paste input "**********"
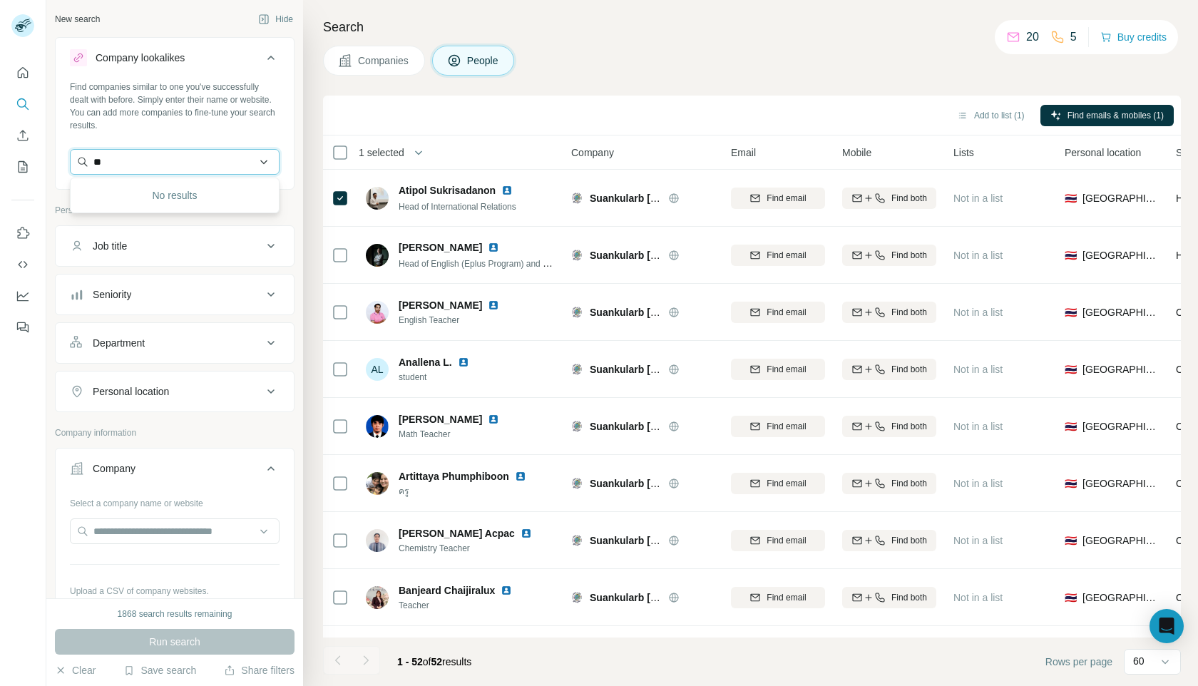
type input "*"
click at [215, 160] on input "text" at bounding box center [175, 162] width 210 height 26
paste input "**********"
type input "**********"
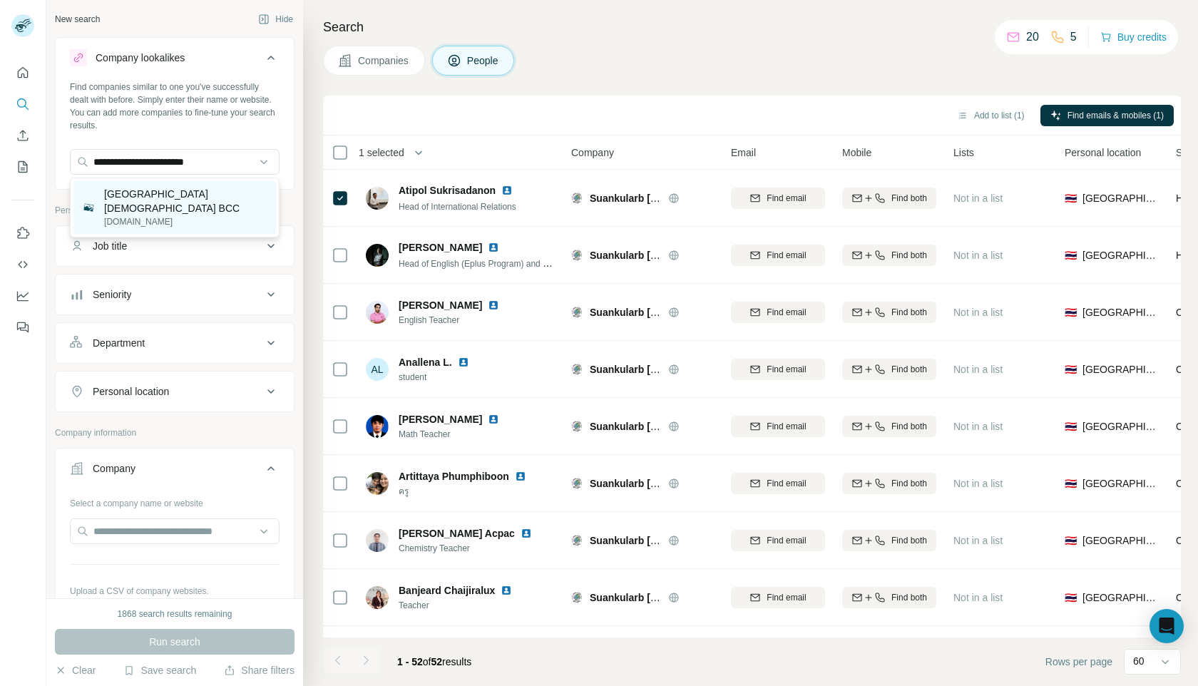
click at [155, 215] on p "[DOMAIN_NAME]" at bounding box center [185, 221] width 163 height 13
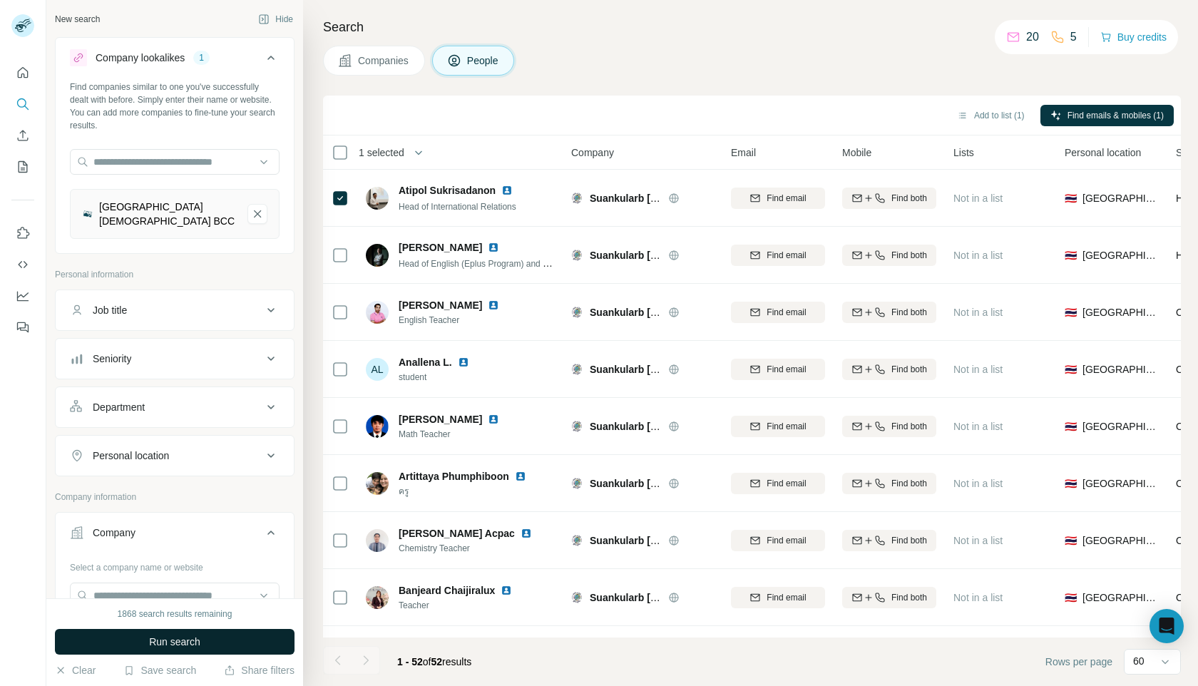
click at [188, 635] on span "Run search" at bounding box center [174, 642] width 51 height 14
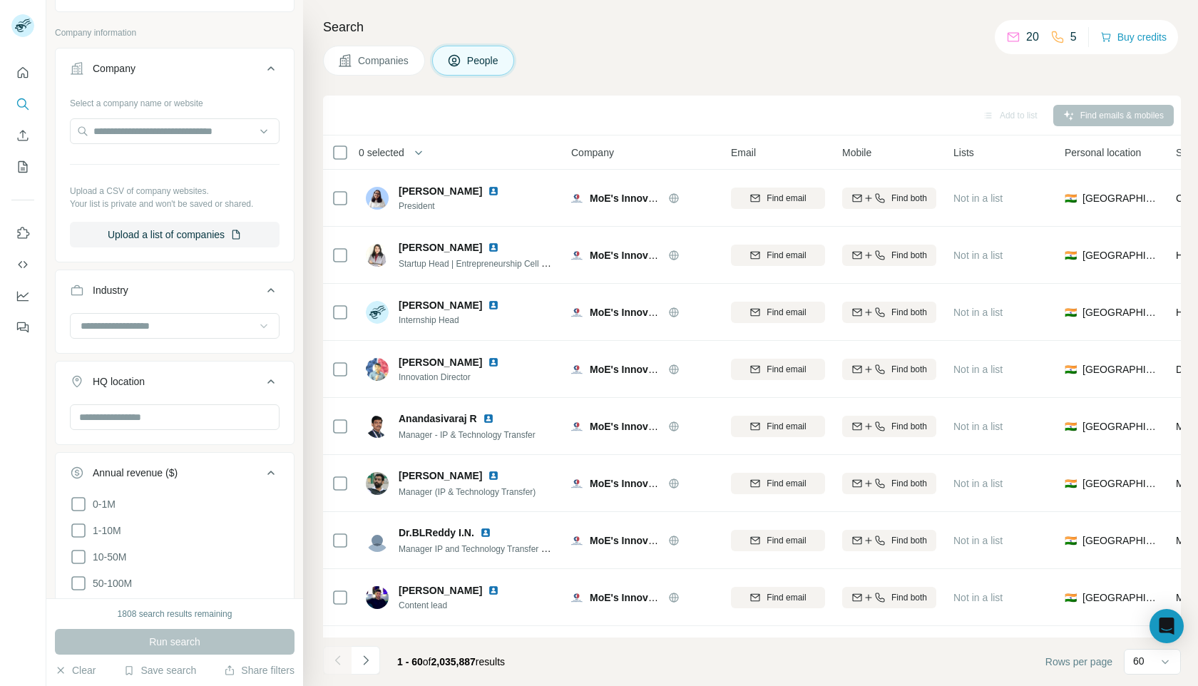
scroll to position [460, 0]
click at [205, 416] on input "text" at bounding box center [175, 422] width 210 height 26
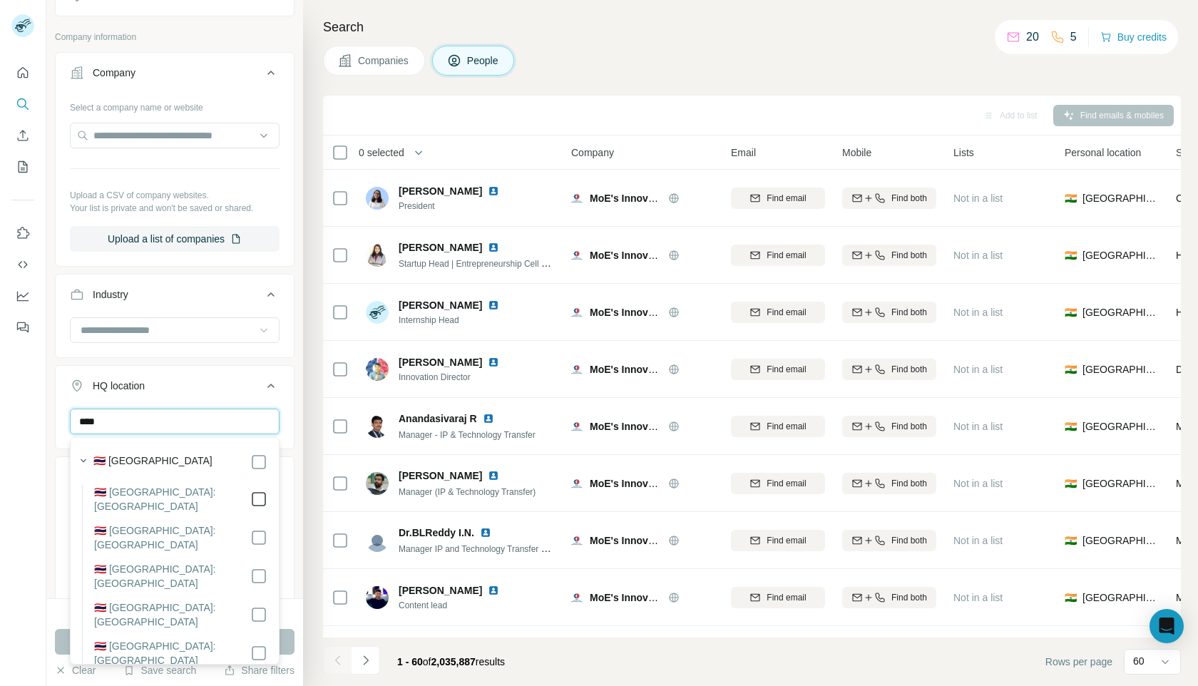
type input "****"
click at [185, 384] on div "HQ location 1" at bounding box center [166, 386] width 193 height 14
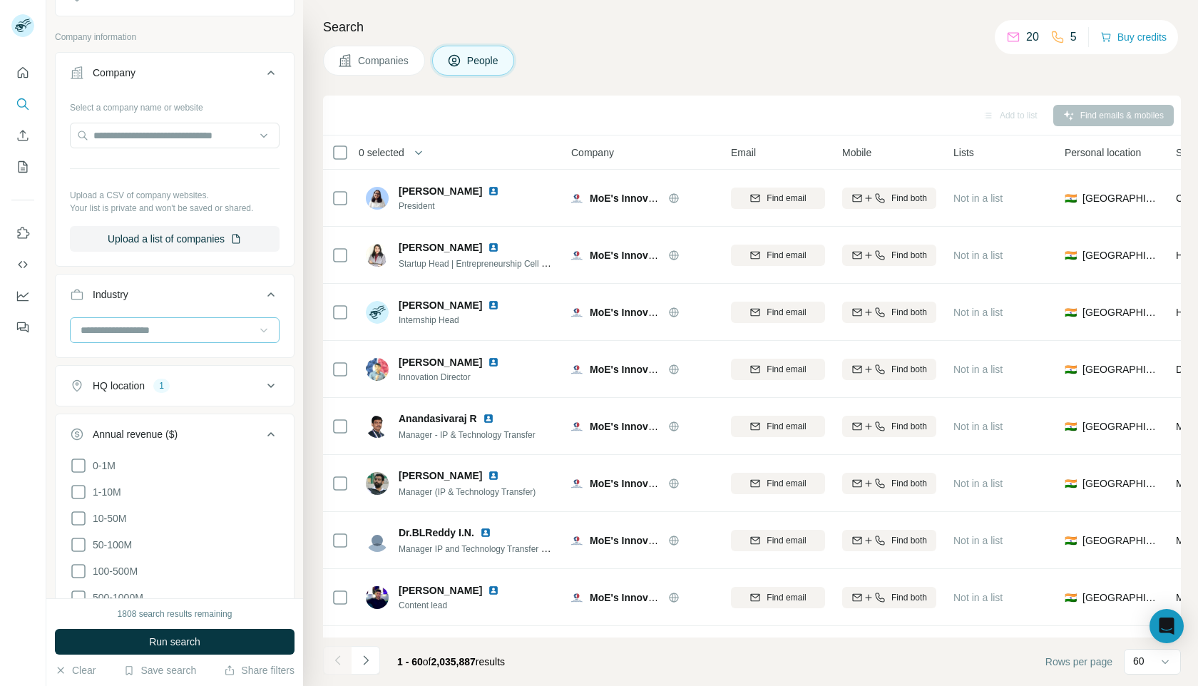
click at [216, 334] on input at bounding box center [167, 330] width 176 height 16
type input "******"
click at [195, 282] on button "Industry" at bounding box center [175, 297] width 238 height 40
click at [207, 299] on div "Industry" at bounding box center [166, 294] width 193 height 14
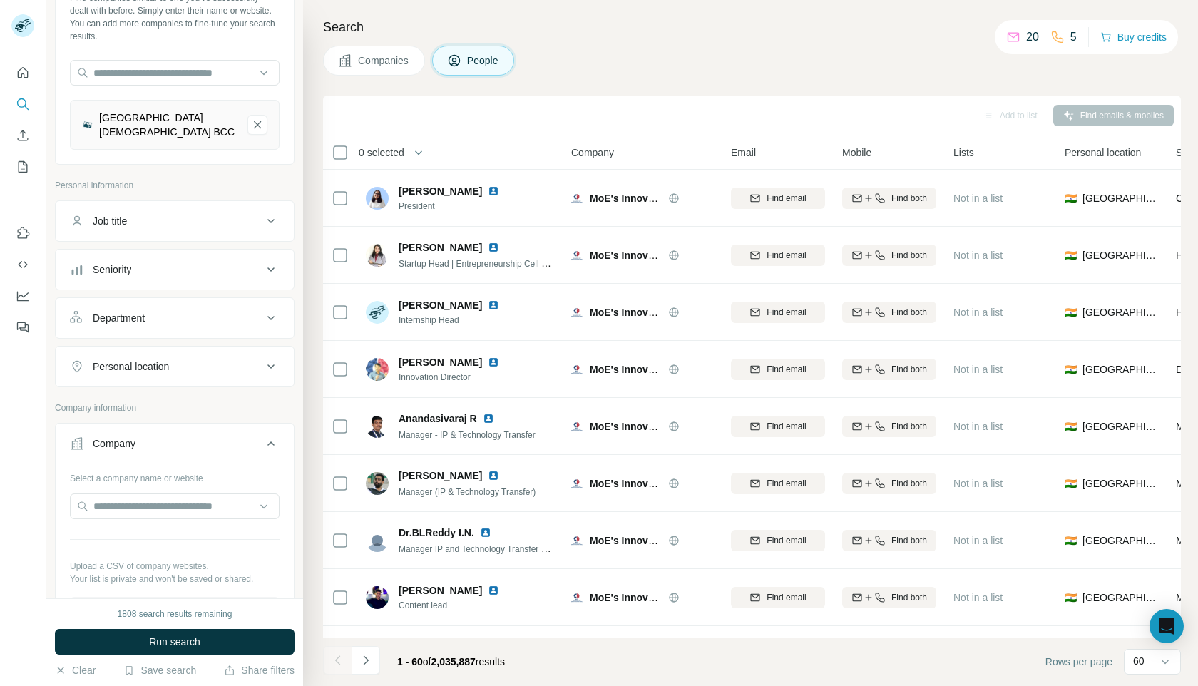
scroll to position [72, 0]
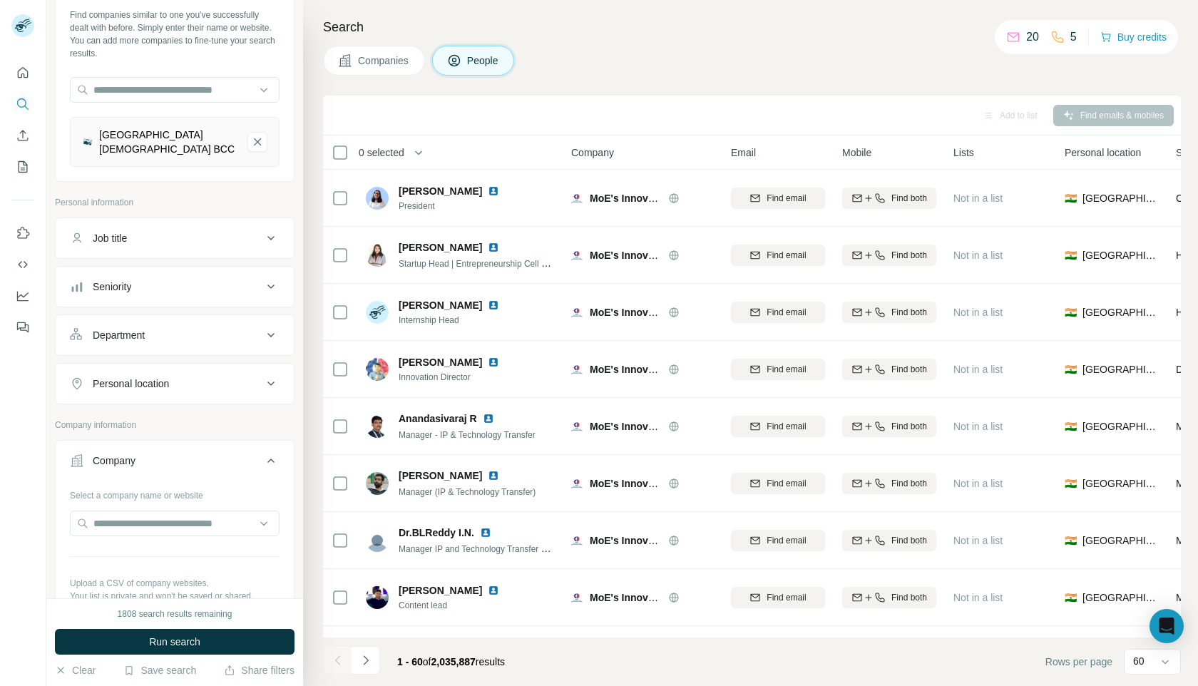
click at [233, 247] on button "Job title" at bounding box center [175, 238] width 238 height 34
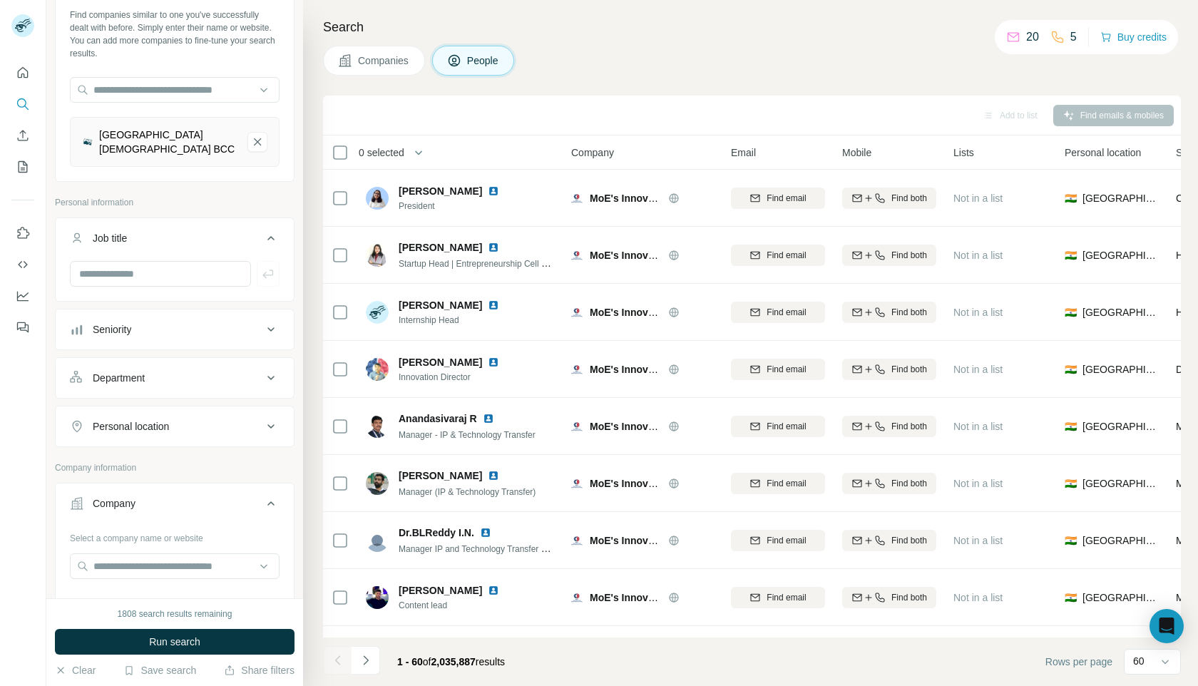
click at [236, 200] on p "Personal information" at bounding box center [175, 202] width 240 height 13
click at [183, 641] on span "Run search" at bounding box center [174, 642] width 51 height 14
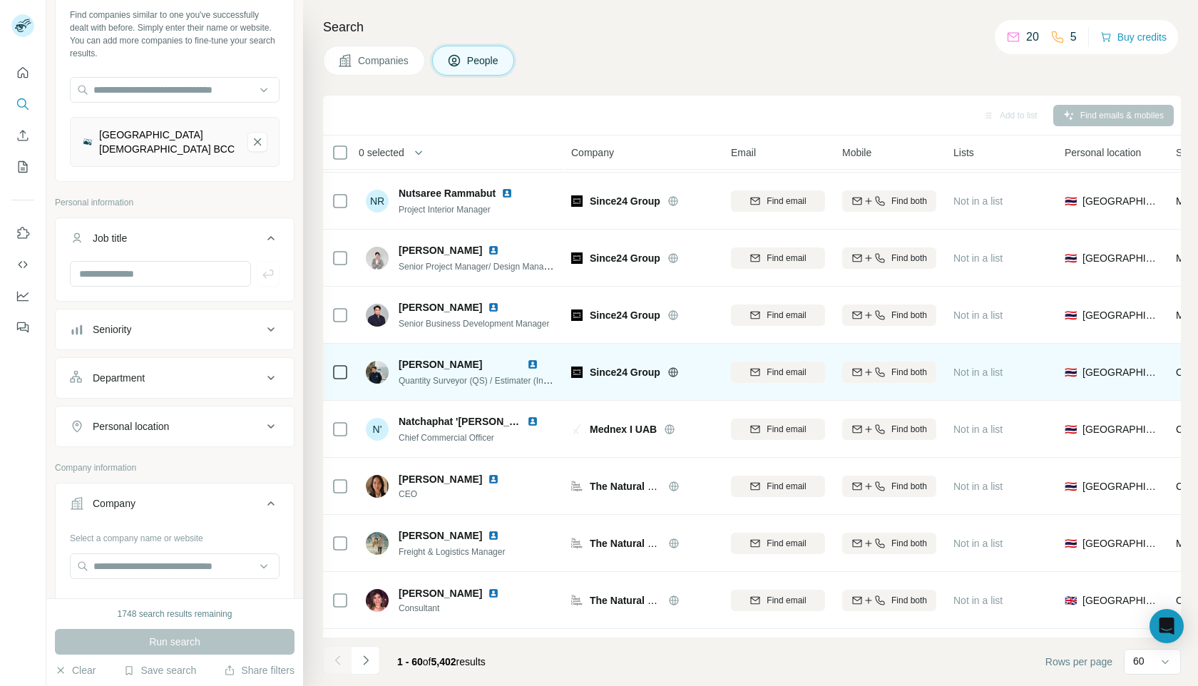
scroll to position [0, 0]
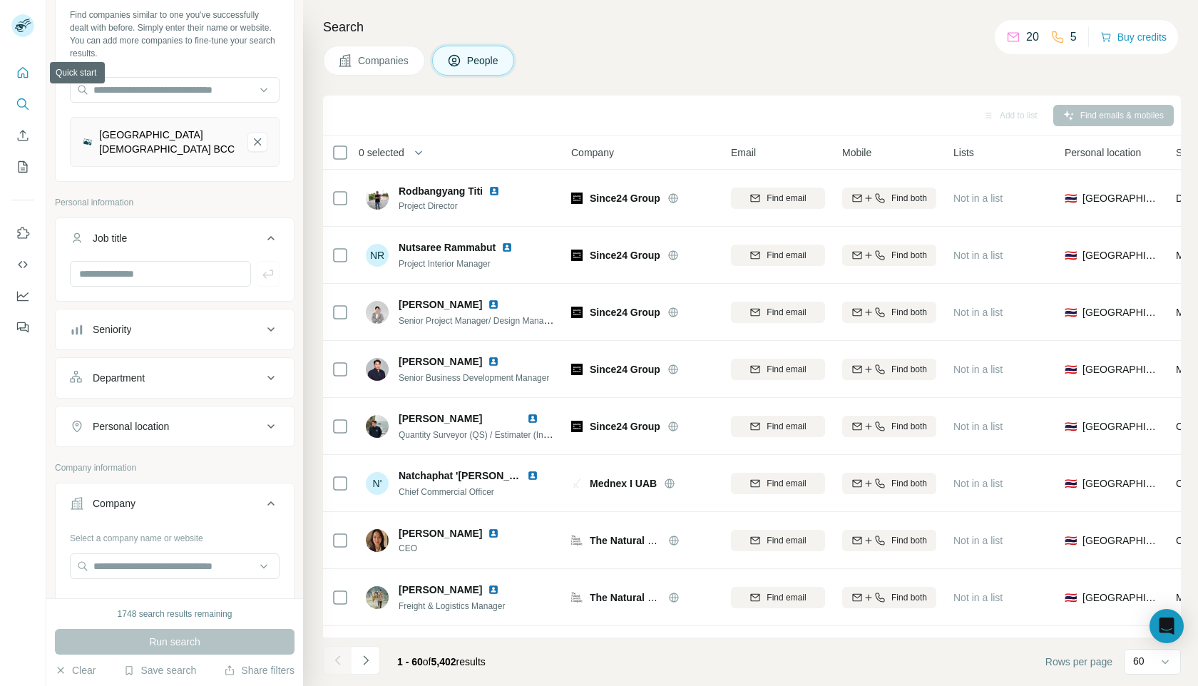
click at [29, 71] on icon "Quick start" at bounding box center [23, 73] width 14 height 14
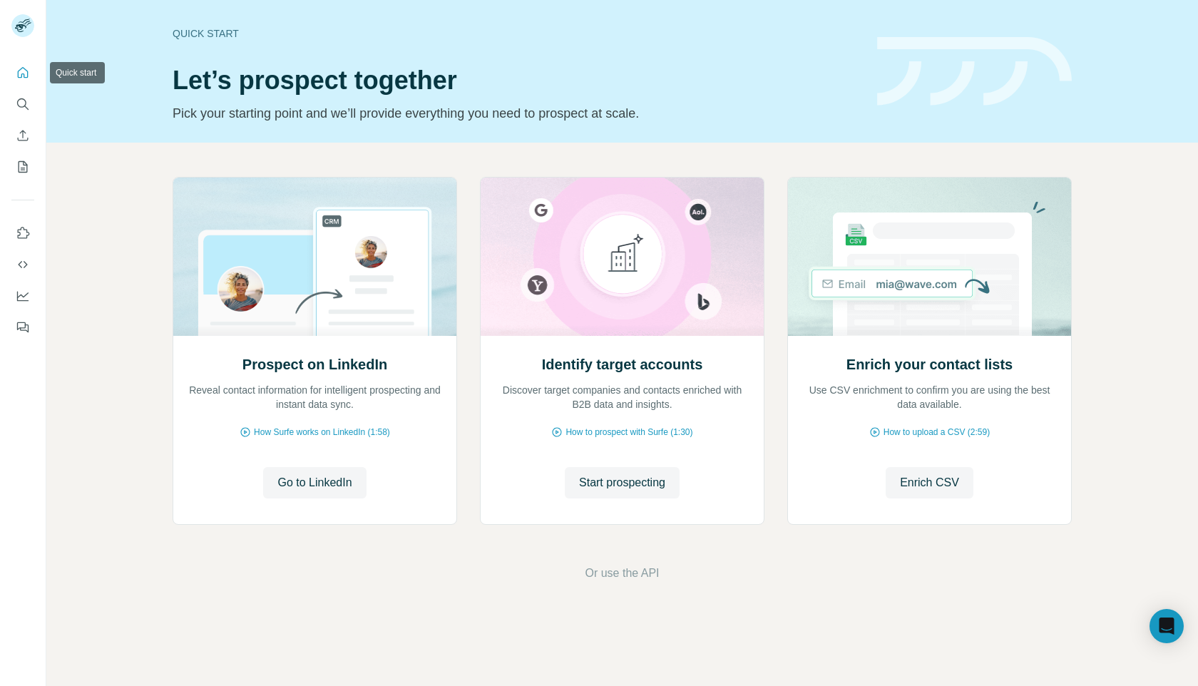
click at [24, 73] on icon "Quick start" at bounding box center [23, 73] width 14 height 14
click at [943, 486] on span "Enrich CSV" at bounding box center [929, 482] width 59 height 17
